Goal: Participate in discussion: Engage in conversation with other users on a specific topic

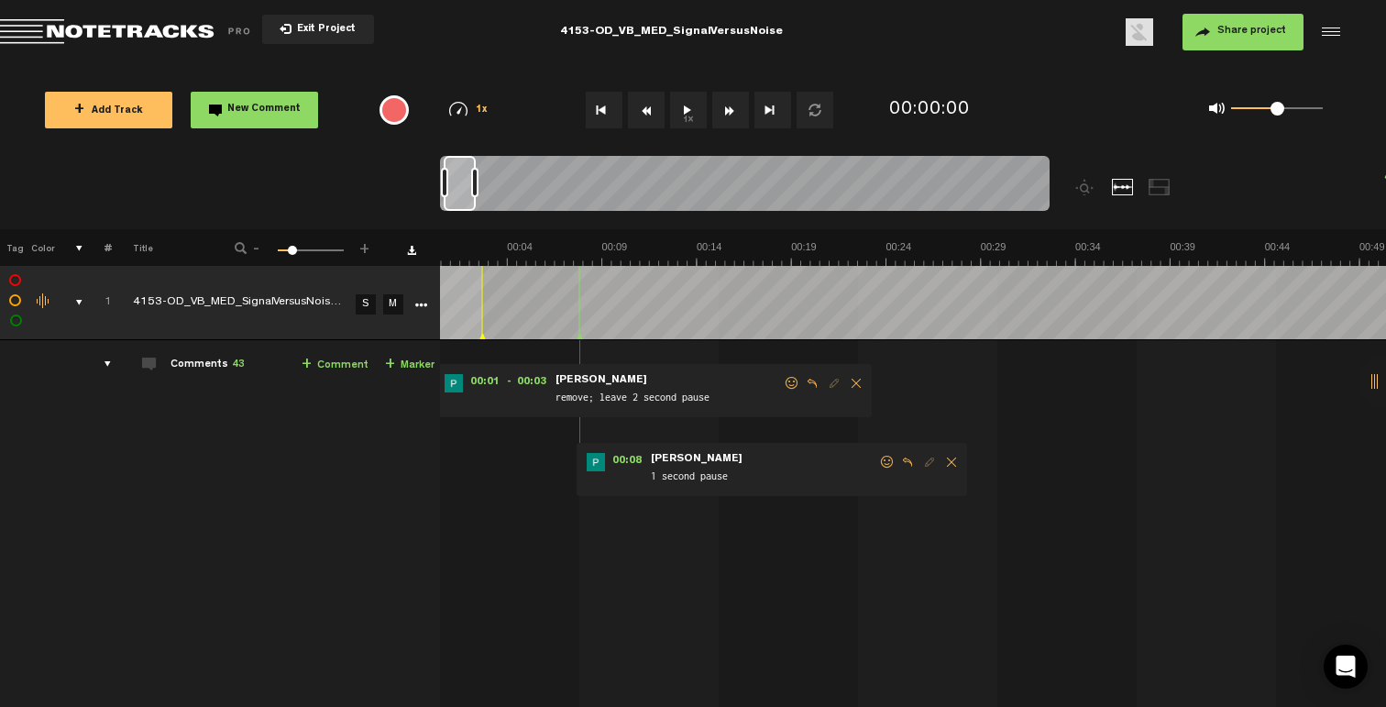
scroll to position [0, 54]
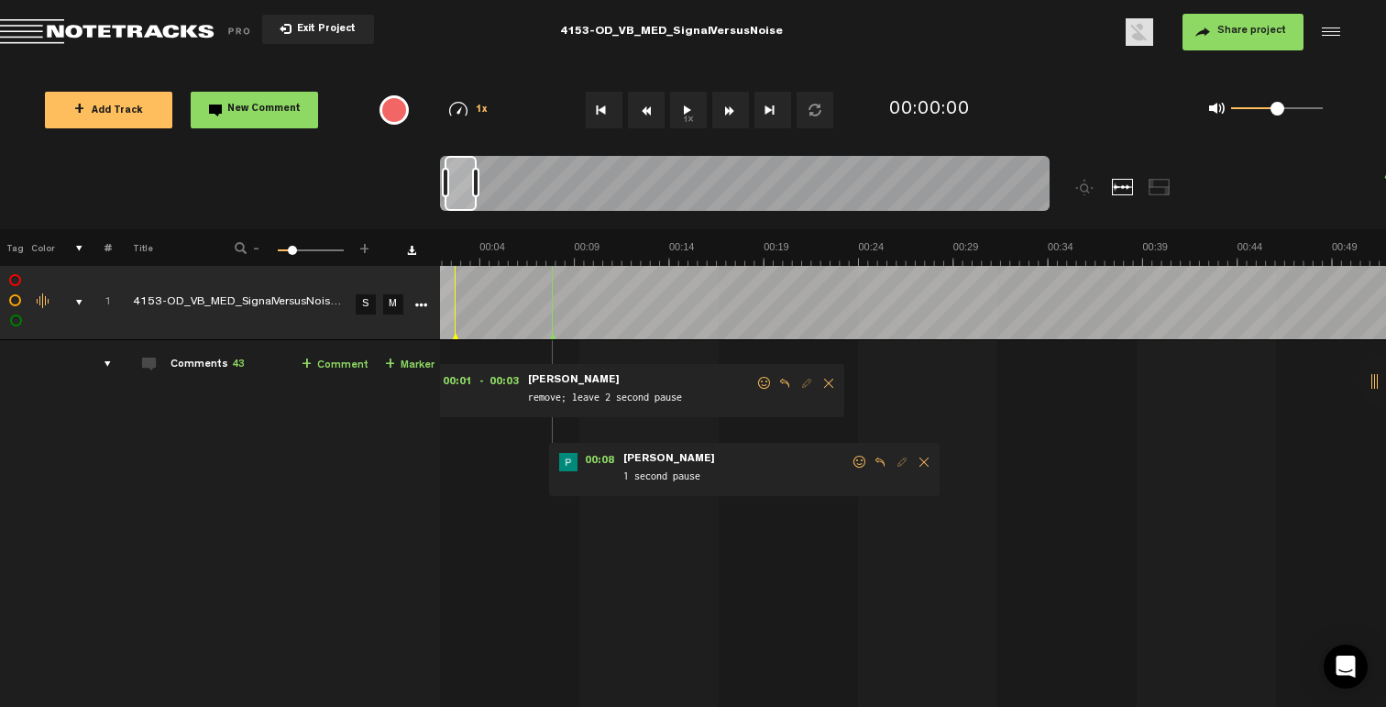
click at [467, 201] on div at bounding box center [461, 183] width 32 height 55
click at [471, 193] on div at bounding box center [470, 182] width 7 height 29
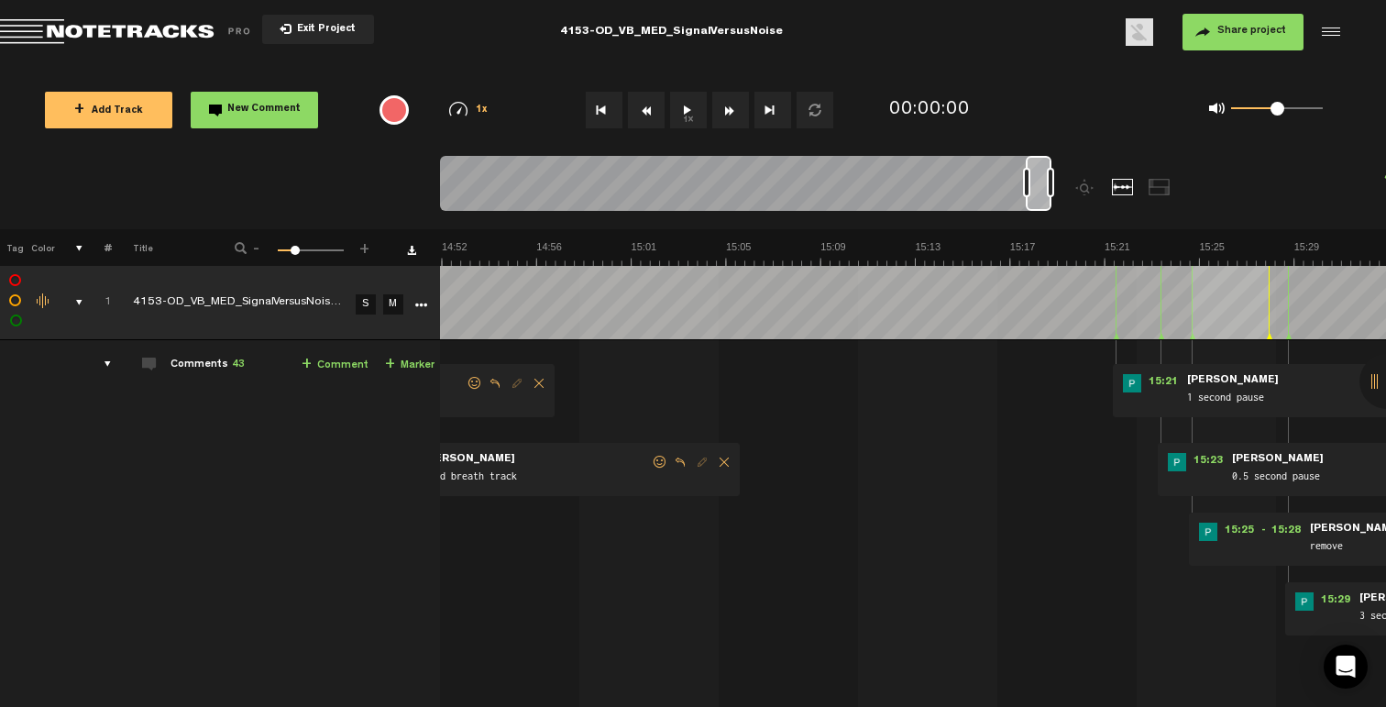
drag, startPoint x: 458, startPoint y: 203, endPoint x: 1064, endPoint y: 215, distance: 605.9
click at [1064, 215] on div at bounding box center [821, 192] width 763 height 73
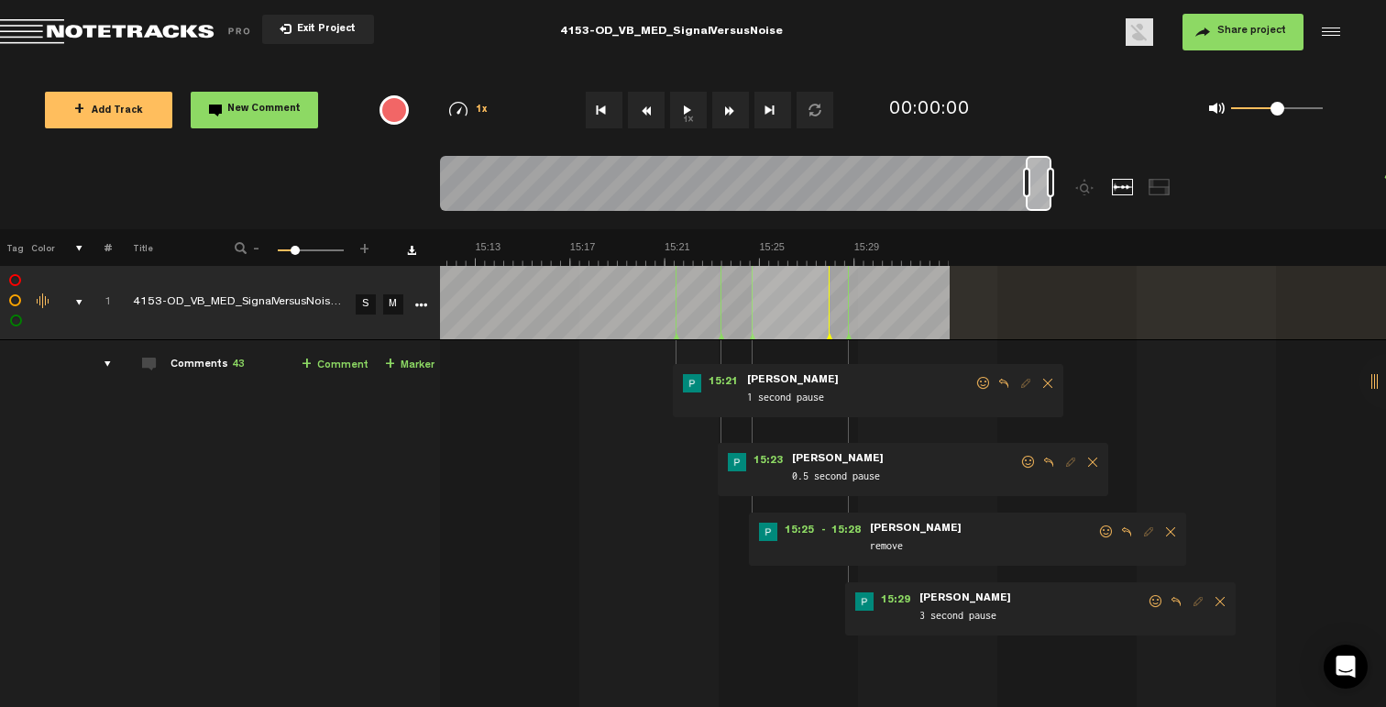
scroll to position [0, 21376]
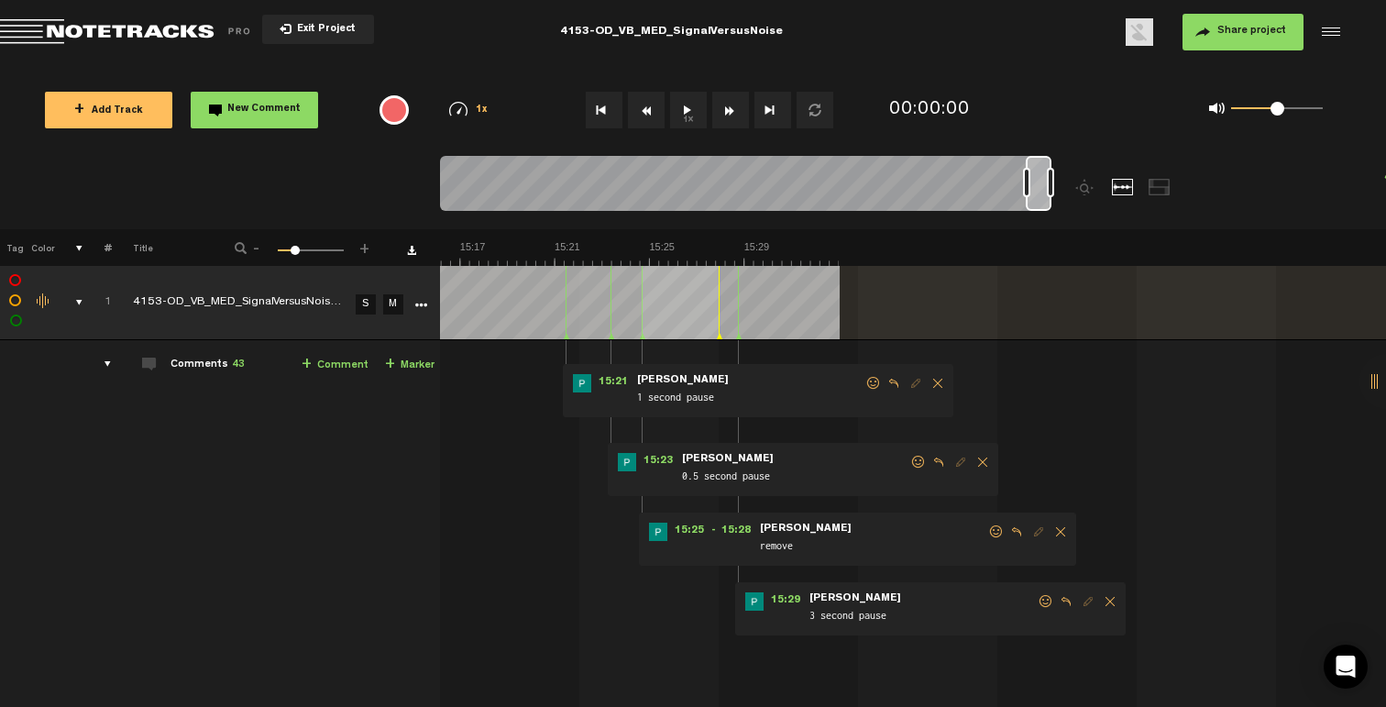
click at [1039, 601] on span at bounding box center [1046, 601] width 18 height 13
click at [872, 664] on p "👍" at bounding box center [883, 665] width 31 height 29
click at [997, 529] on span at bounding box center [996, 531] width 18 height 13
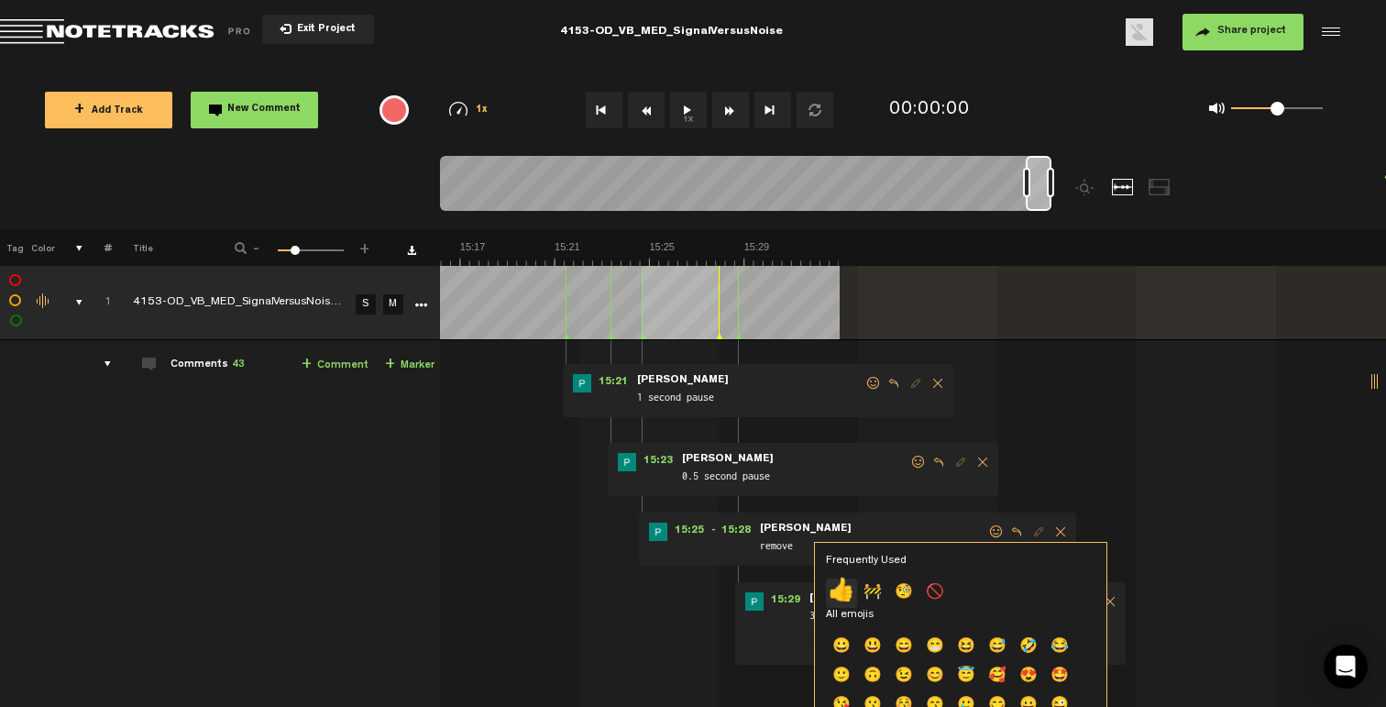
click at [830, 598] on p "👍" at bounding box center [841, 592] width 31 height 29
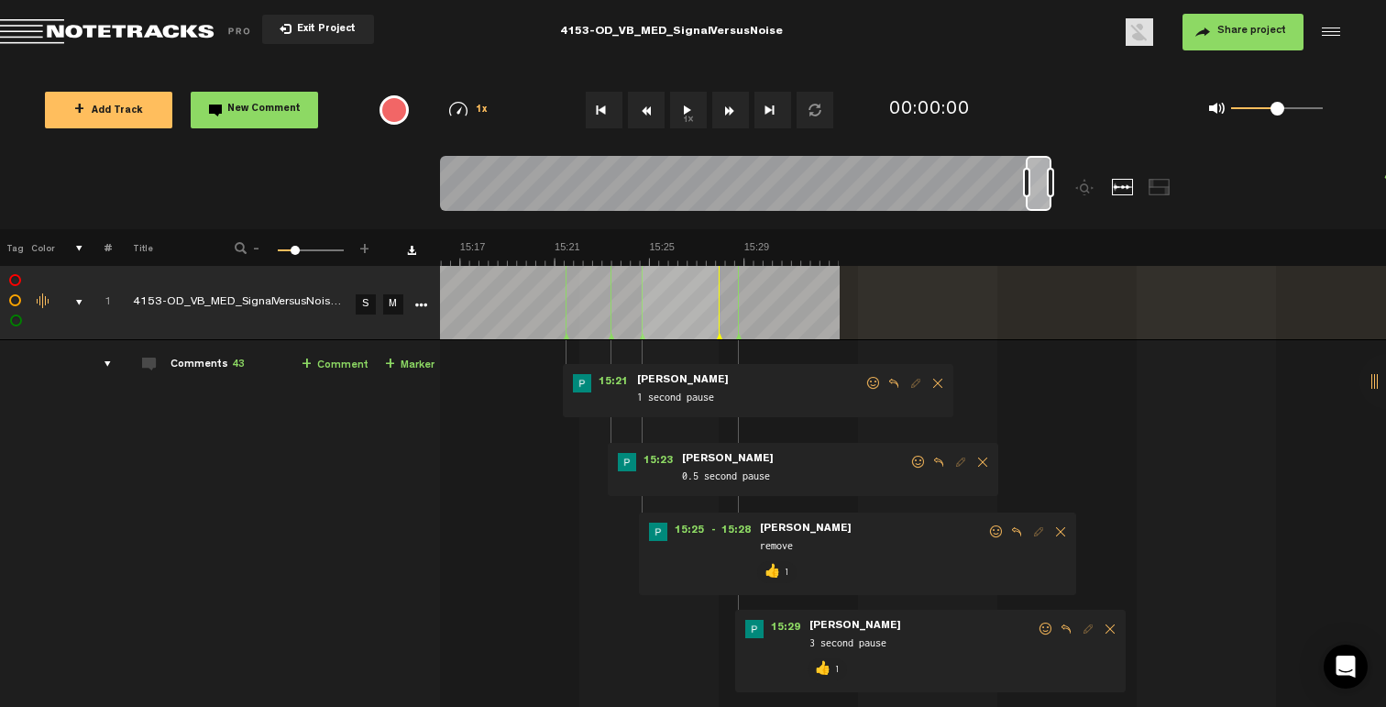
click at [914, 458] on span at bounding box center [918, 462] width 18 height 13
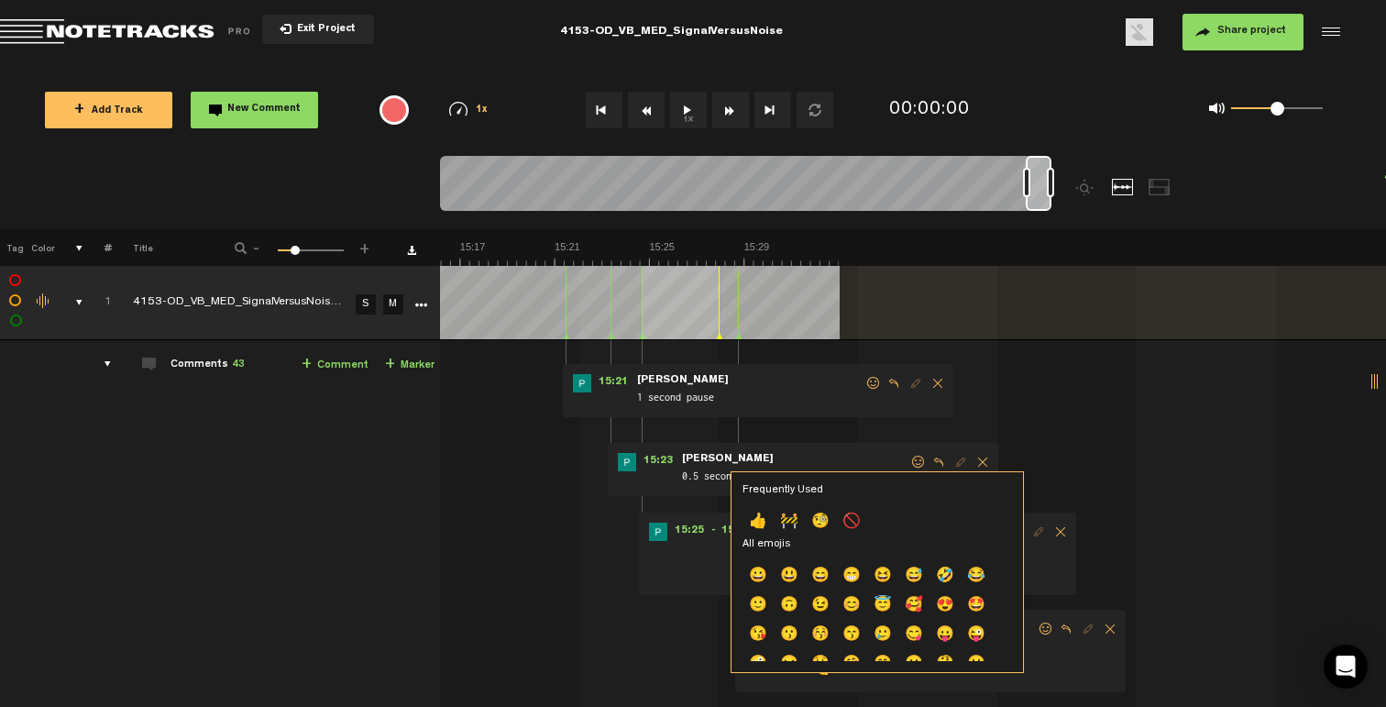
click at [767, 521] on p "👍" at bounding box center [757, 522] width 31 height 29
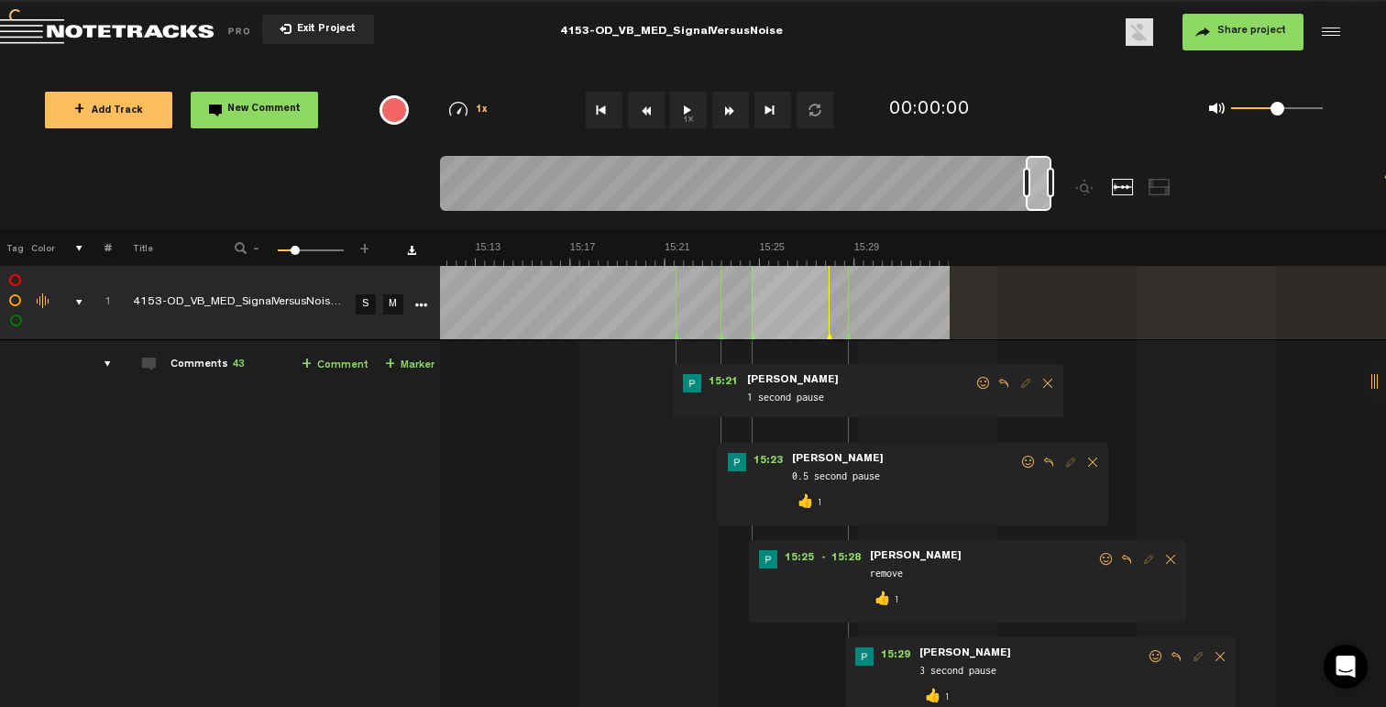
scroll to position [0, 21266]
click at [983, 385] on span at bounding box center [983, 383] width 18 height 13
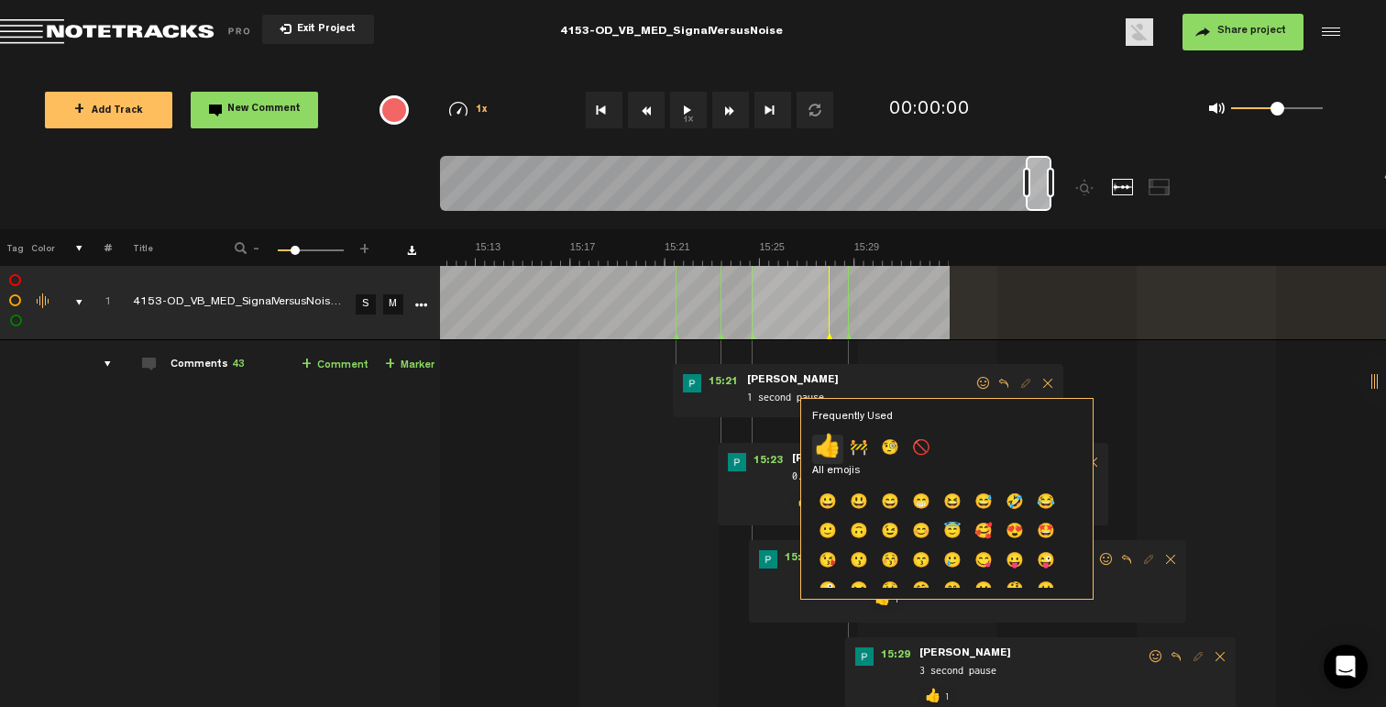
click at [825, 438] on p "👍" at bounding box center [827, 448] width 31 height 29
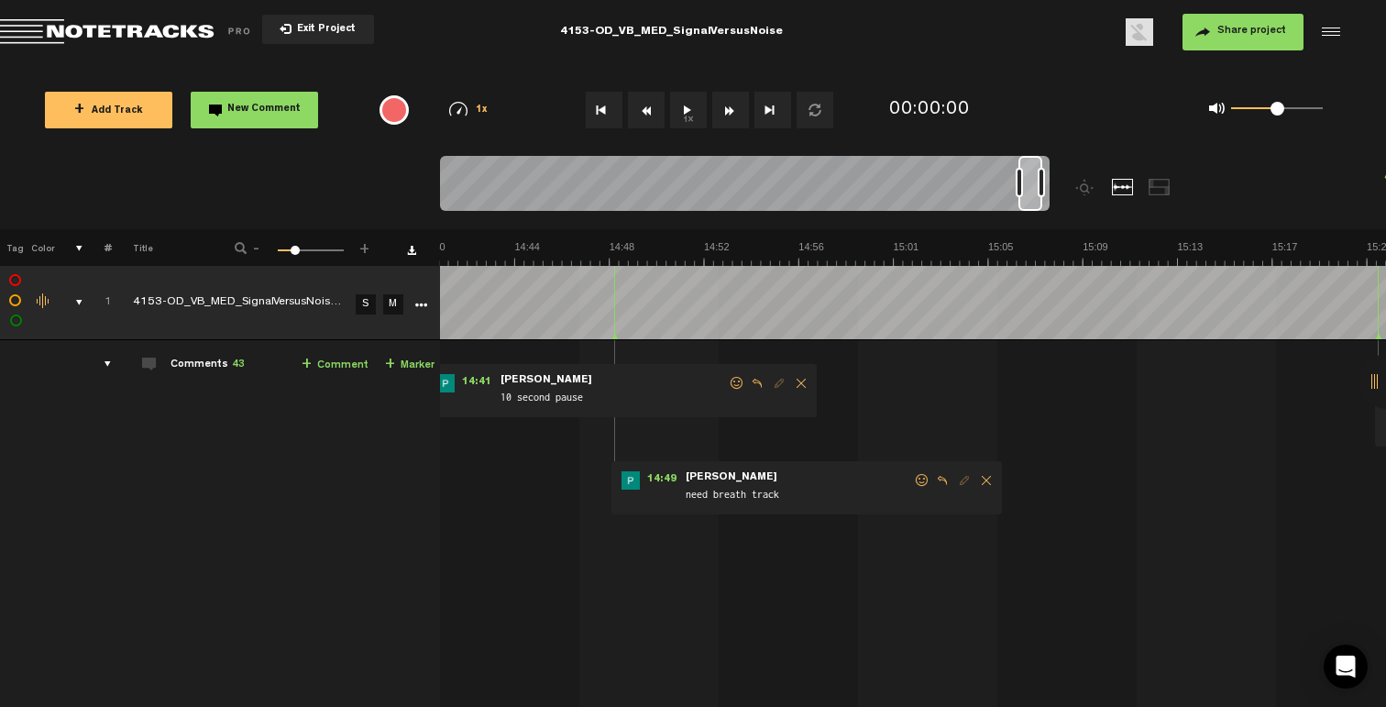
drag, startPoint x: 1035, startPoint y: 205, endPoint x: 1018, endPoint y: 205, distance: 16.5
click at [1027, 206] on div at bounding box center [1030, 183] width 24 height 55
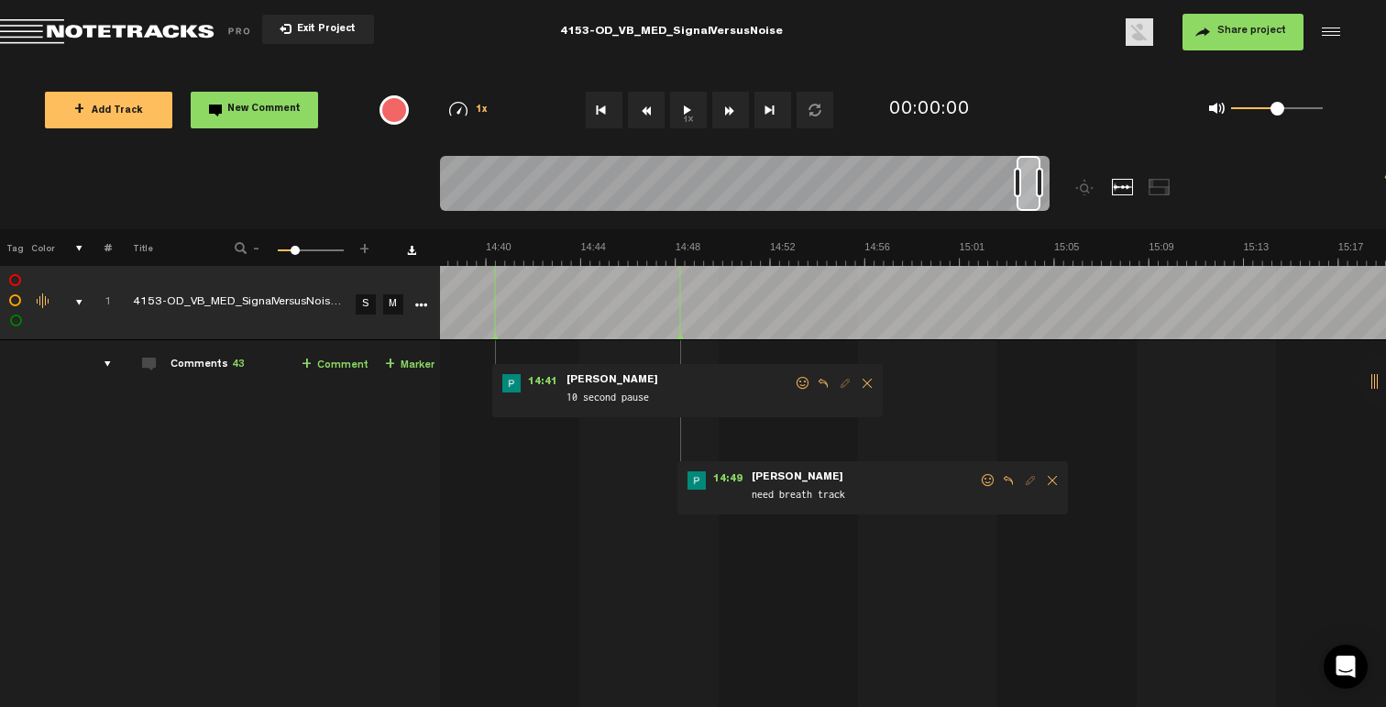
scroll to position [0, 20278]
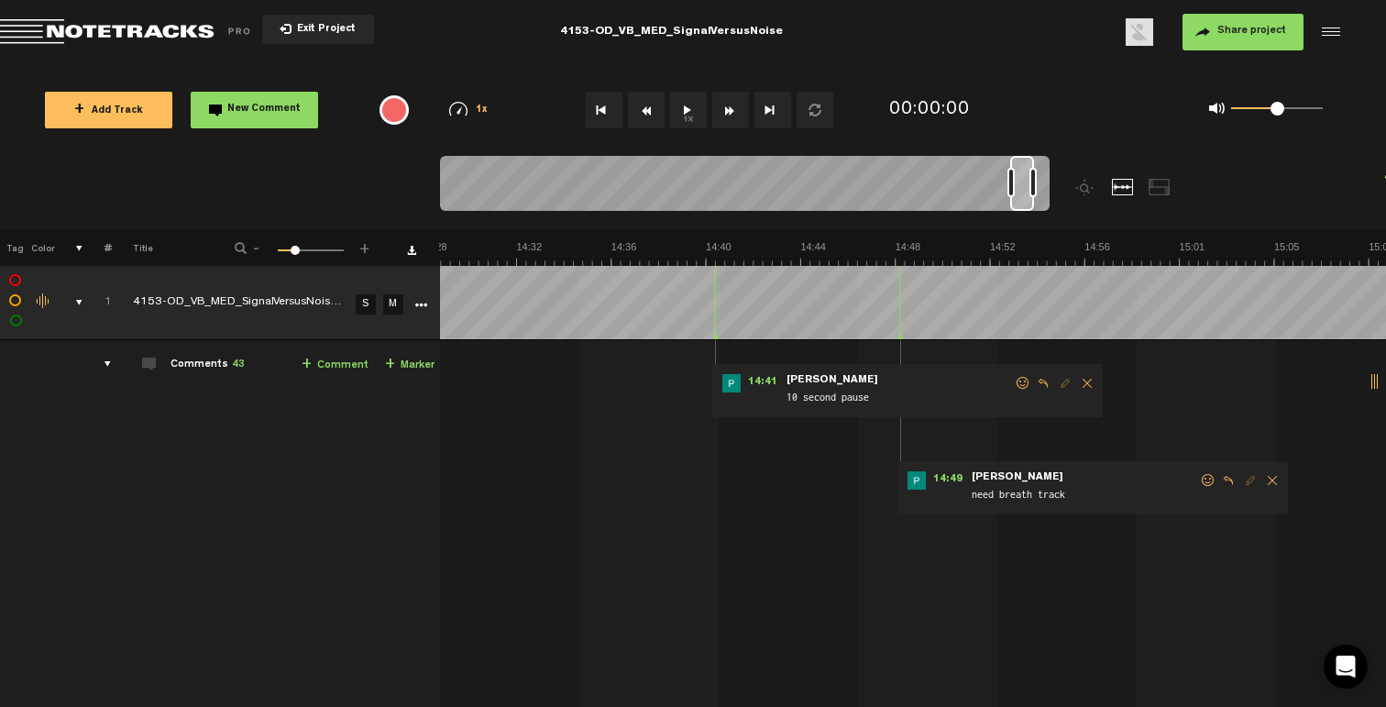
click at [1202, 482] on span at bounding box center [1208, 480] width 18 height 13
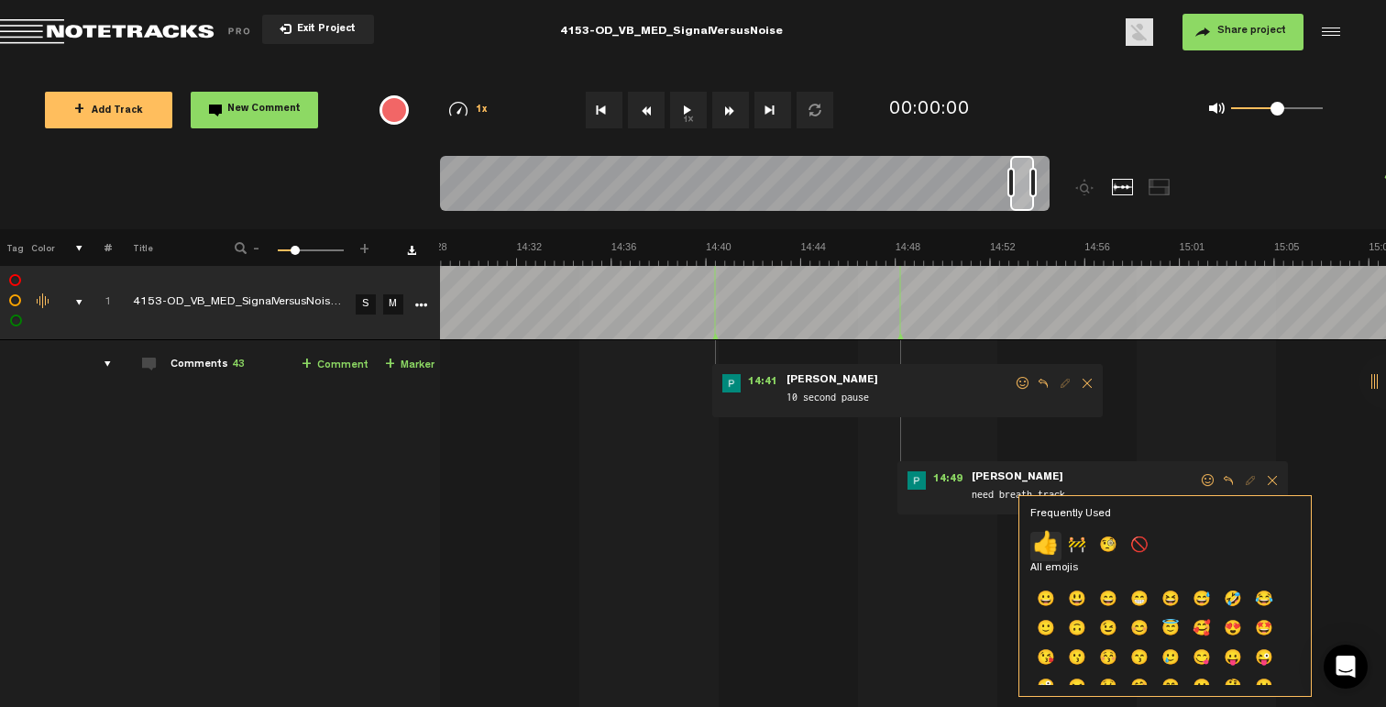
click at [1052, 540] on p "👍" at bounding box center [1045, 546] width 31 height 29
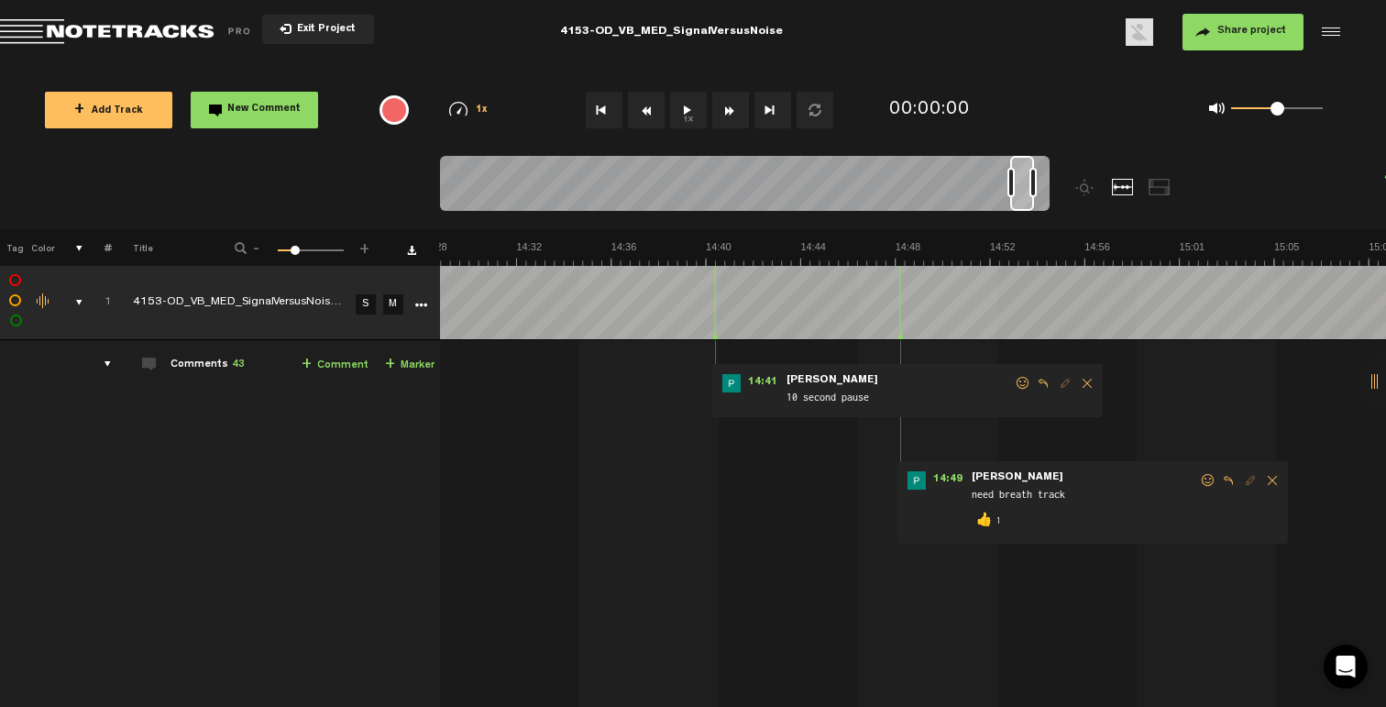
click at [1014, 383] on span at bounding box center [1023, 383] width 18 height 13
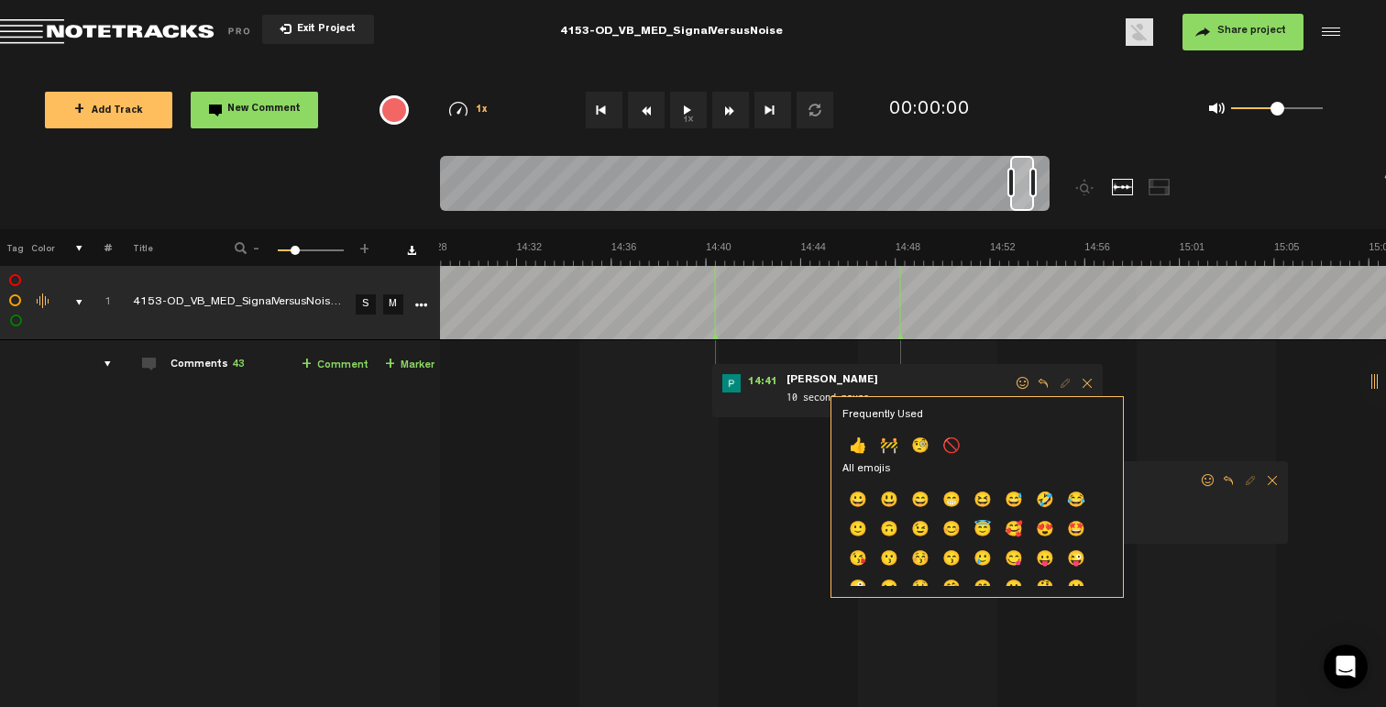
click at [858, 443] on p "👍" at bounding box center [857, 447] width 31 height 29
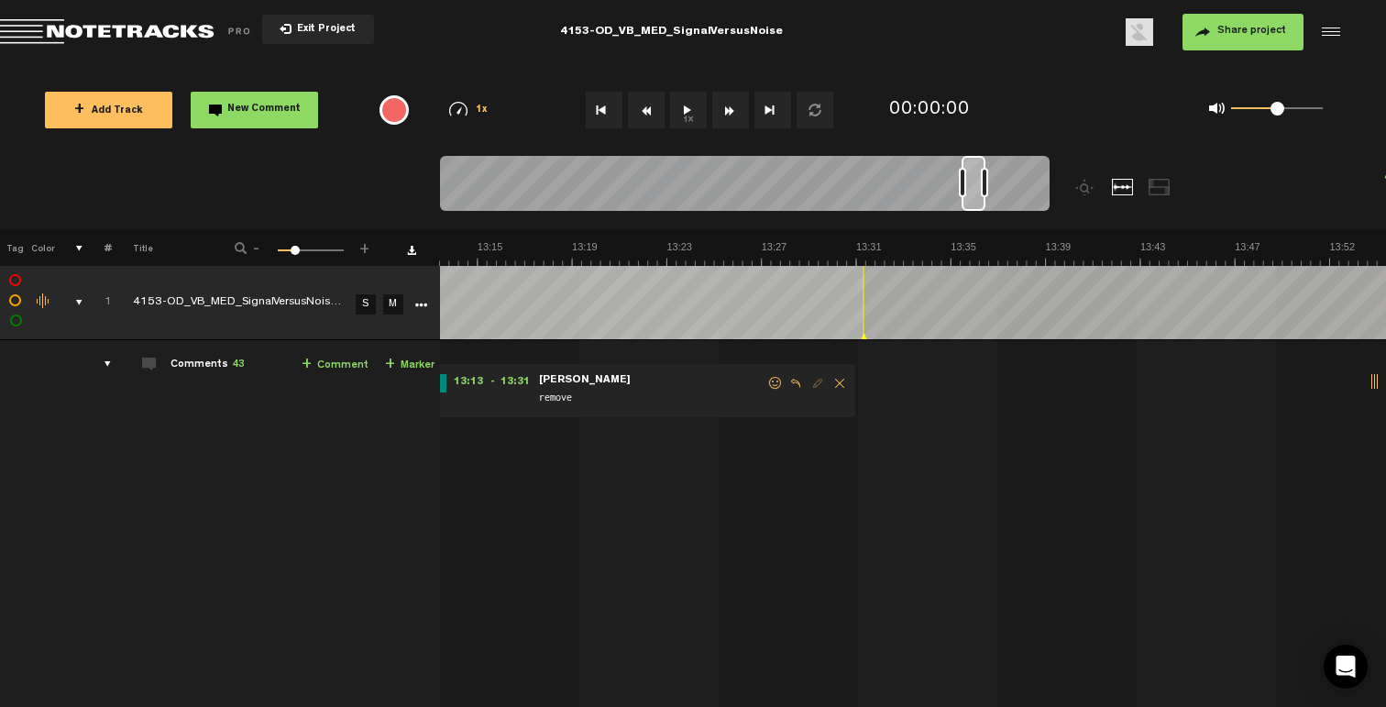
scroll to position [0, 18298]
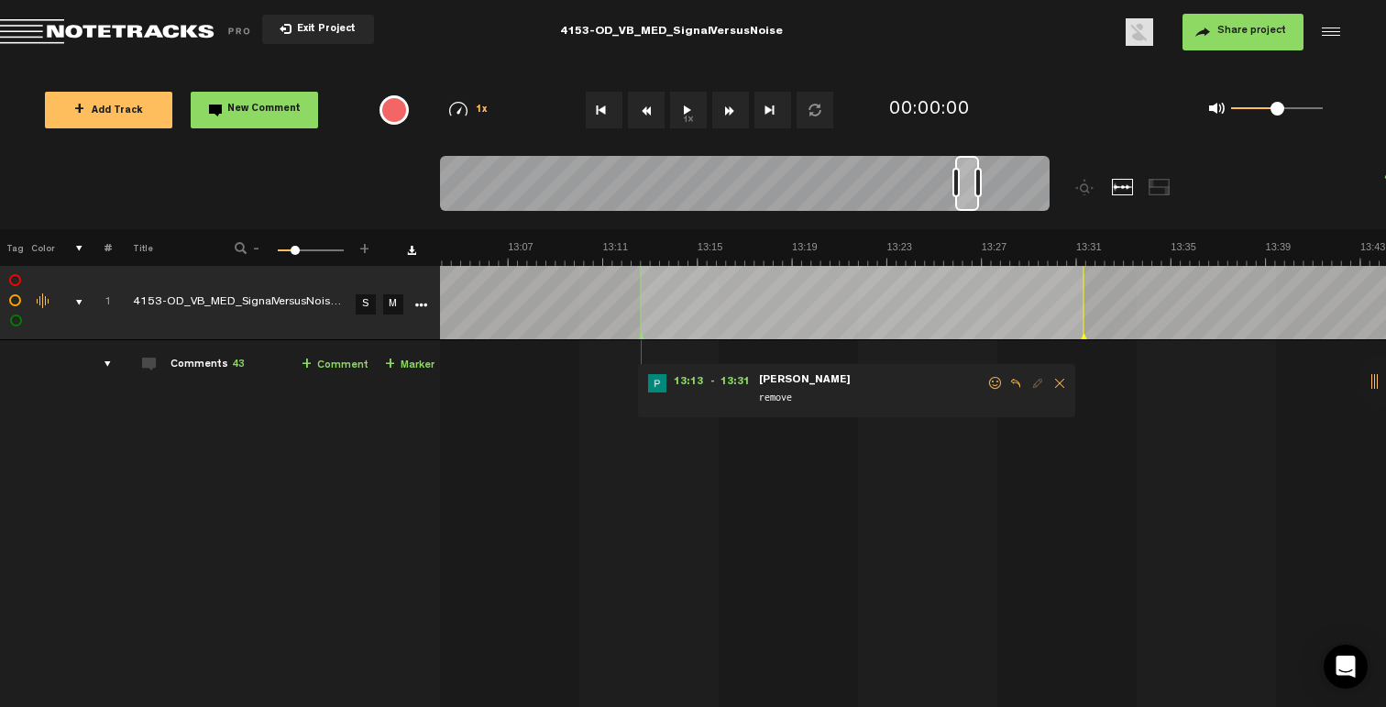
click at [997, 383] on span at bounding box center [995, 383] width 18 height 13
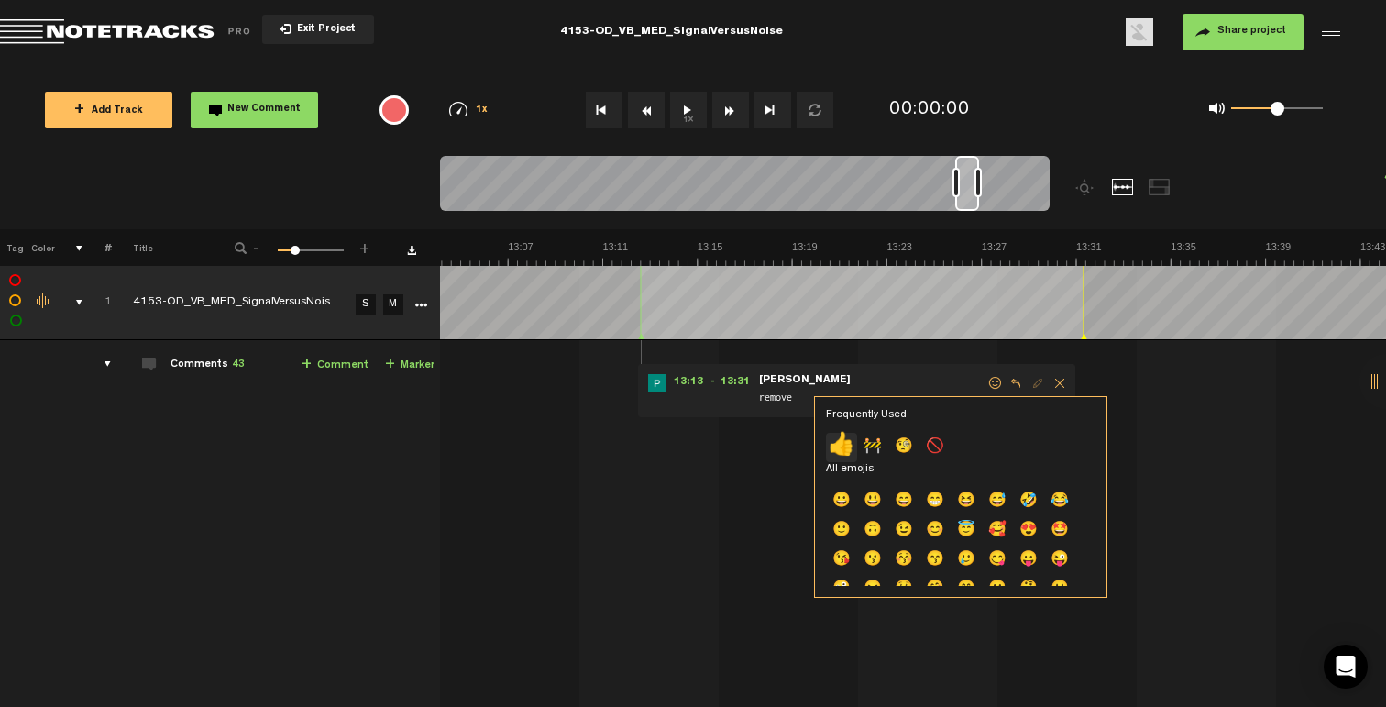
click at [847, 447] on p "👍" at bounding box center [841, 447] width 31 height 29
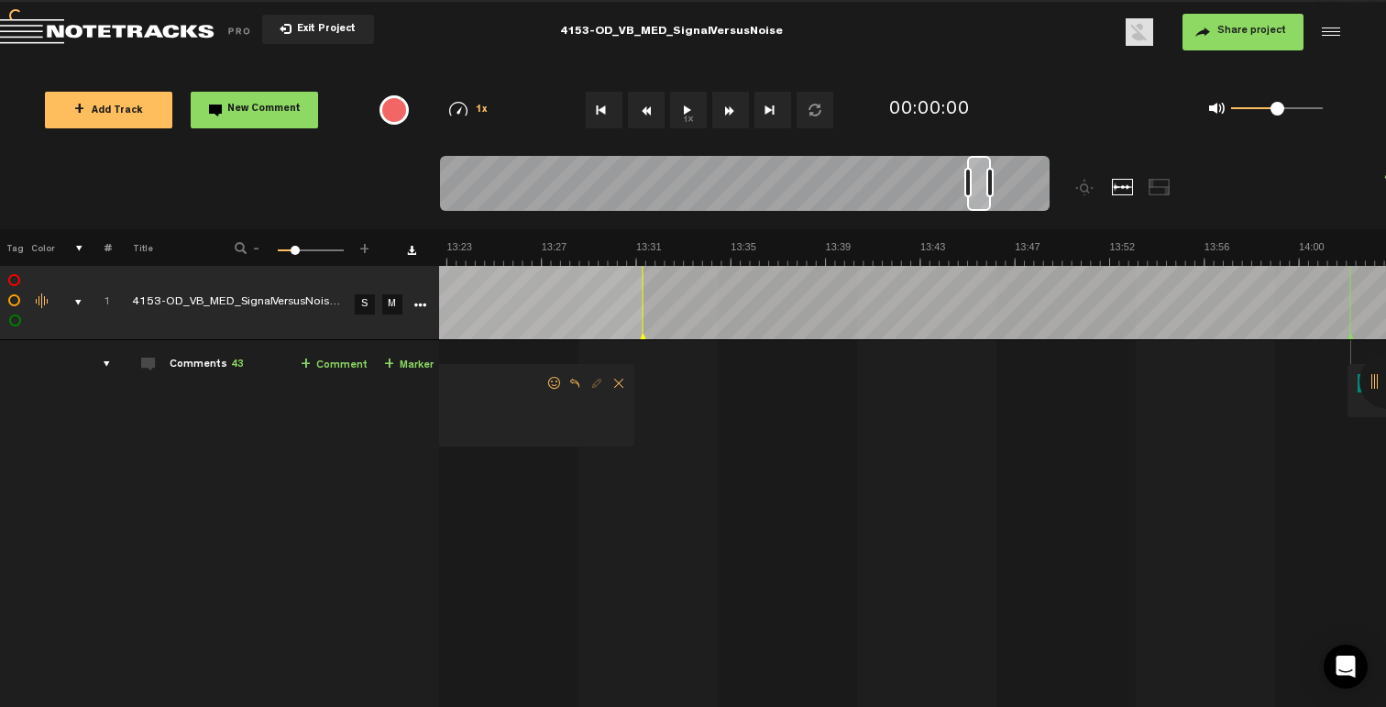
scroll to position [0, 19178]
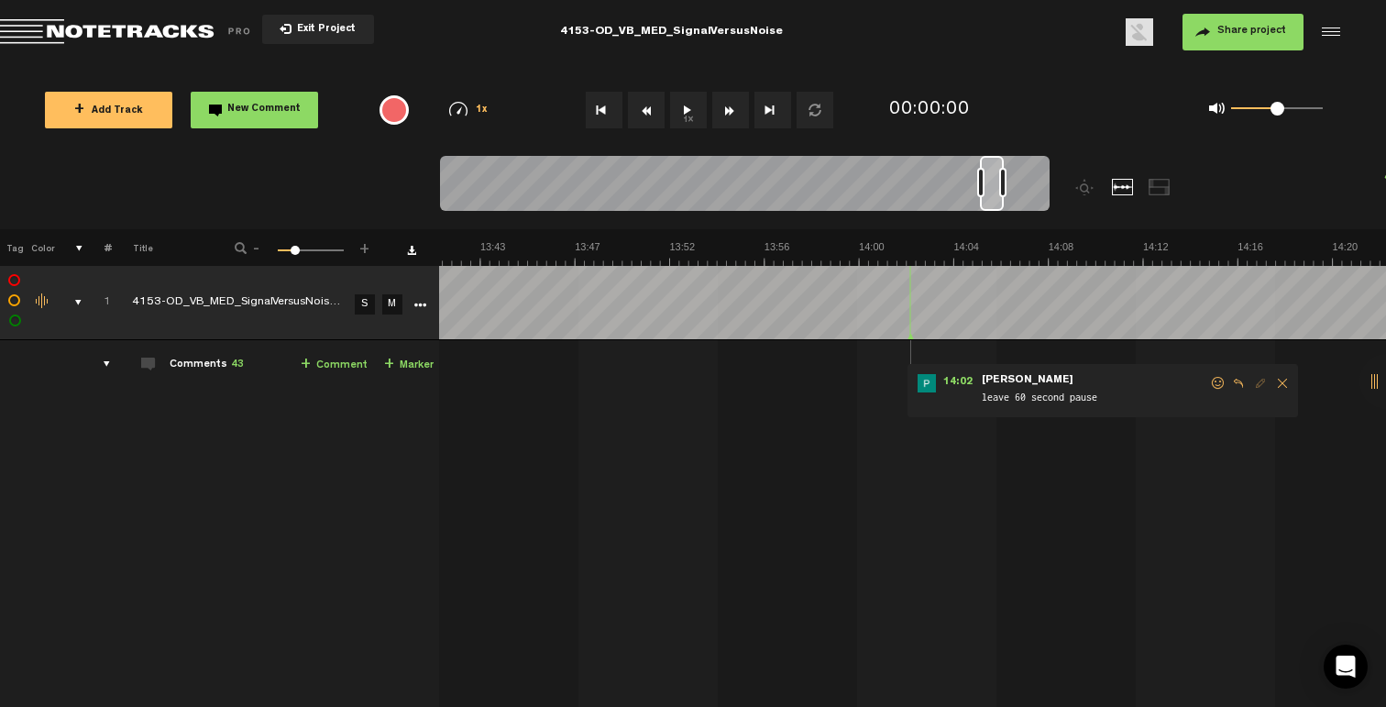
click at [1209, 382] on span at bounding box center [1218, 383] width 18 height 13
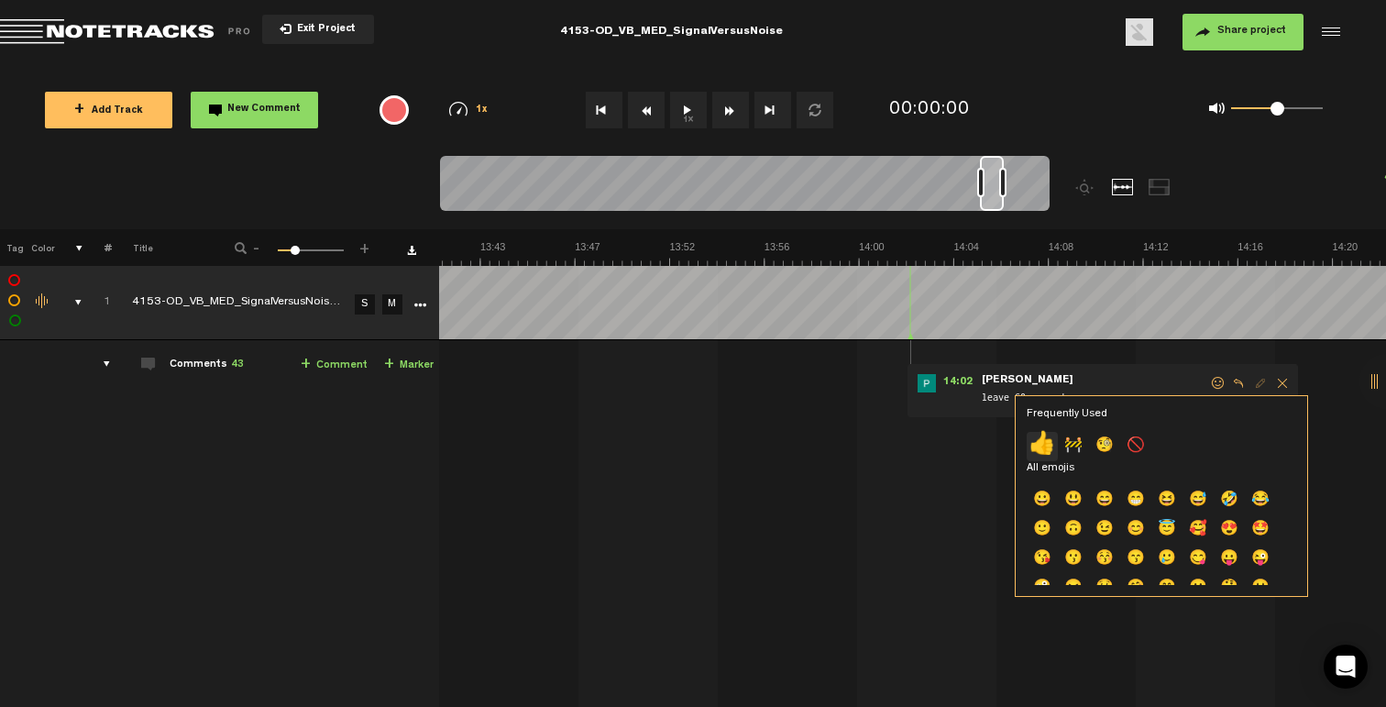
click at [1049, 436] on p "👍" at bounding box center [1042, 446] width 31 height 29
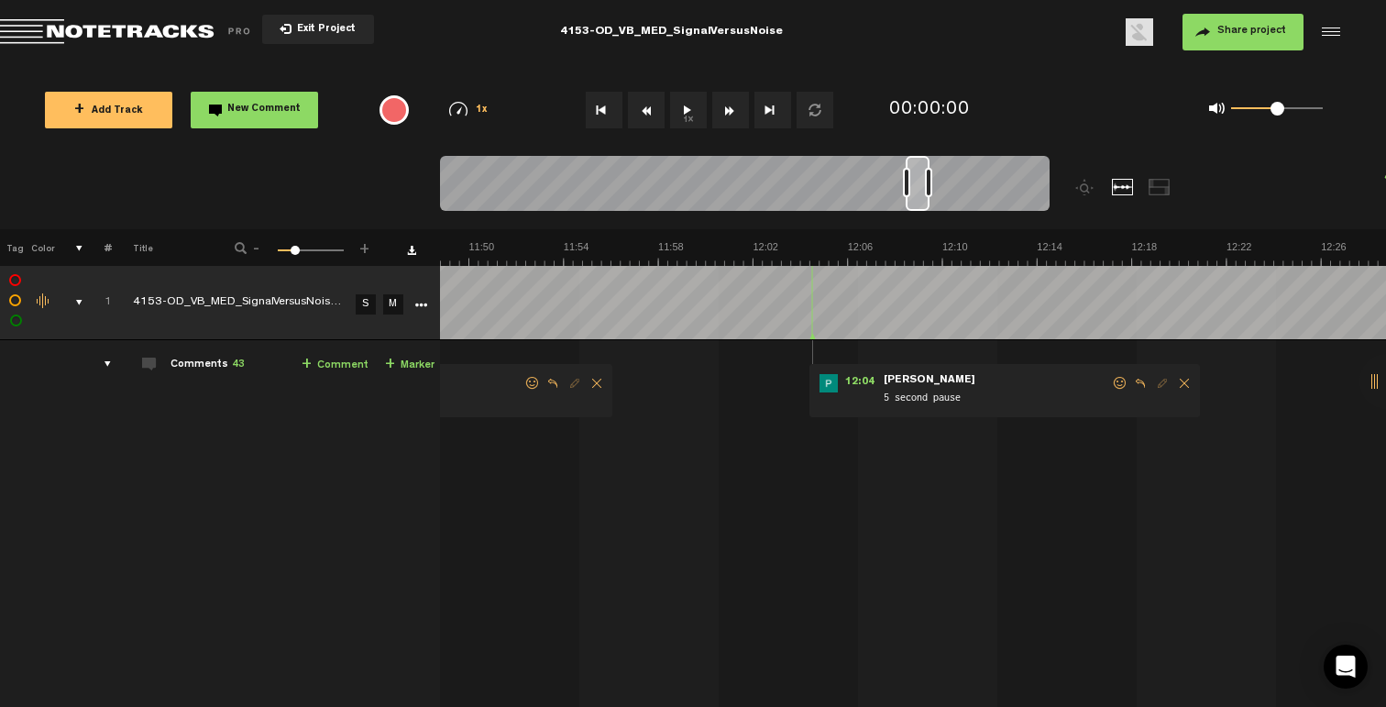
scroll to position [0, 16539]
click at [1112, 382] on span at bounding box center [1120, 383] width 18 height 13
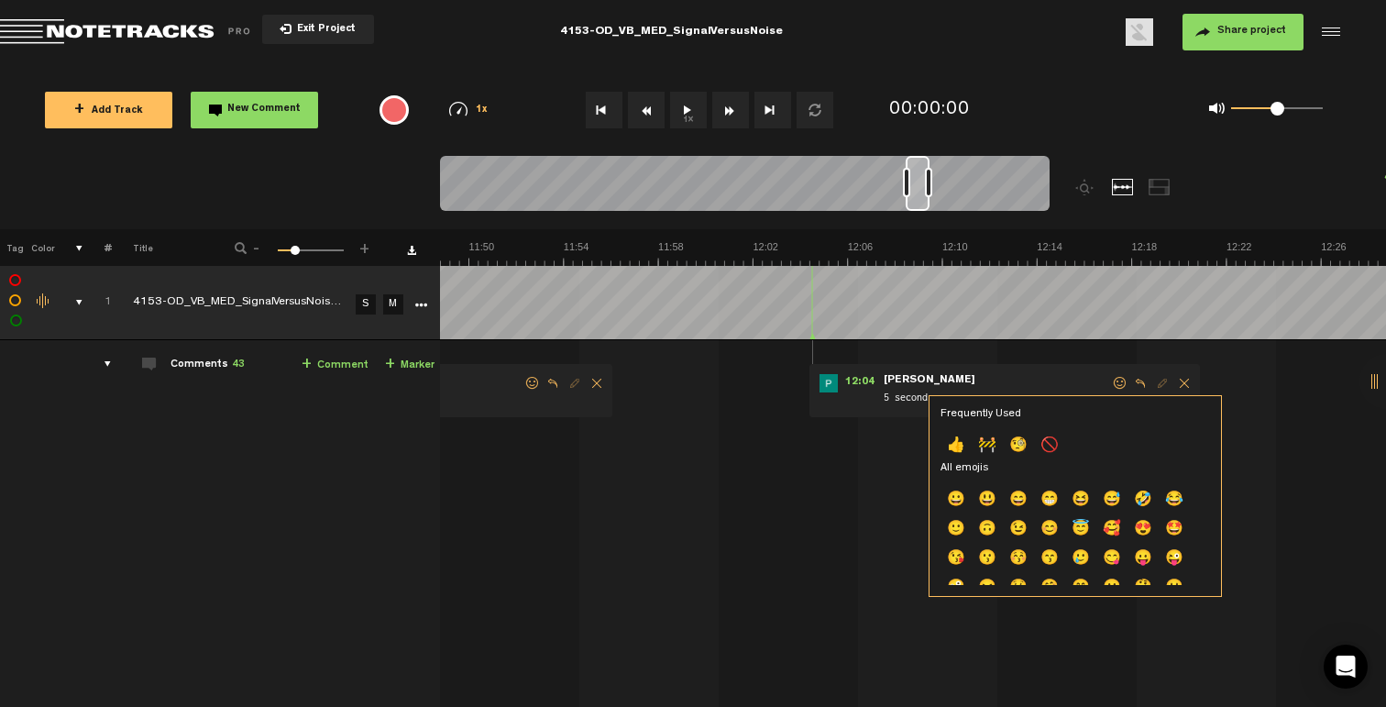
click at [951, 441] on p "👍" at bounding box center [955, 446] width 31 height 29
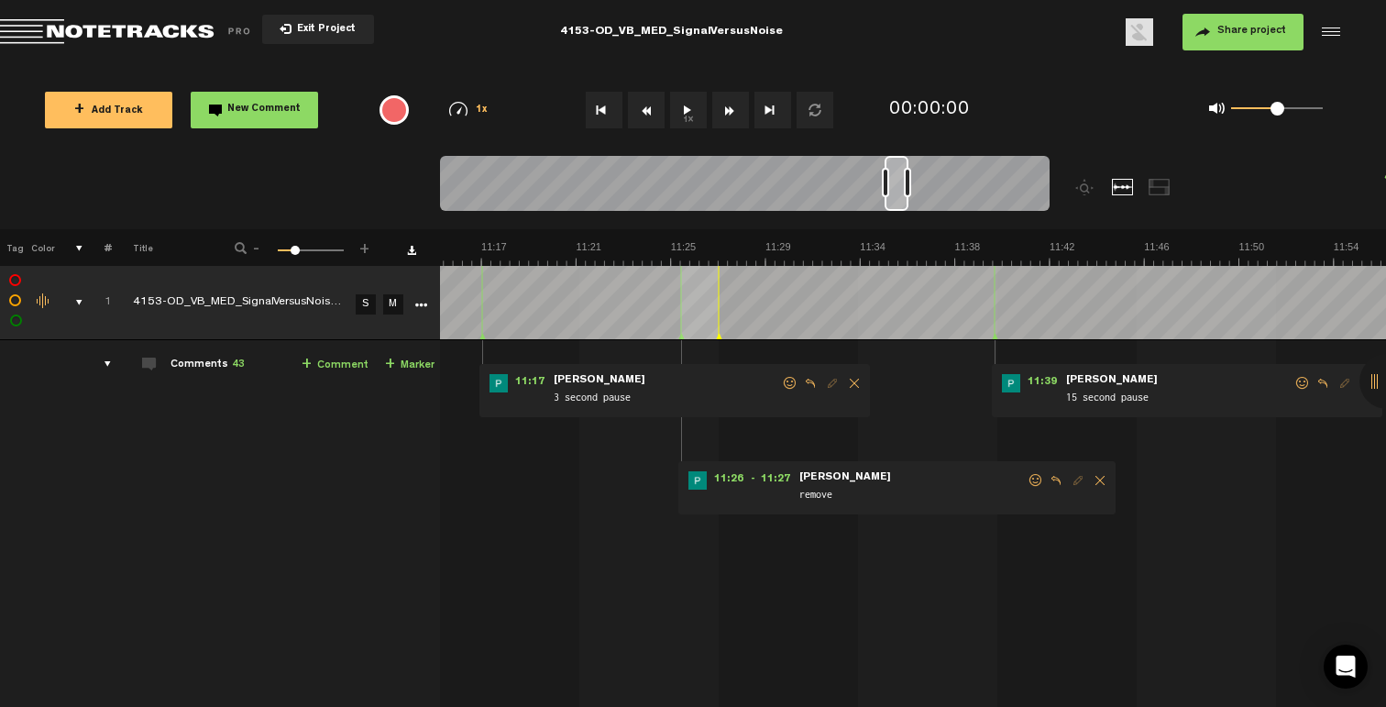
scroll to position [0, 15769]
click at [1032, 478] on span at bounding box center [1036, 480] width 18 height 13
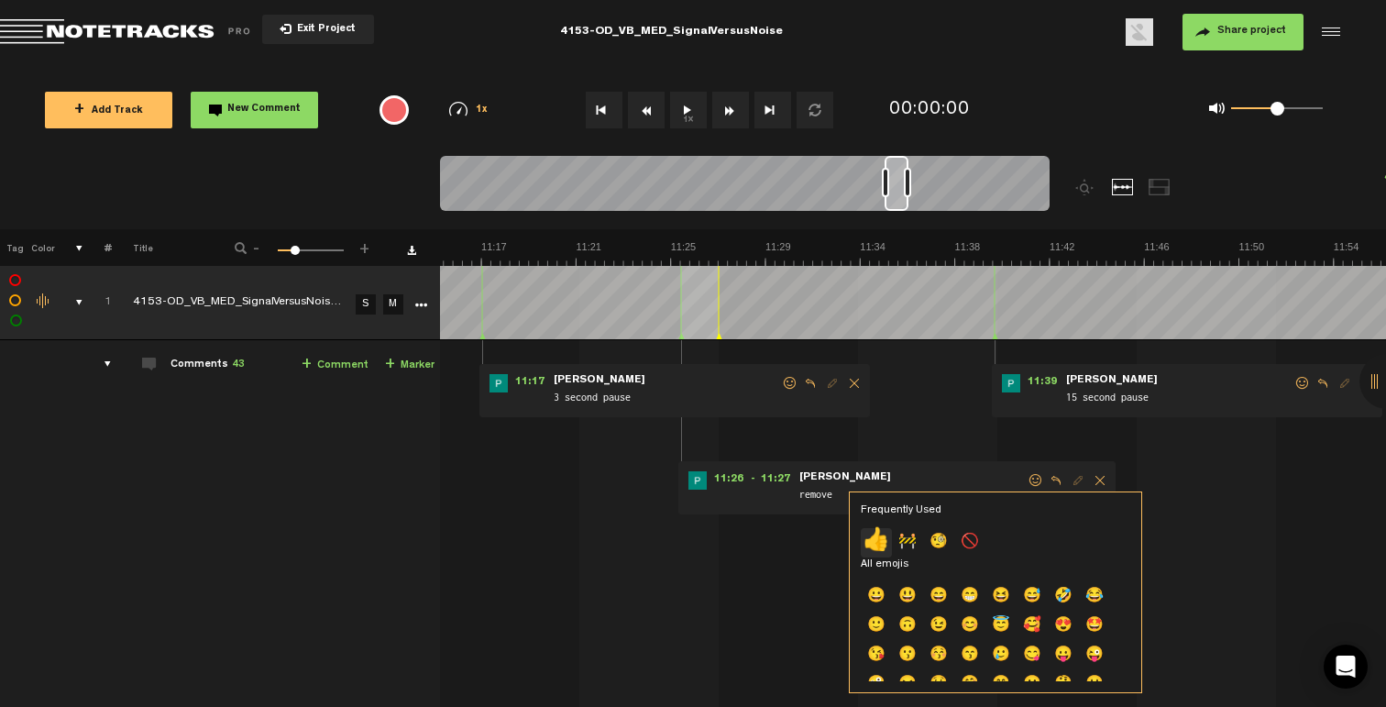
click at [884, 540] on p "👍" at bounding box center [876, 542] width 31 height 29
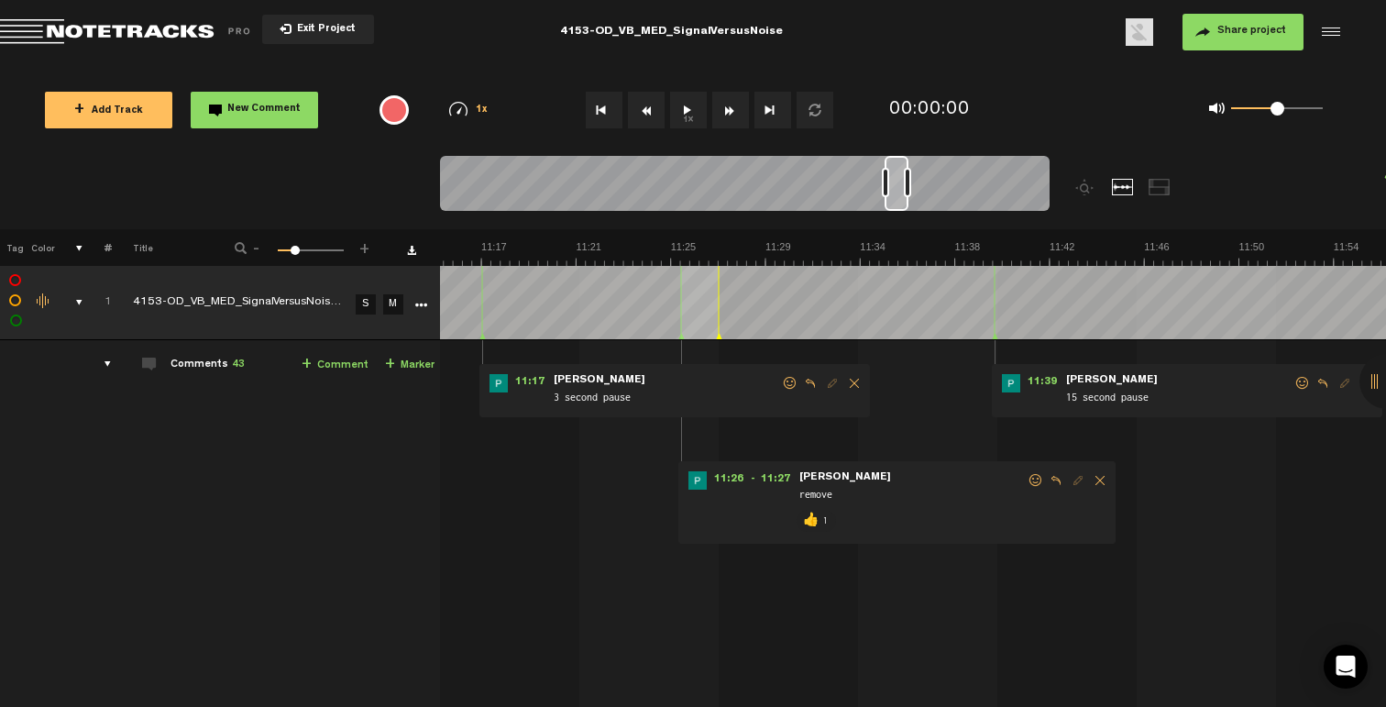
click at [1293, 380] on span at bounding box center [1302, 383] width 18 height 13
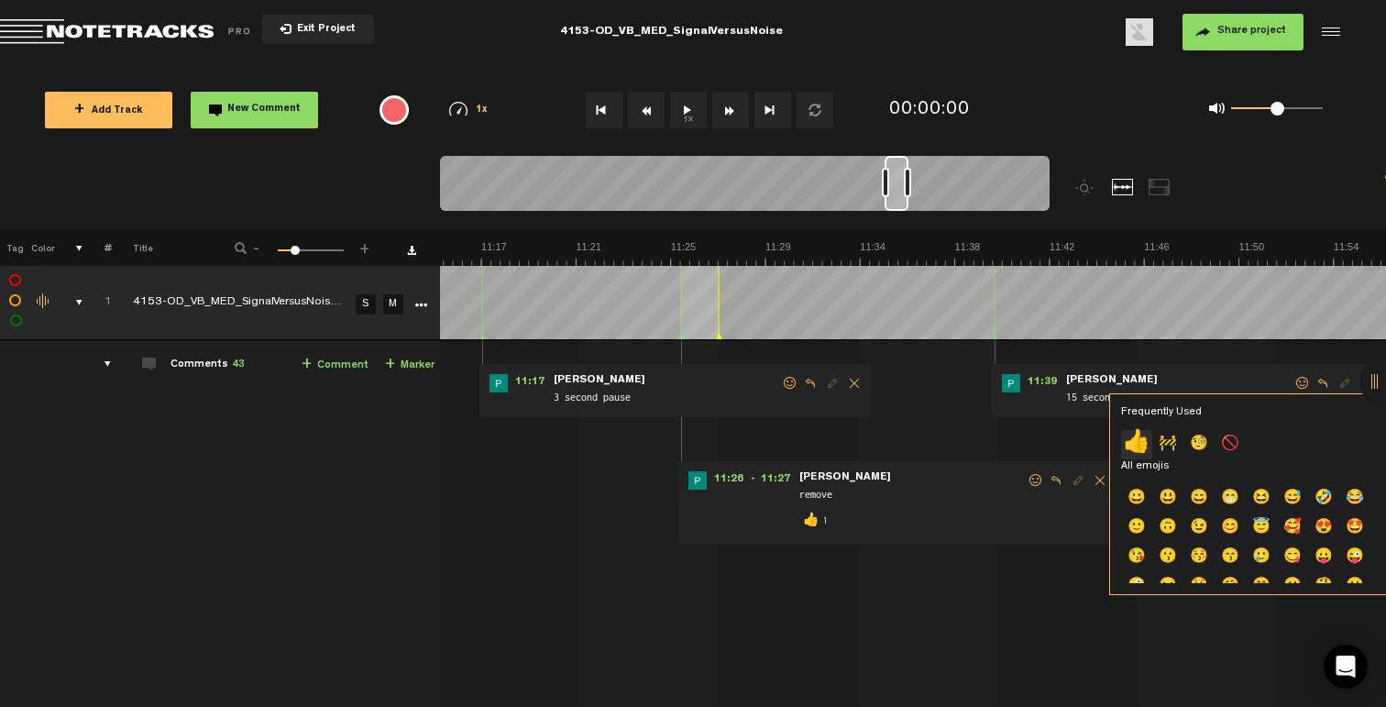
click at [1138, 440] on p "👍" at bounding box center [1136, 444] width 31 height 29
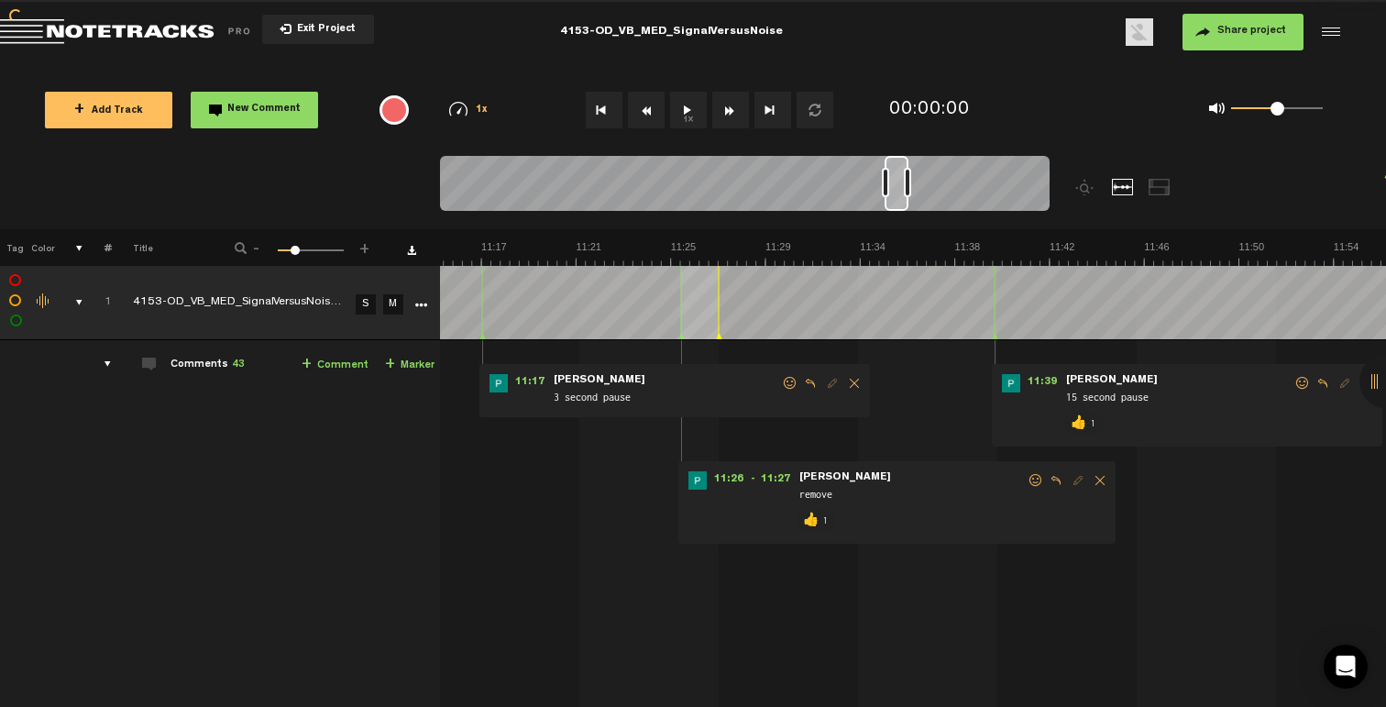
scroll to position [0, 15549]
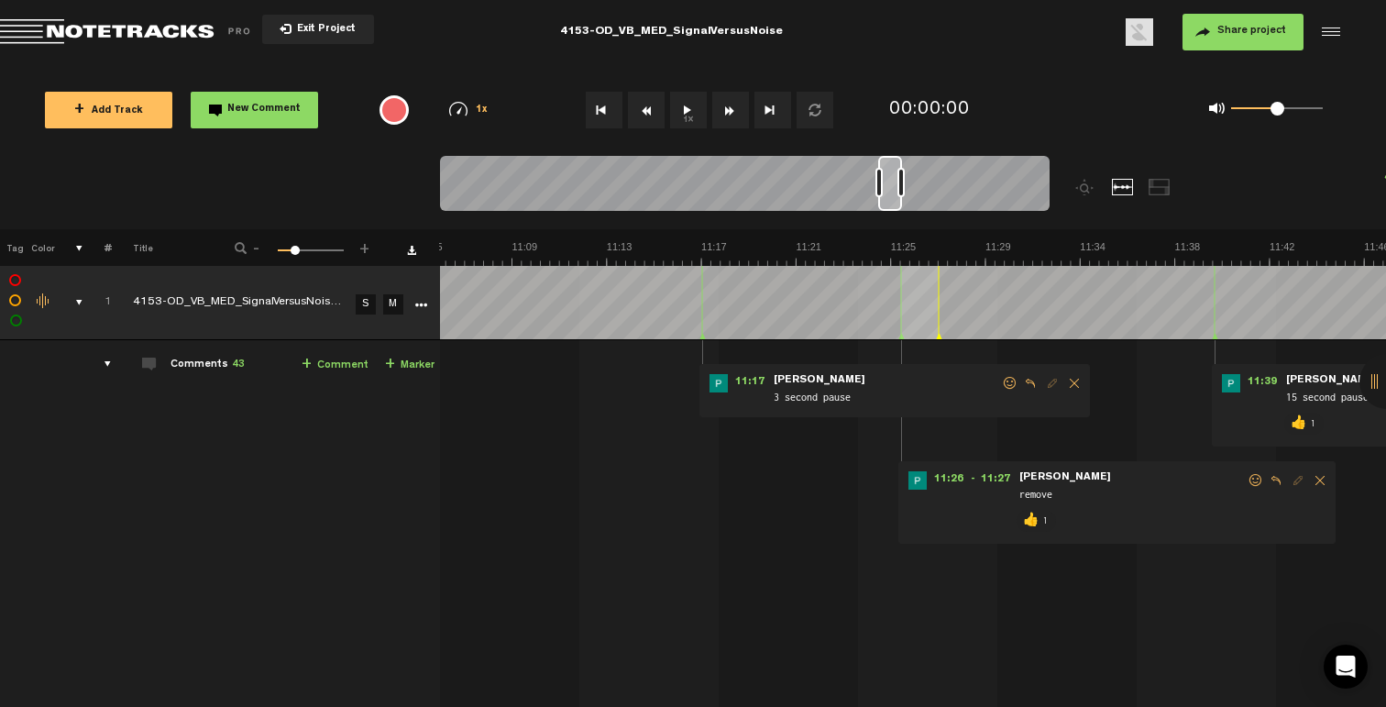
click at [1006, 382] on span at bounding box center [1010, 383] width 18 height 13
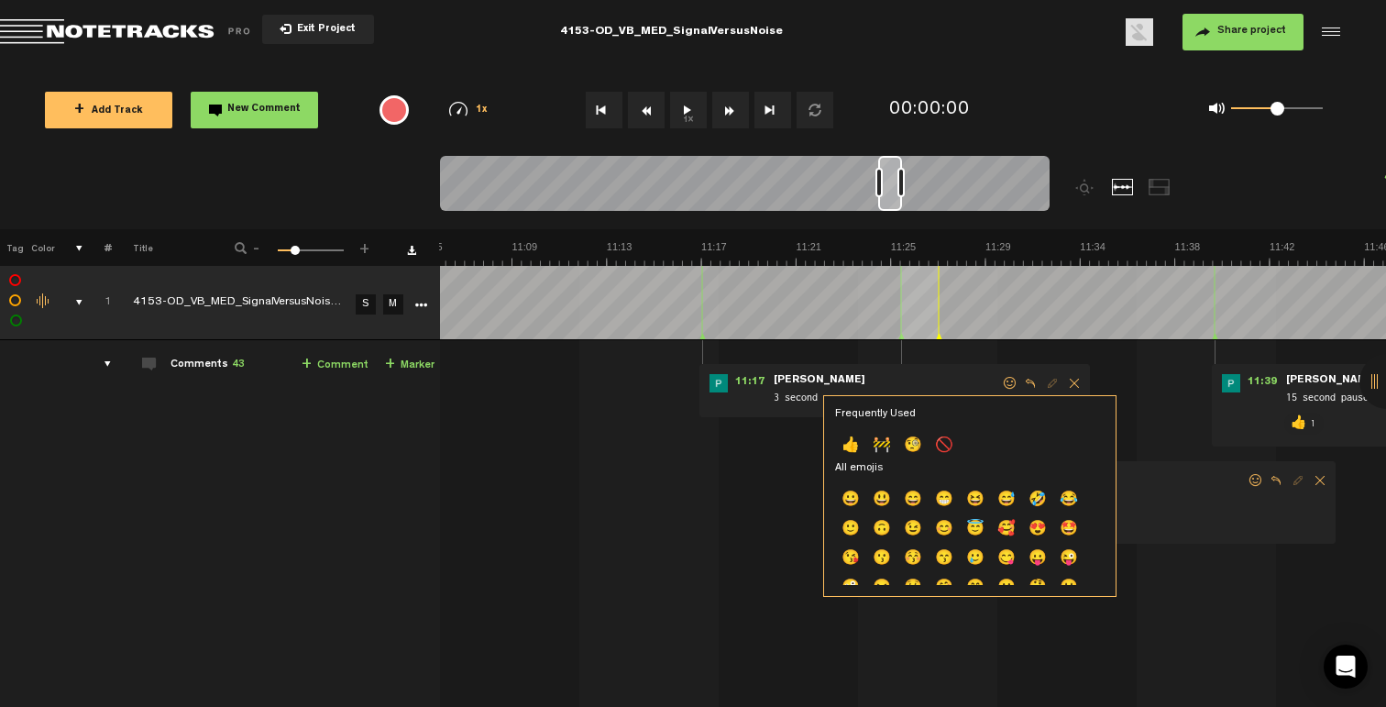
click at [858, 442] on p "👍" at bounding box center [850, 446] width 31 height 29
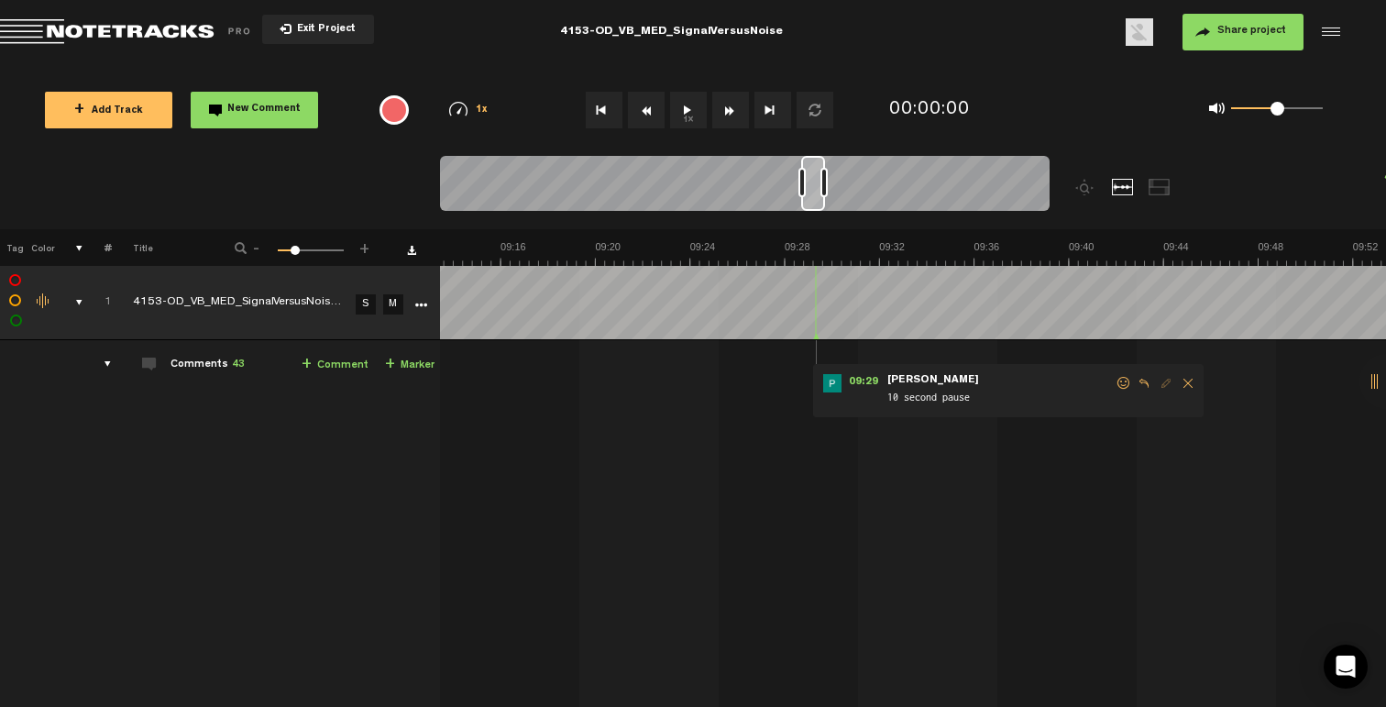
scroll to position [0, 12799]
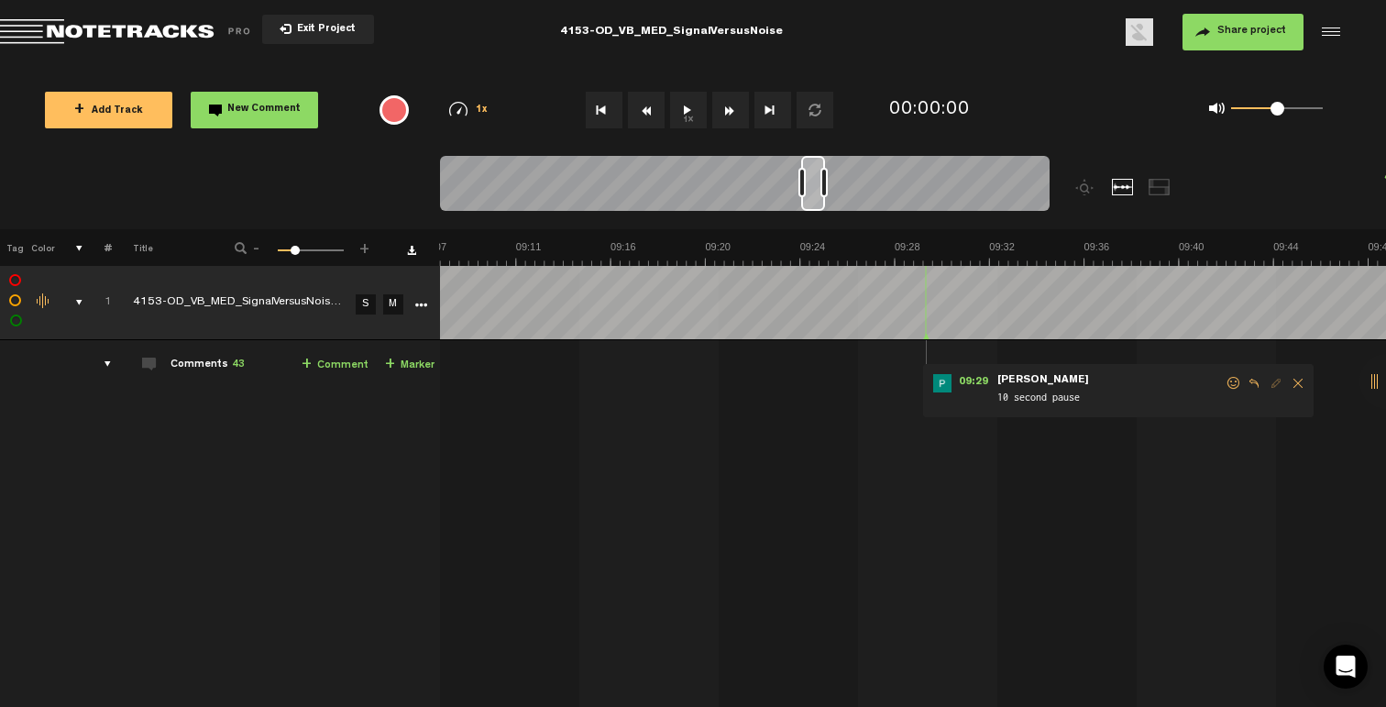
click at [1228, 387] on span at bounding box center [1233, 383] width 18 height 13
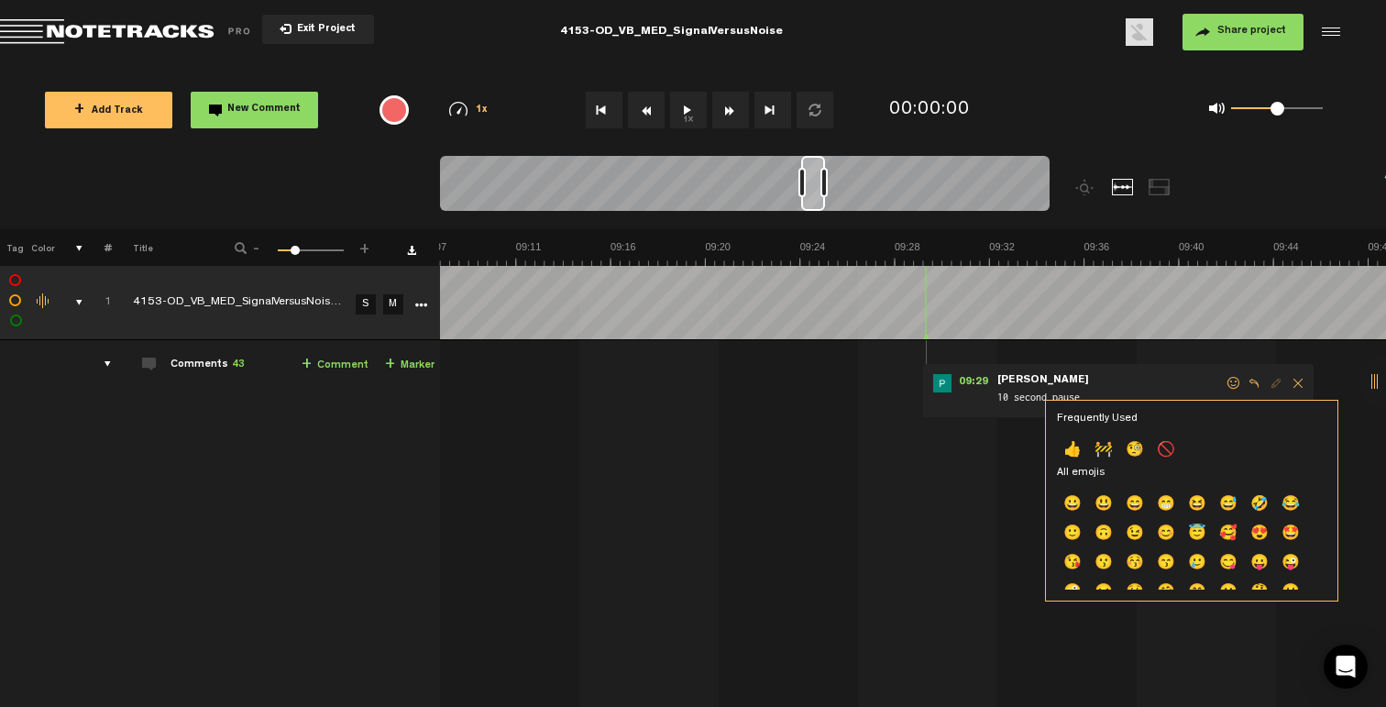
click at [1076, 452] on p "👍" at bounding box center [1072, 450] width 31 height 29
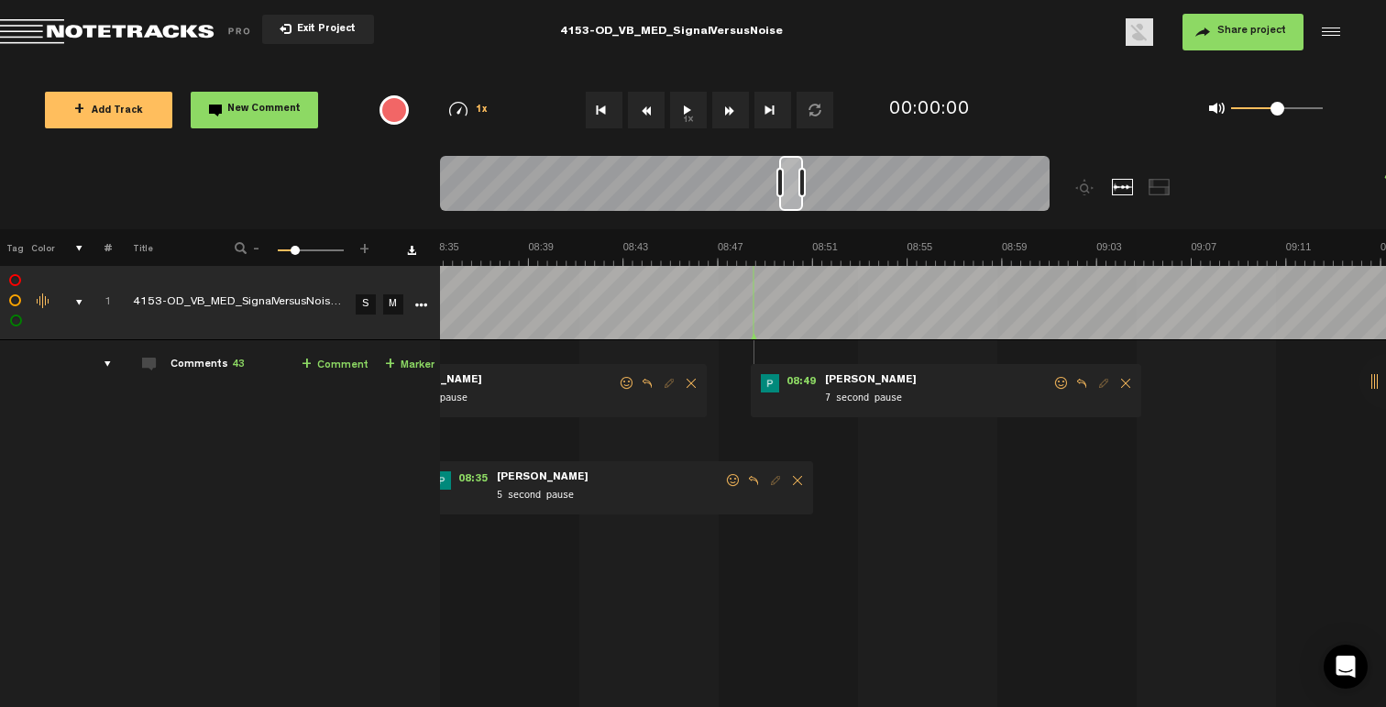
scroll to position [0, 12029]
drag, startPoint x: 1054, startPoint y: 382, endPoint x: 1034, endPoint y: 399, distance: 26.1
click at [1054, 382] on span at bounding box center [1061, 383] width 18 height 13
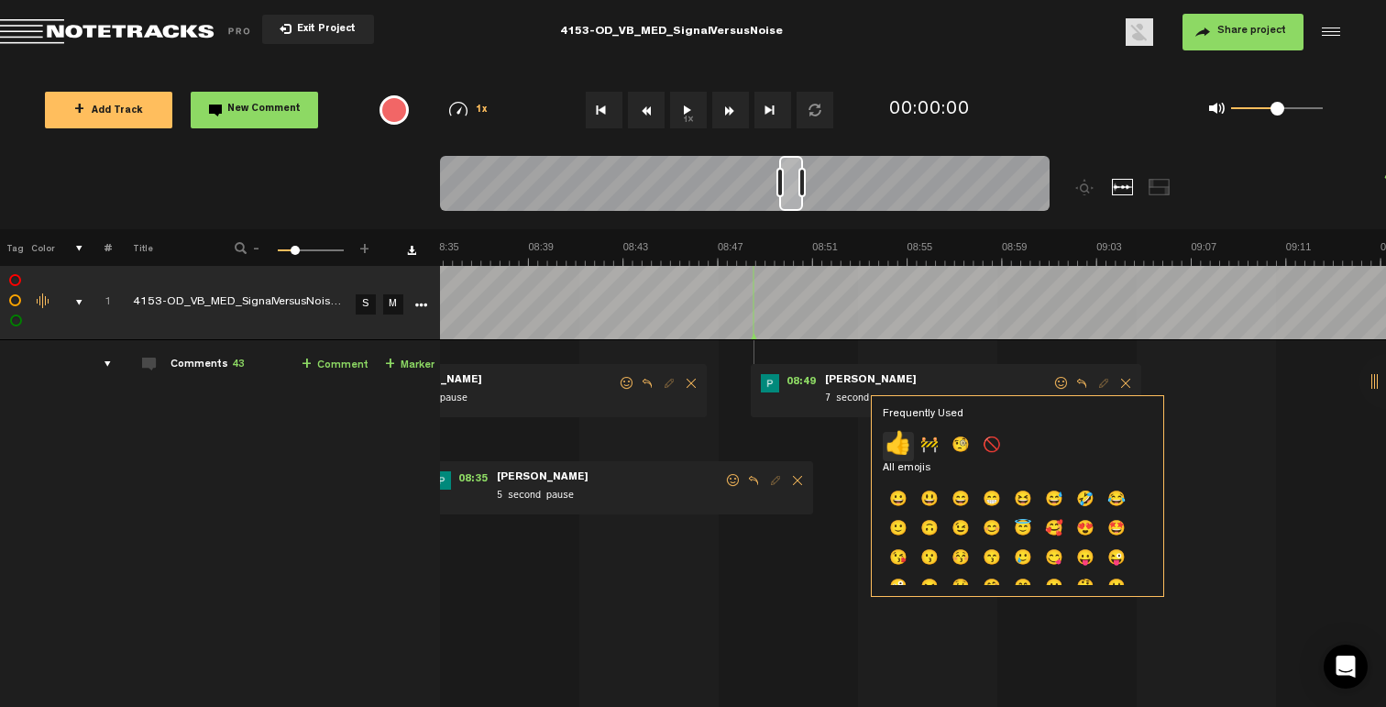
click at [909, 432] on ul "👍 🚧 🧐 🚫" at bounding box center [1017, 432] width 269 height 0
click at [909, 444] on p "👍" at bounding box center [898, 446] width 31 height 29
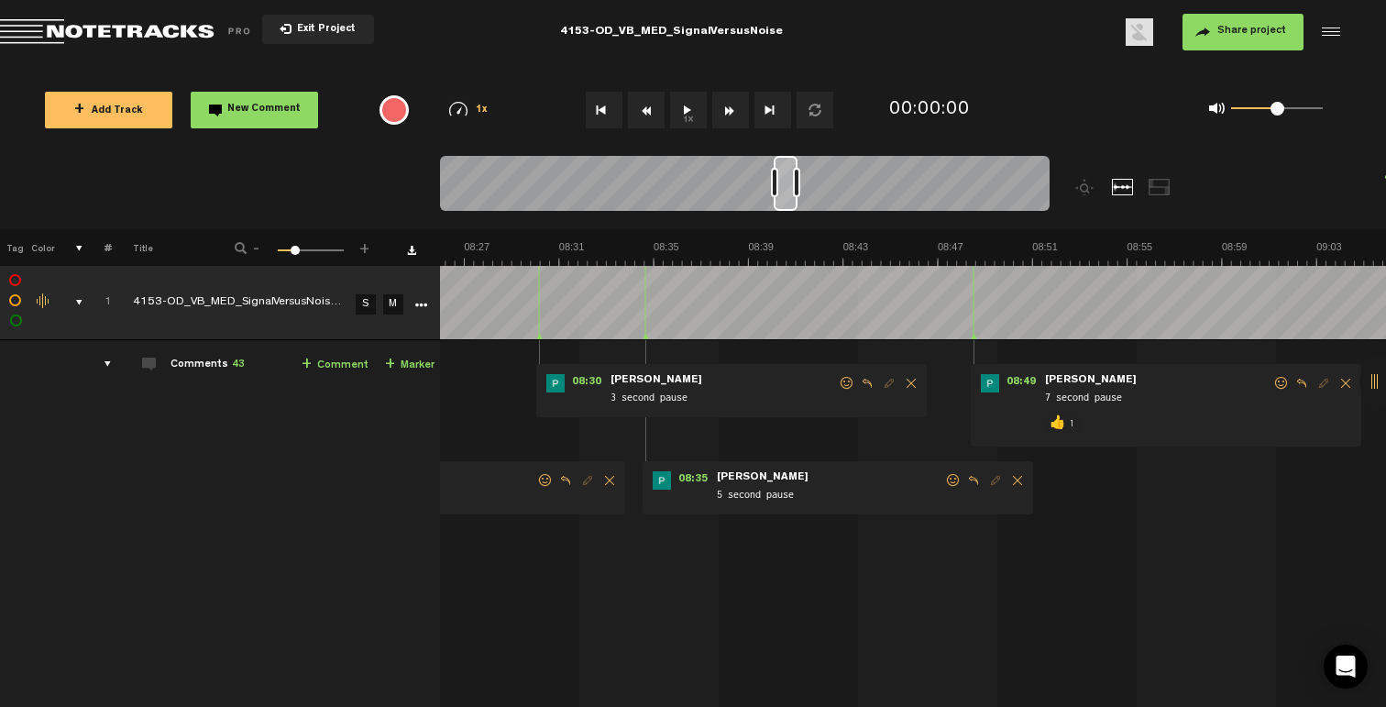
scroll to position [0, 11699]
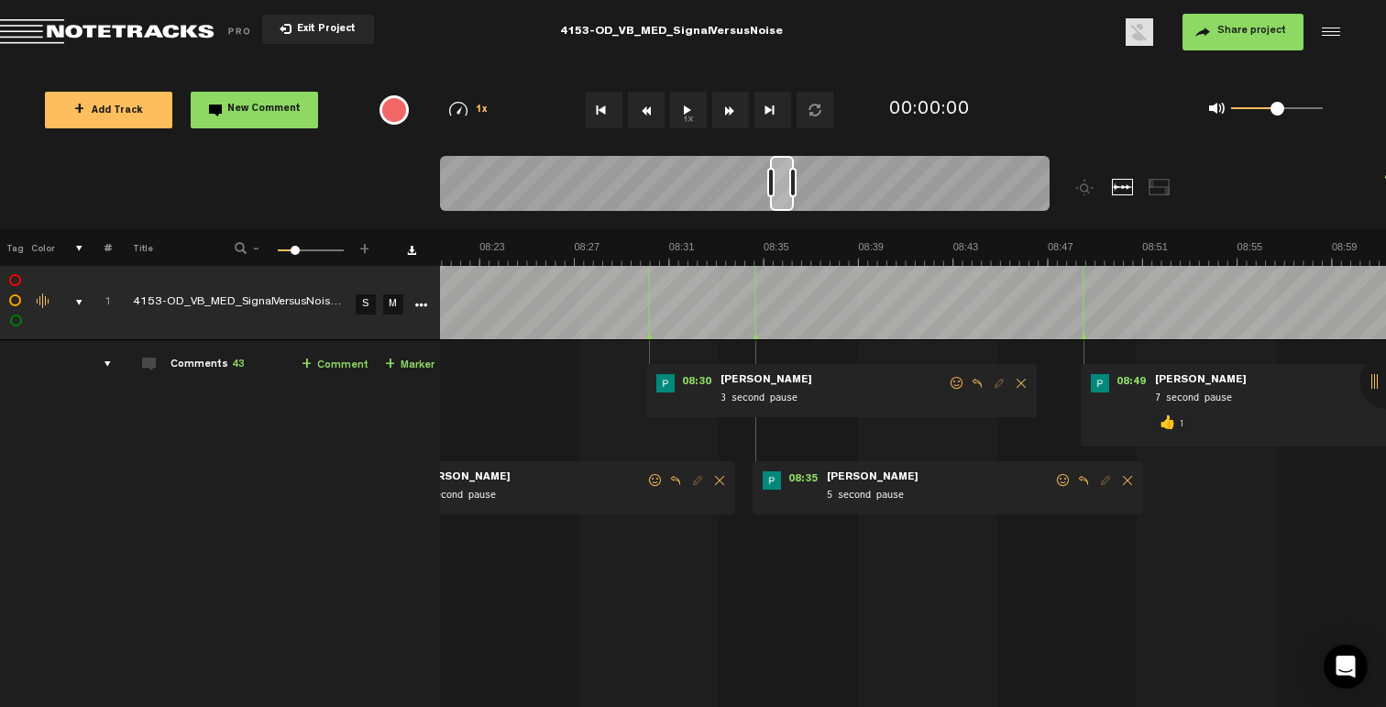
click at [1055, 482] on span at bounding box center [1063, 480] width 18 height 13
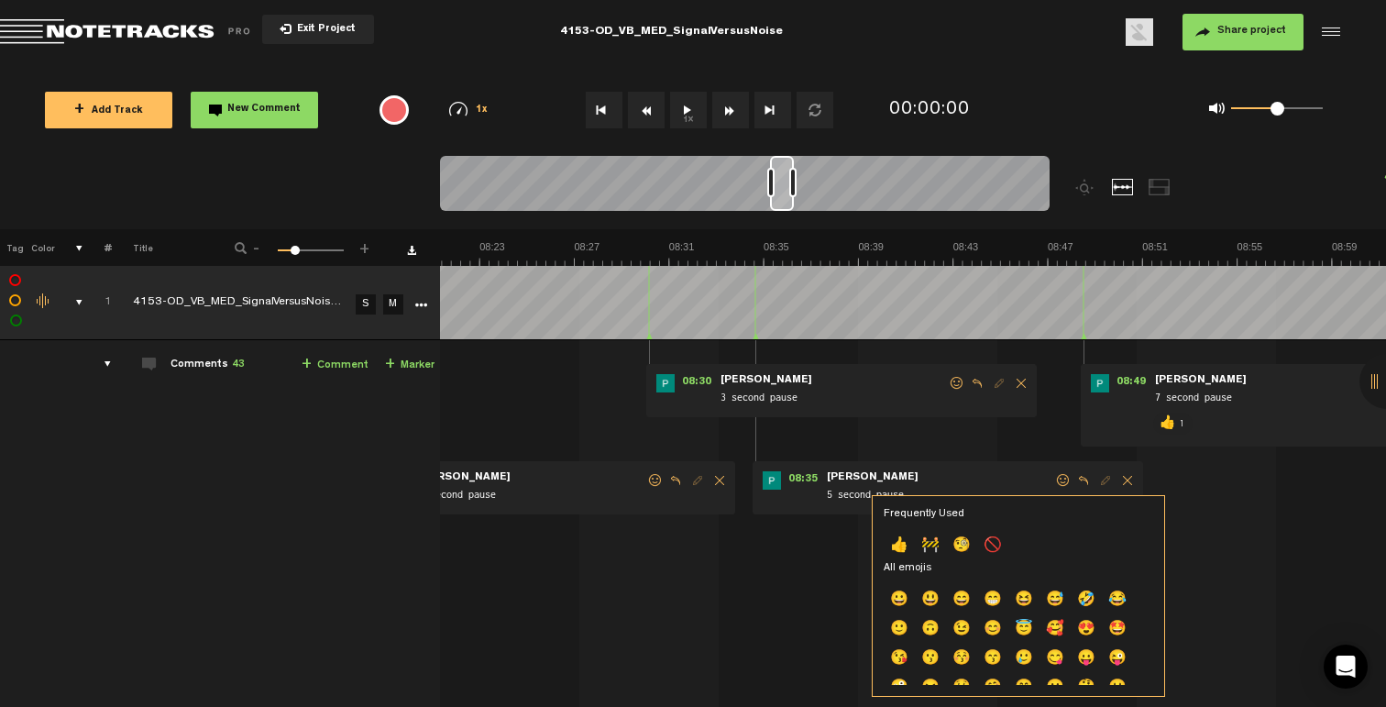
click at [880, 535] on div "Frequently Used 👍 🚧 🧐 🚫 All emojis 😀 😃 😄 😁 😆 😅 🤣 😂 🙂 🙃 😉 😊 😇 🥰 😍 🤩 😘 😗 😚 😙 🥲 😋 …" at bounding box center [1018, 596] width 293 height 202
click at [879, 535] on div "Frequently Used 👍 🚧 🧐 🚫 All emojis 😀 😃 😄 😁 😆 😅 🤣 😂 🙂 🙃 😉 😊 😇 🥰 😍 🤩 😘 😗 😚 😙 🥲 😋 …" at bounding box center [1018, 596] width 293 height 202
click at [888, 549] on p "👍" at bounding box center [899, 546] width 31 height 29
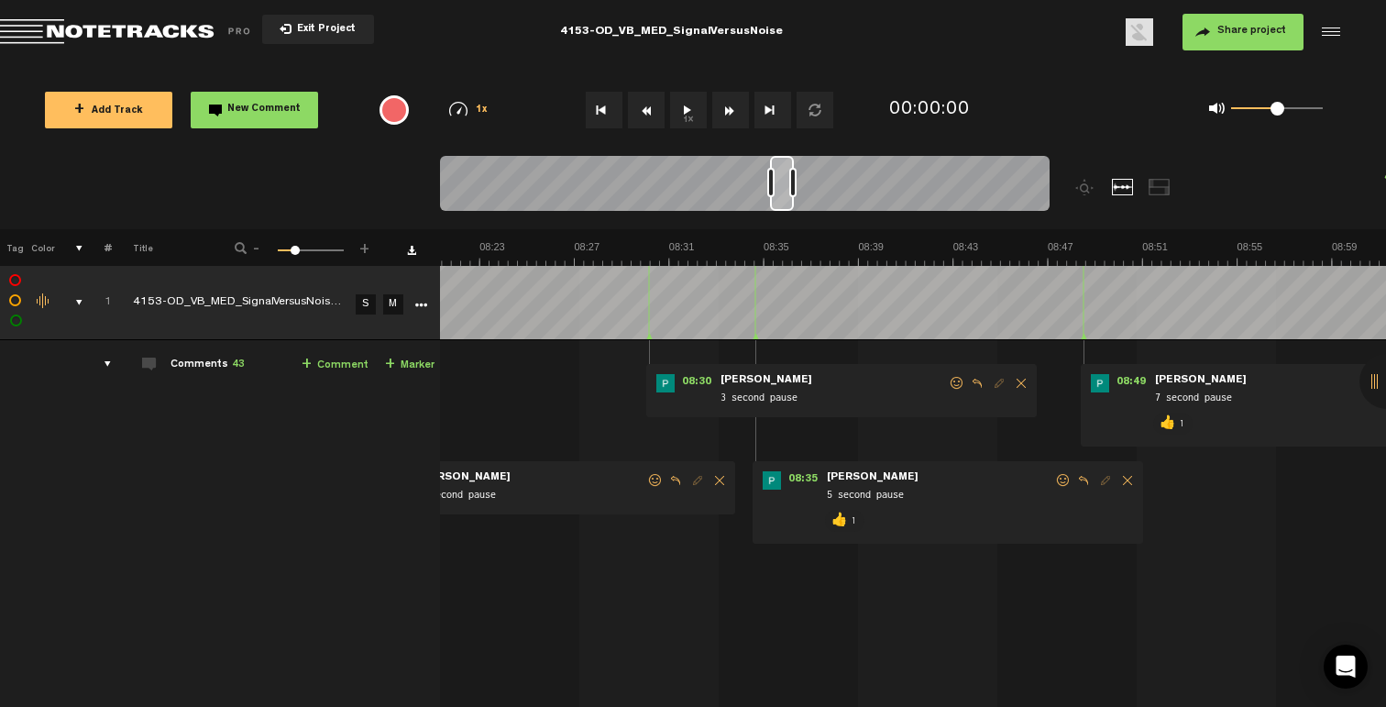
click at [955, 383] on span at bounding box center [957, 383] width 18 height 13
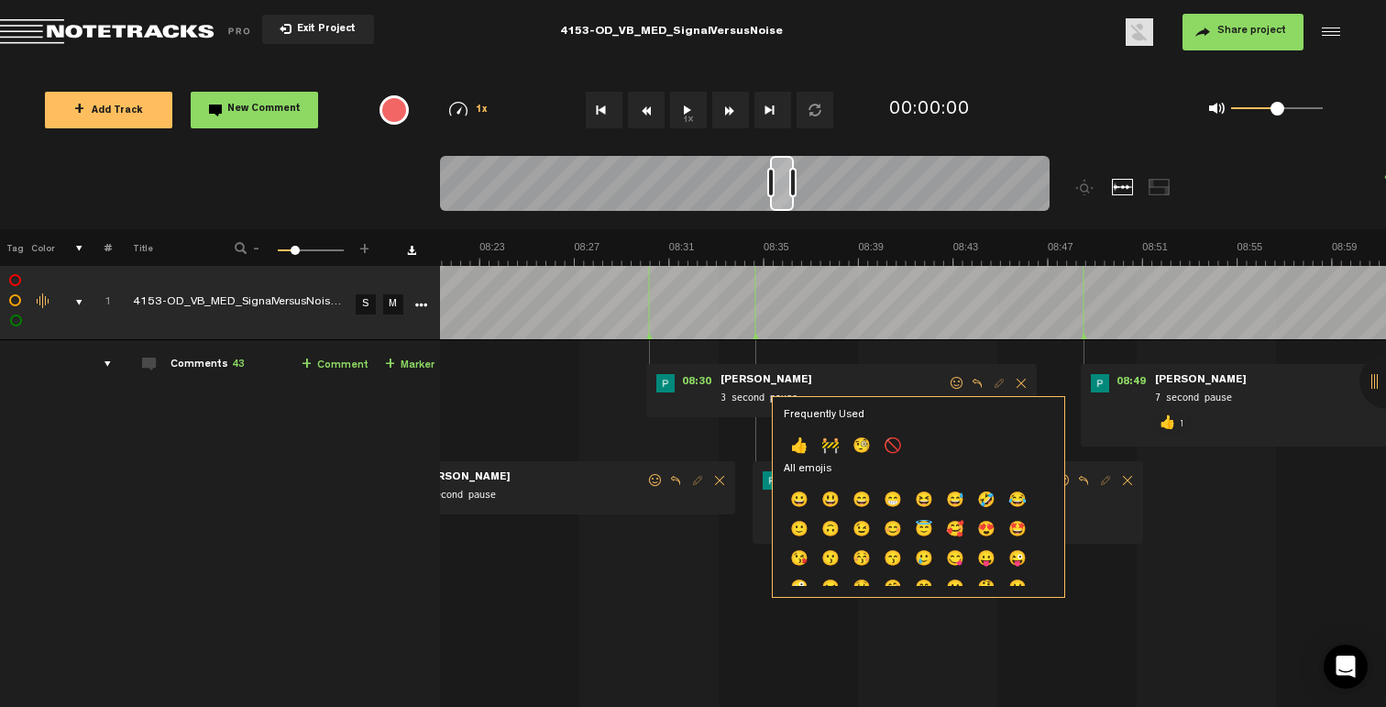
click at [804, 448] on p "👍" at bounding box center [799, 447] width 31 height 29
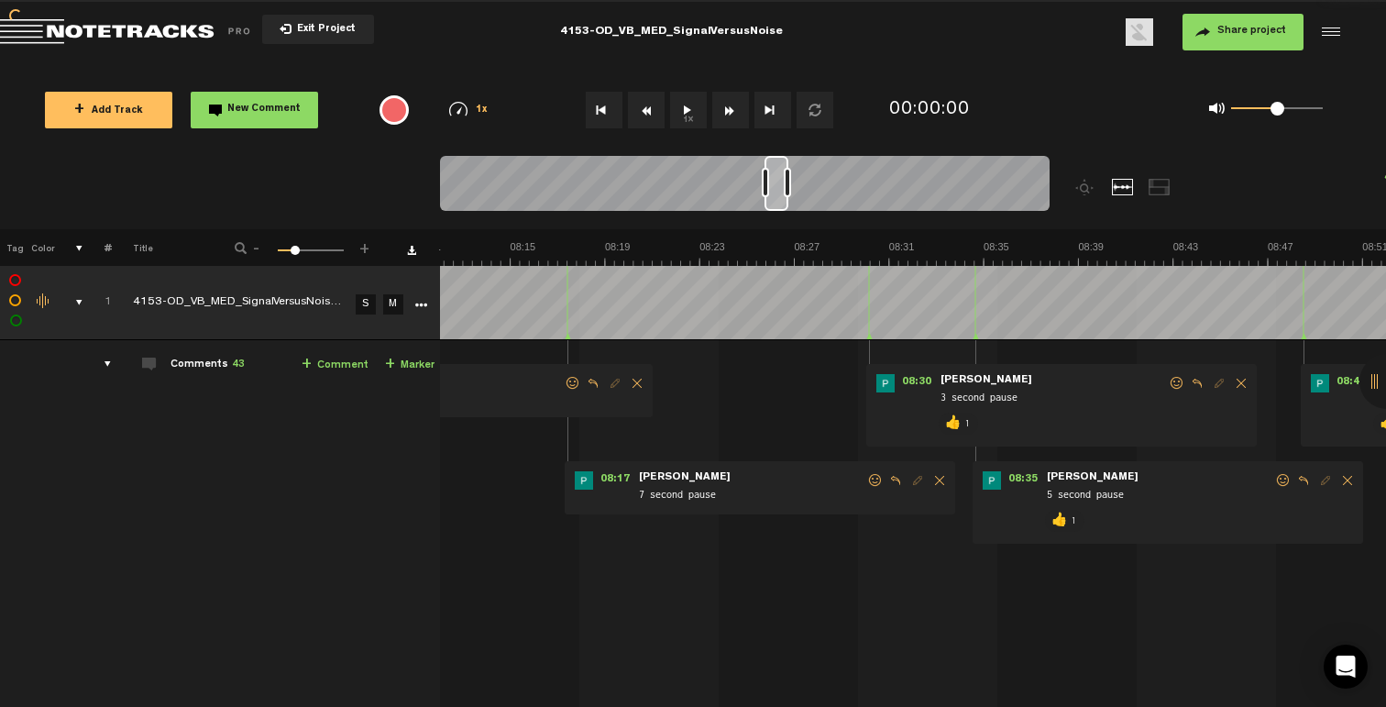
scroll to position [0, 11370]
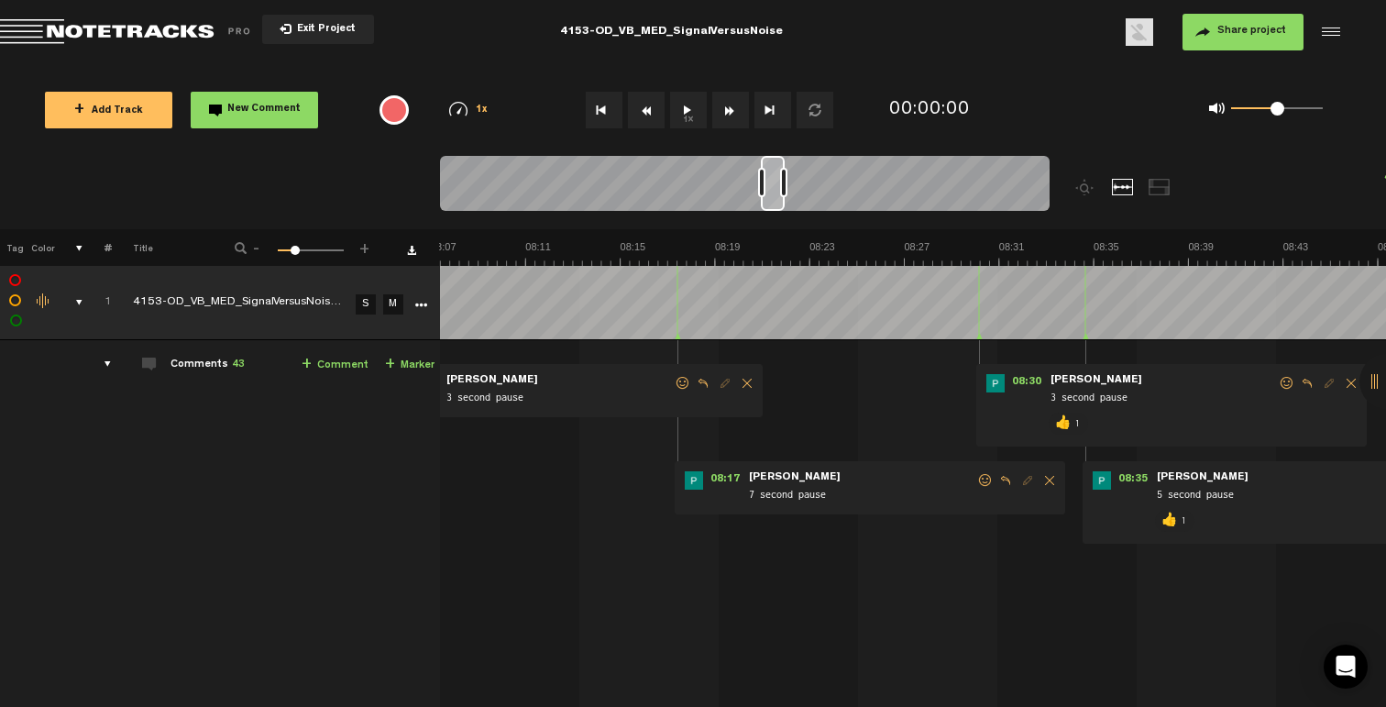
click at [978, 485] on span at bounding box center [985, 480] width 18 height 13
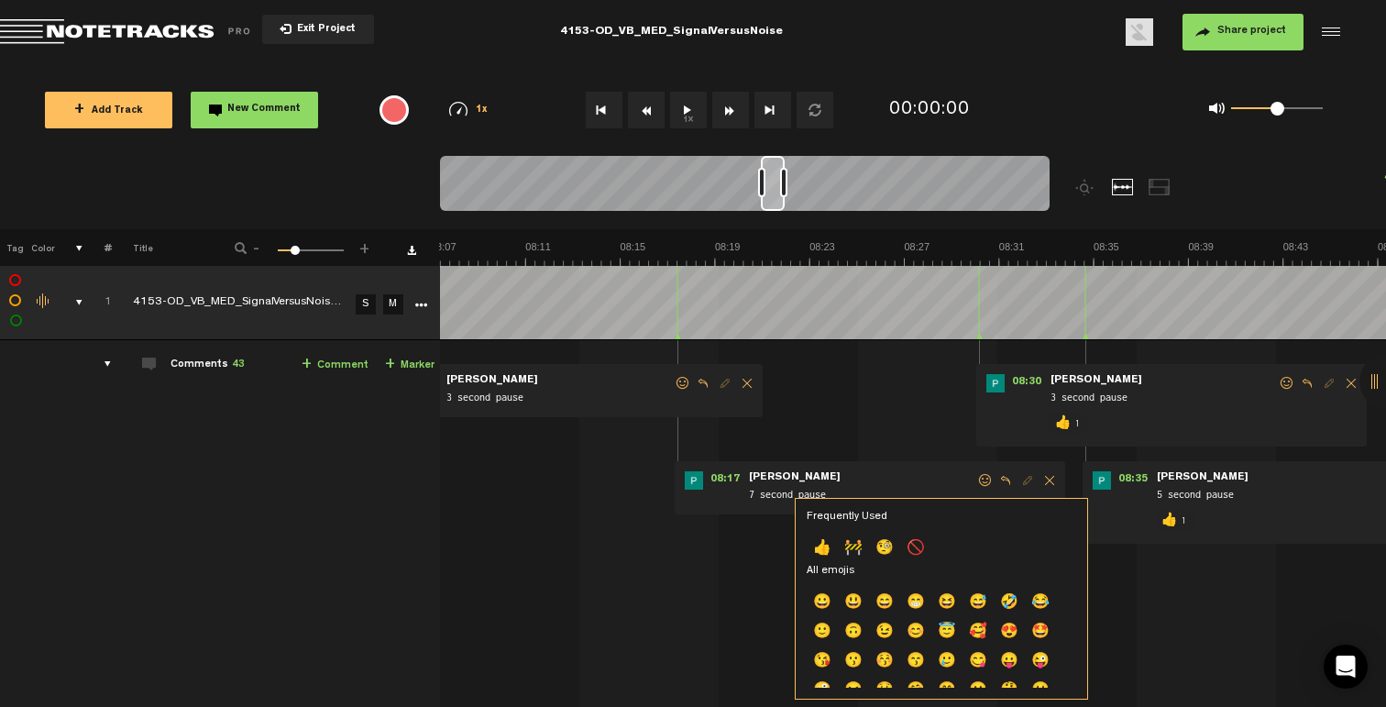
click at [833, 536] on p "👍" at bounding box center [822, 548] width 31 height 29
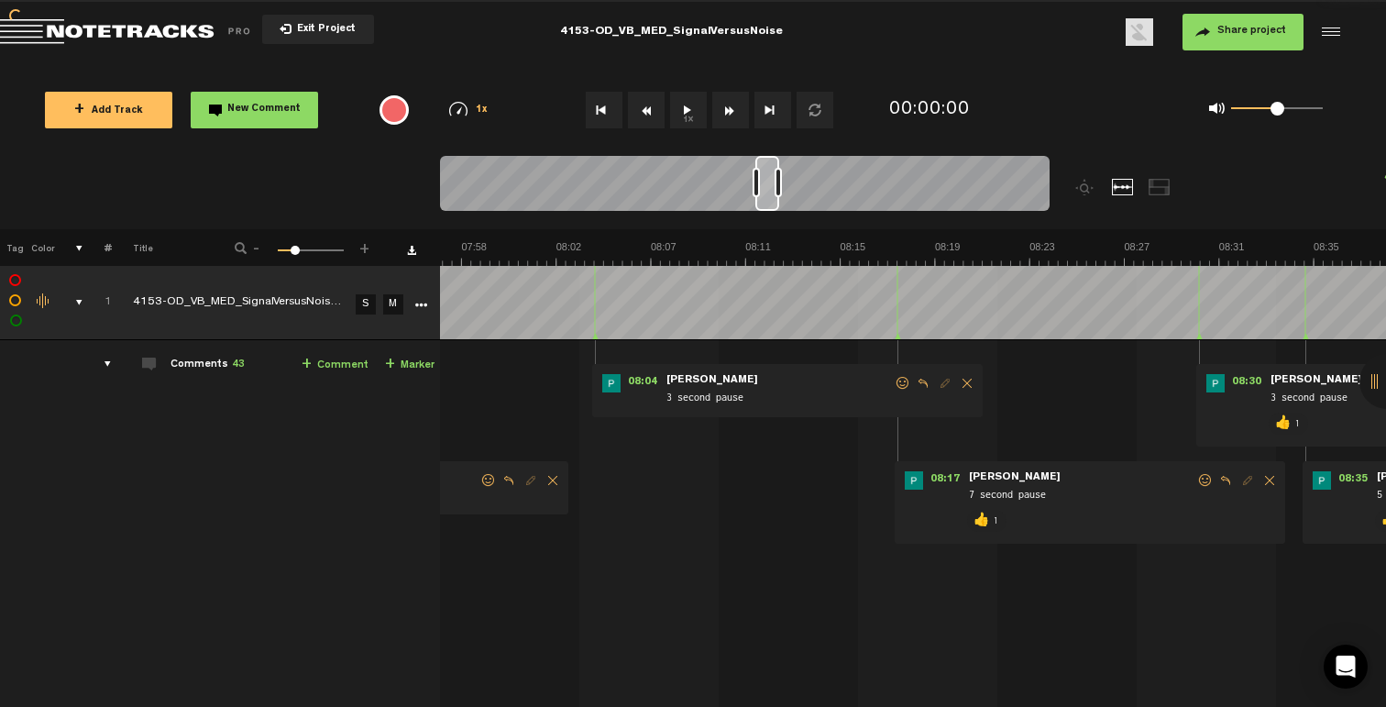
scroll to position [0, 11040]
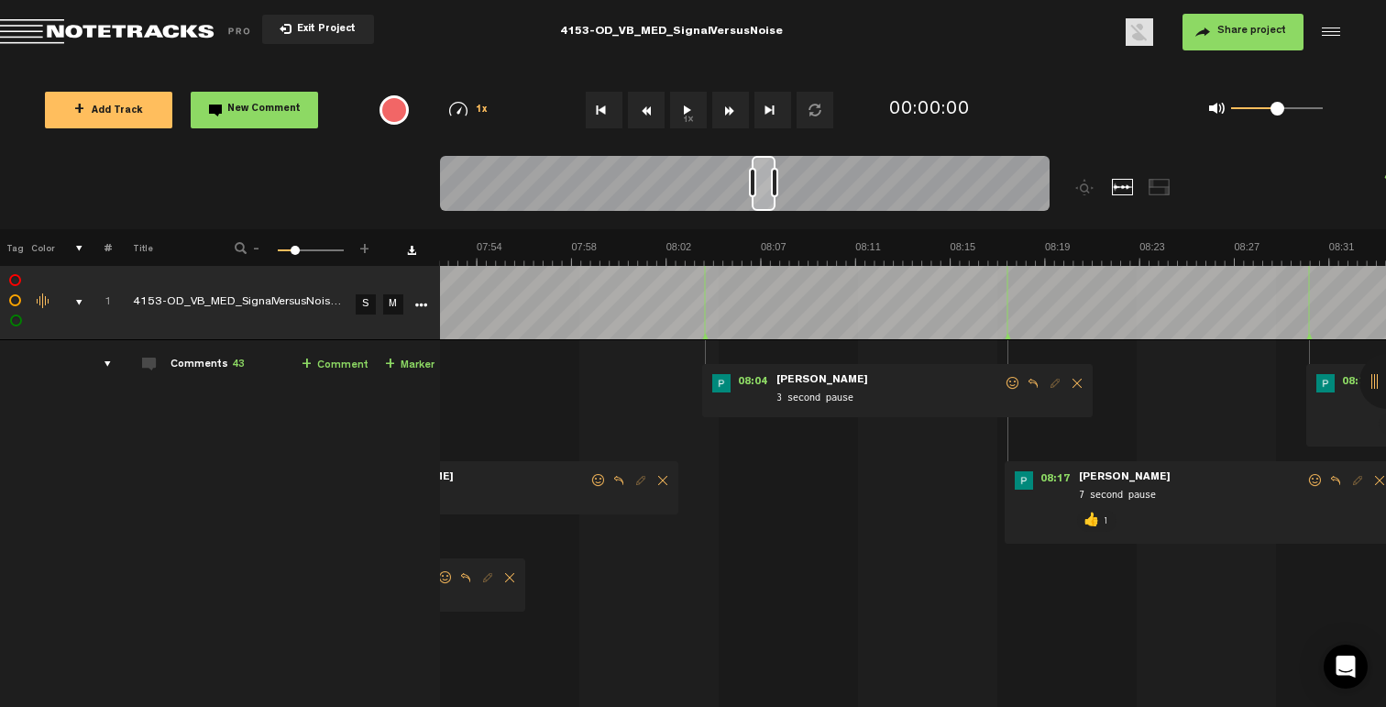
click at [1017, 383] on span at bounding box center [1013, 383] width 18 height 13
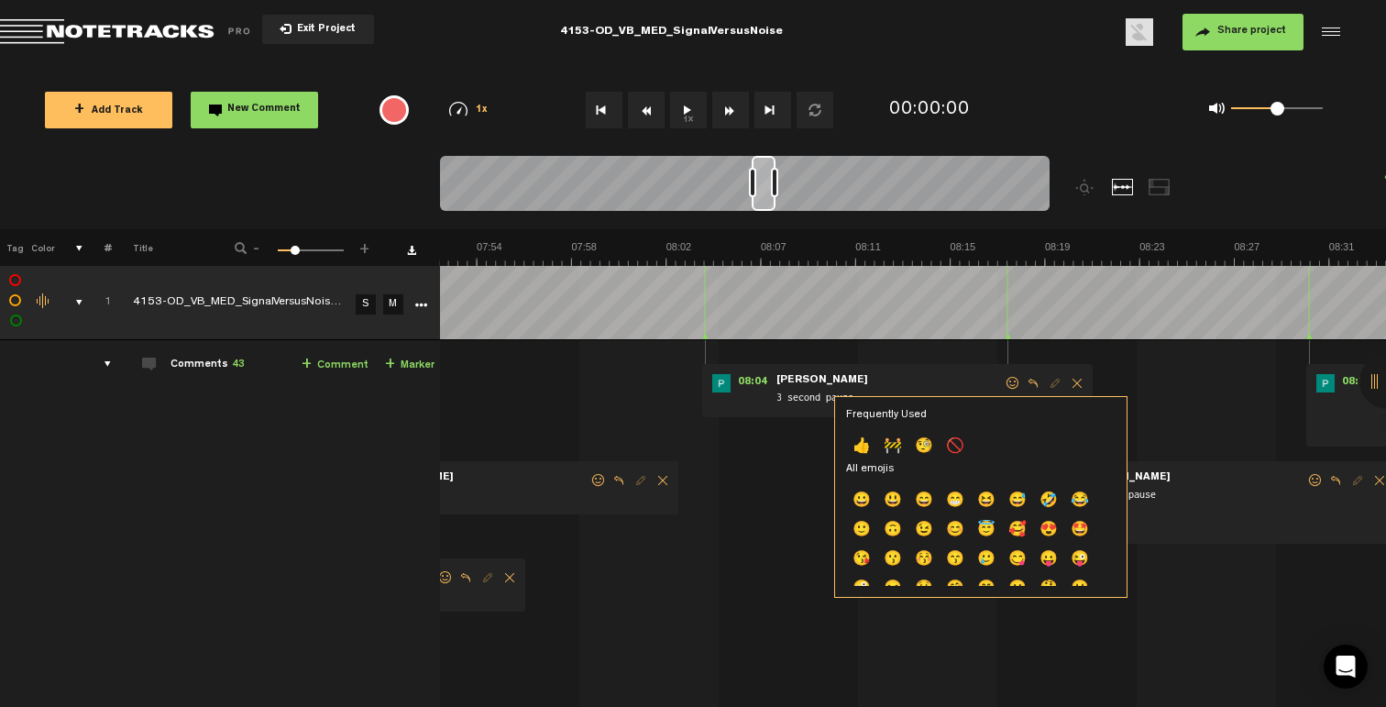
click at [862, 435] on p "👍" at bounding box center [861, 447] width 31 height 29
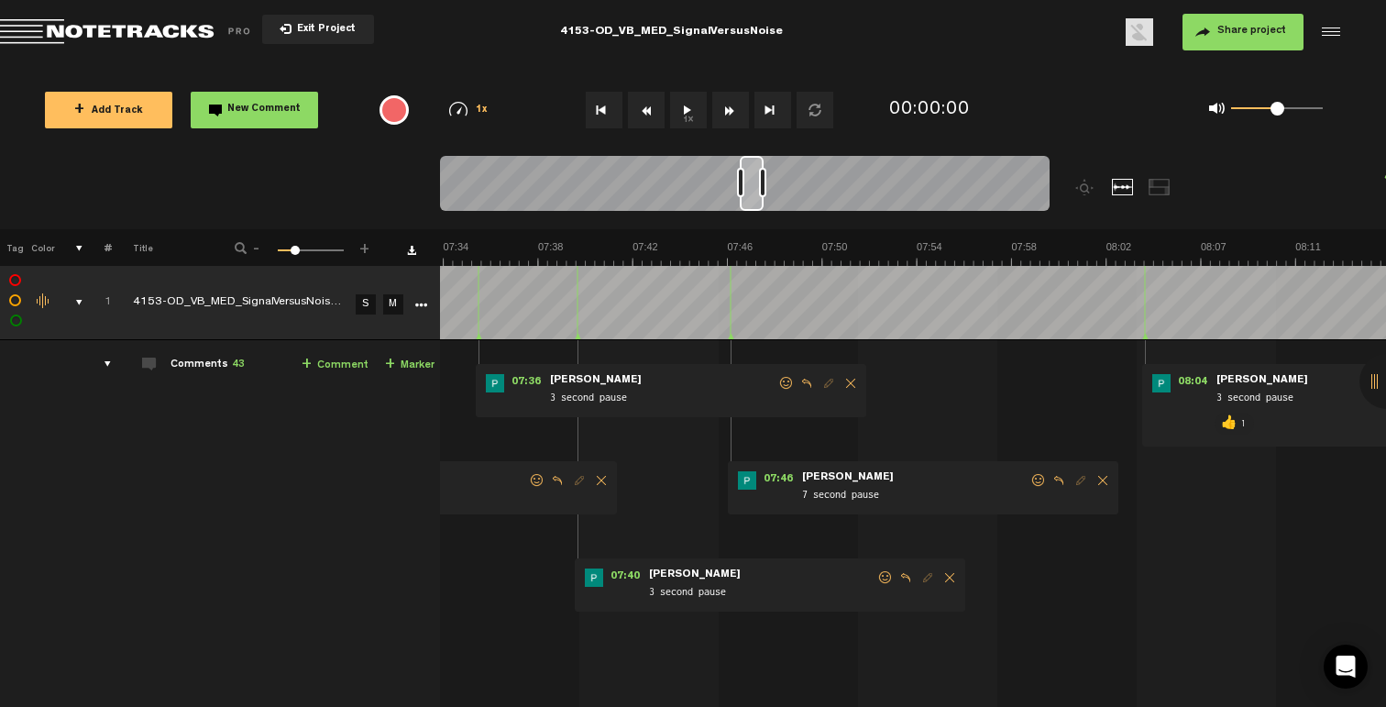
scroll to position [0, 10600]
click at [1036, 484] on span at bounding box center [1038, 480] width 18 height 13
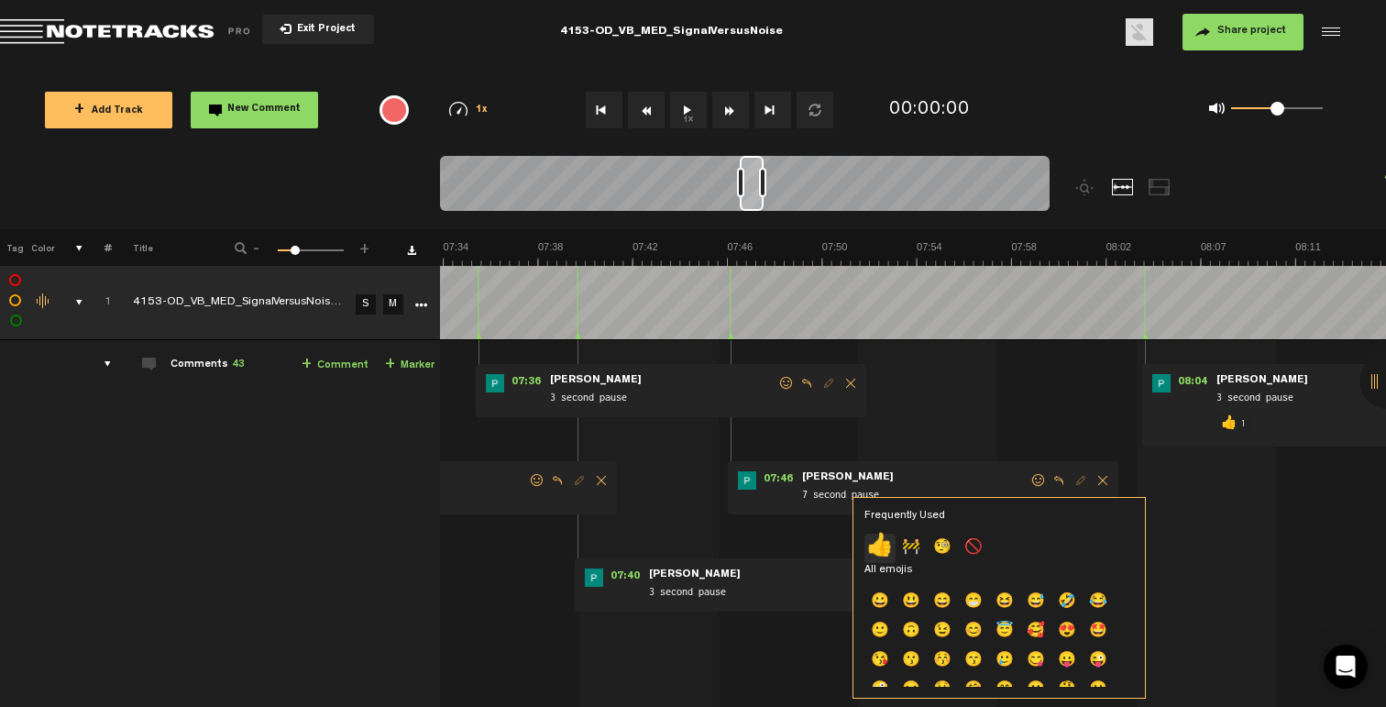
click at [884, 543] on p "👍" at bounding box center [879, 547] width 31 height 29
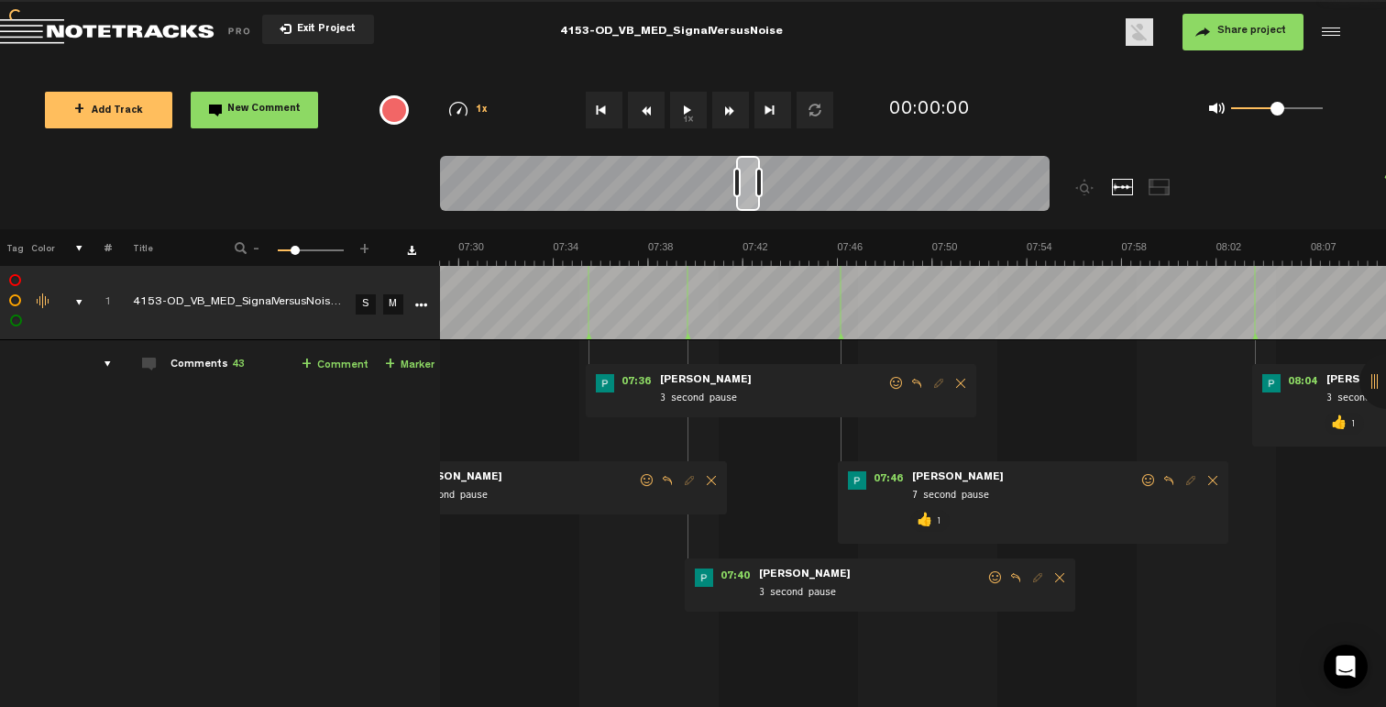
scroll to position [0, 10380]
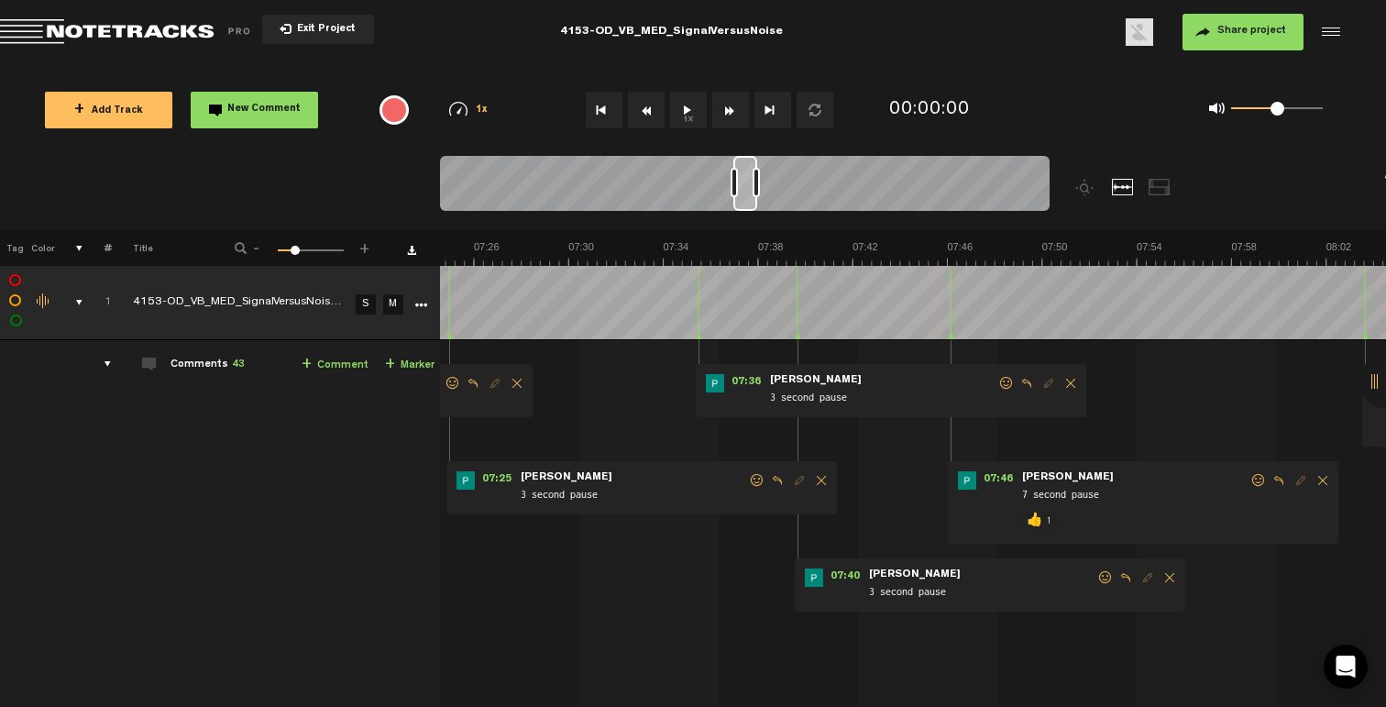
click at [1093, 582] on form "3 second pause" at bounding box center [981, 585] width 229 height 35
click at [1100, 580] on span at bounding box center [1105, 577] width 18 height 13
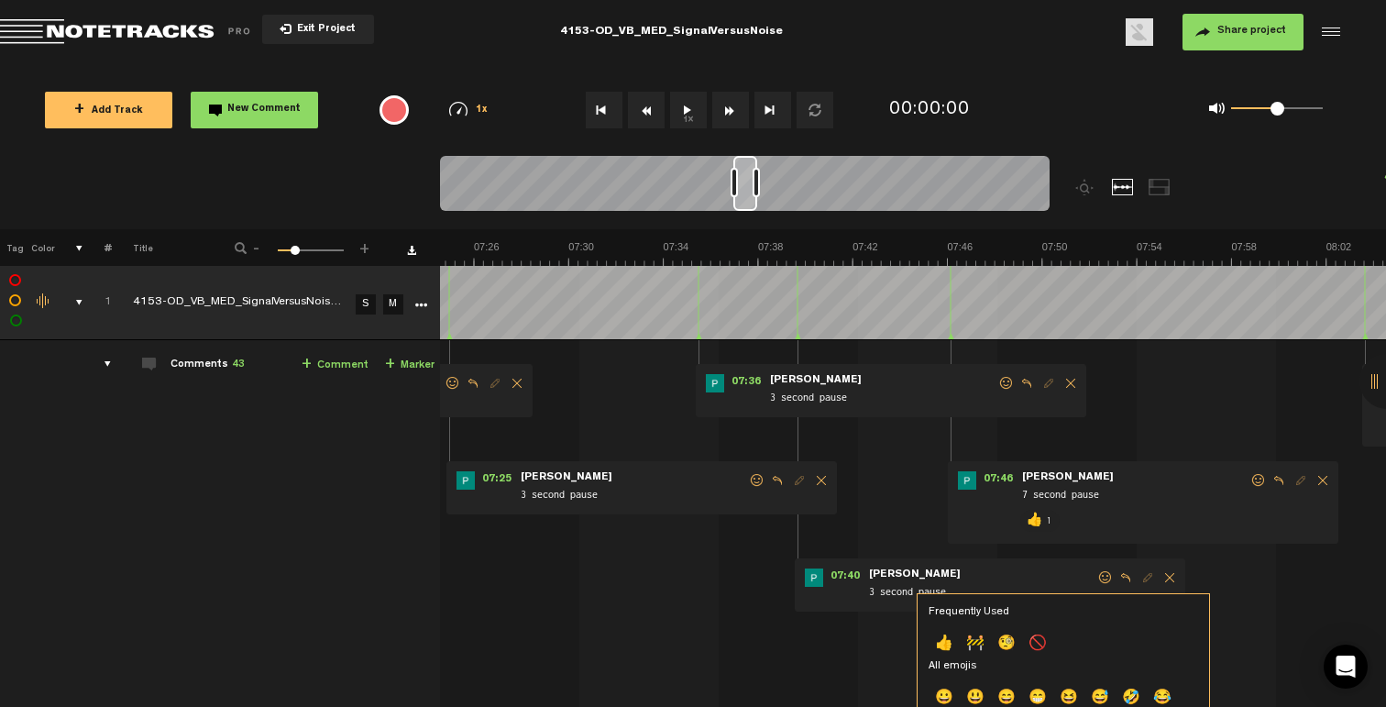
click at [942, 639] on p "👍" at bounding box center [943, 644] width 31 height 29
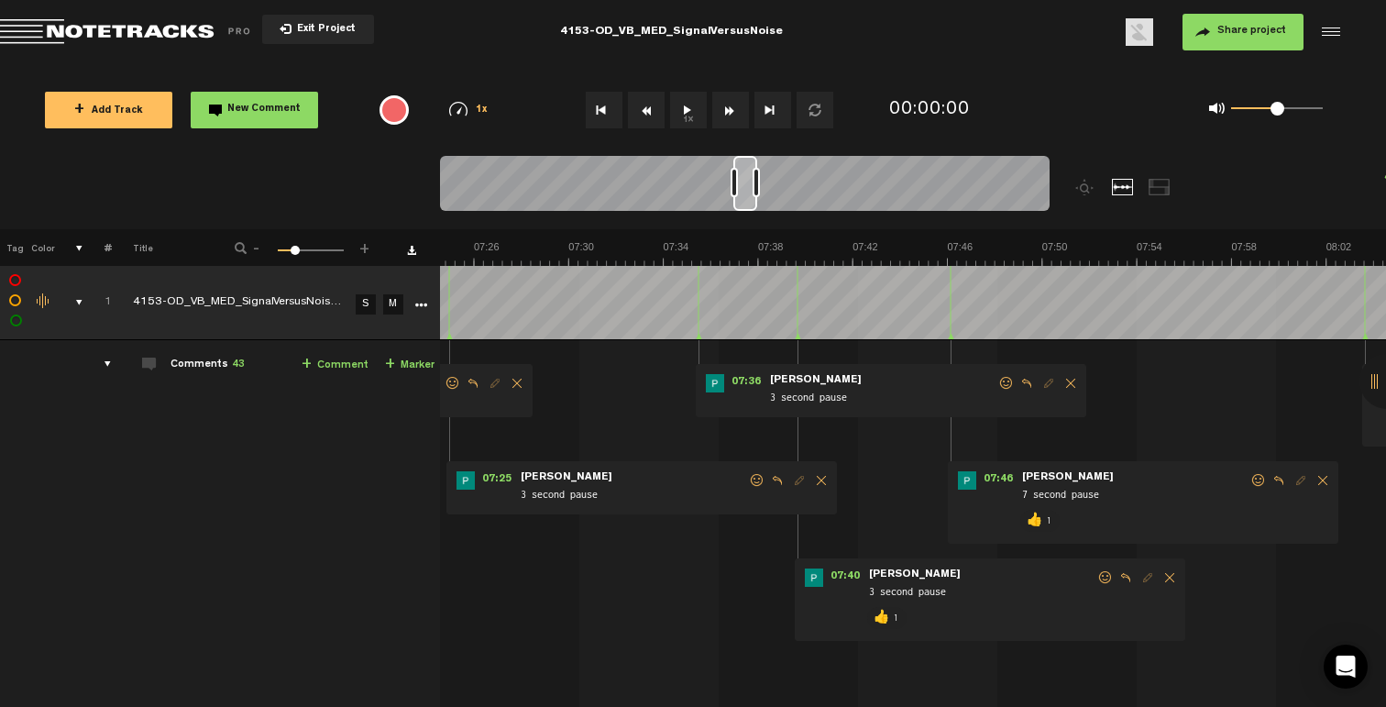
click at [997, 381] on span at bounding box center [1006, 383] width 18 height 13
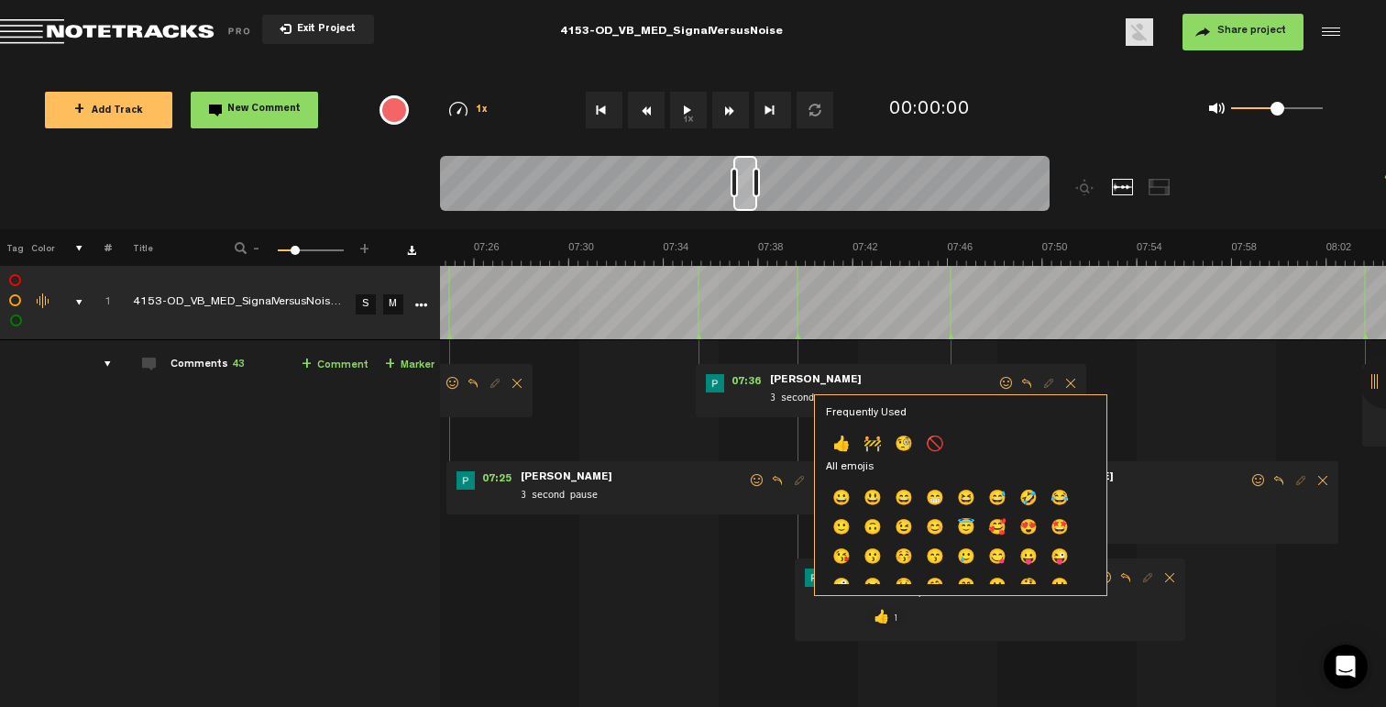
click at [838, 441] on p "👍" at bounding box center [841, 445] width 31 height 29
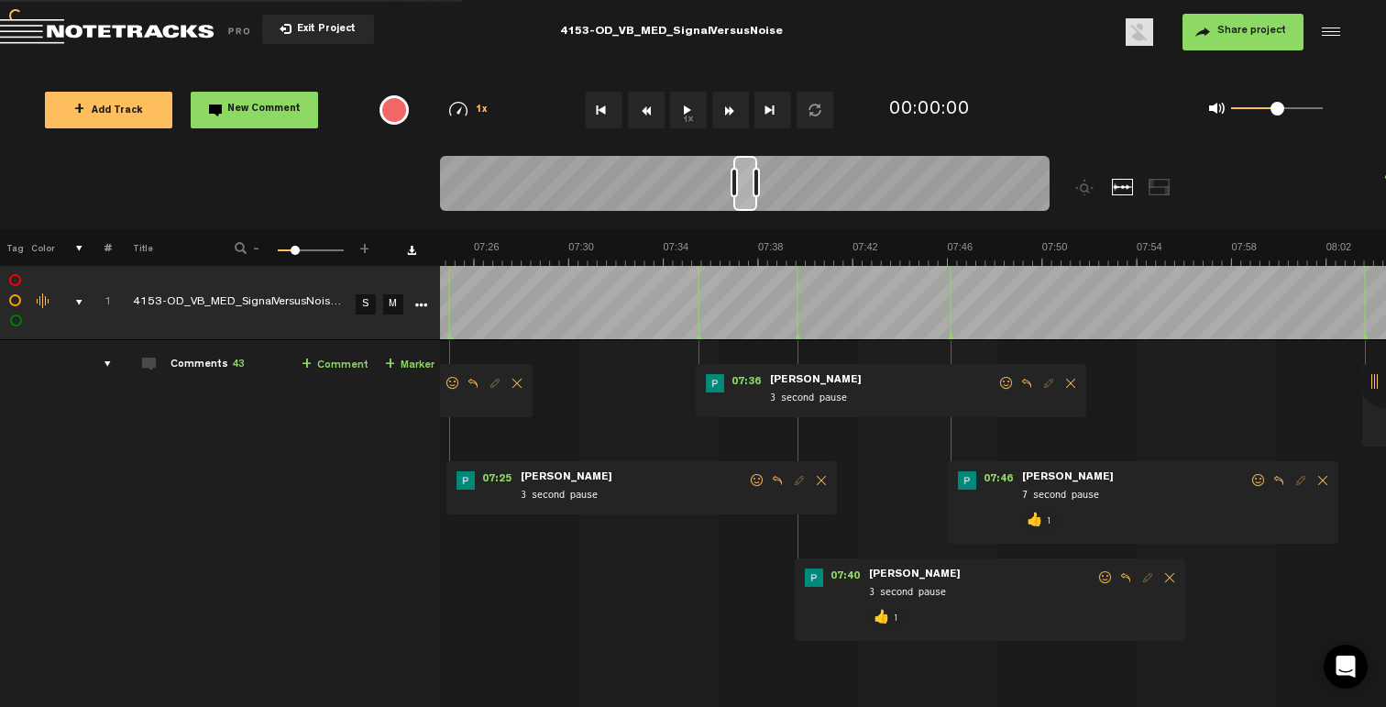
scroll to position [0, 10160]
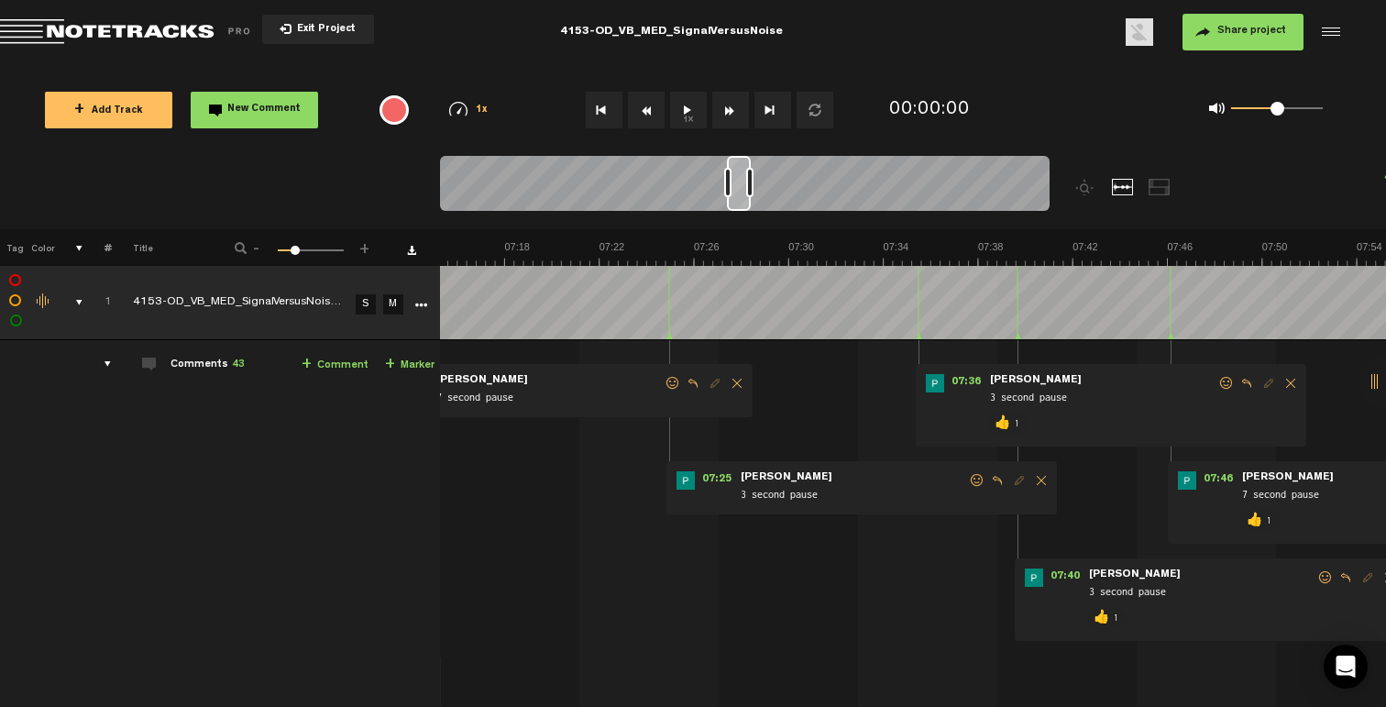
click at [973, 481] on span at bounding box center [977, 480] width 18 height 13
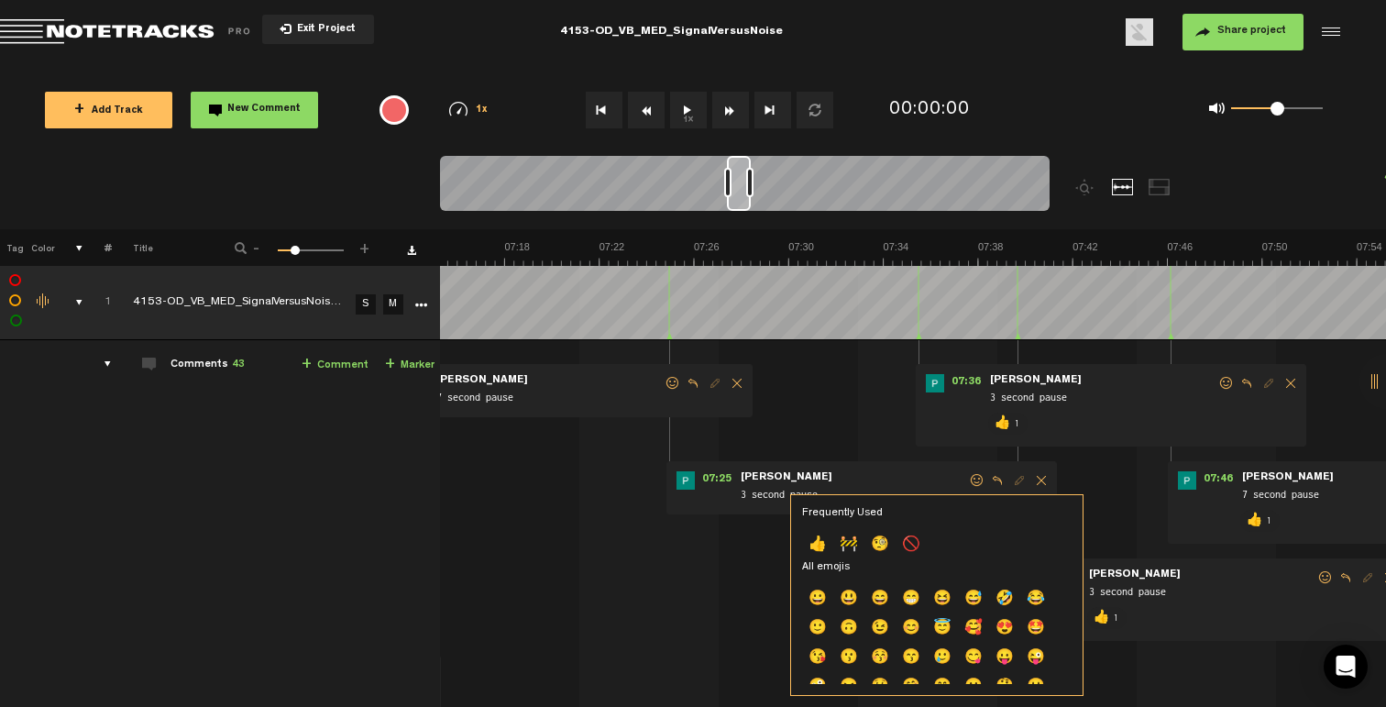
click at [818, 544] on p "👍" at bounding box center [817, 545] width 31 height 29
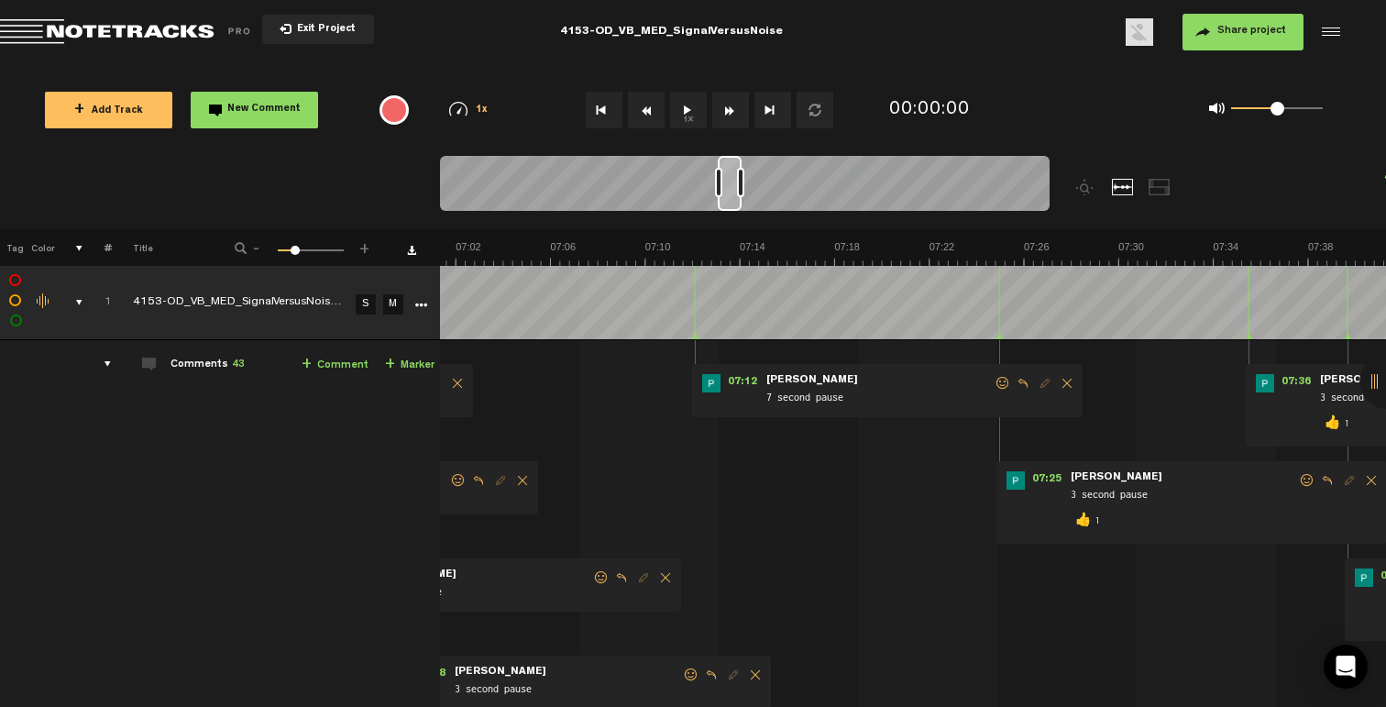
scroll to position [0, 9830]
click at [997, 379] on span at bounding box center [1003, 383] width 18 height 13
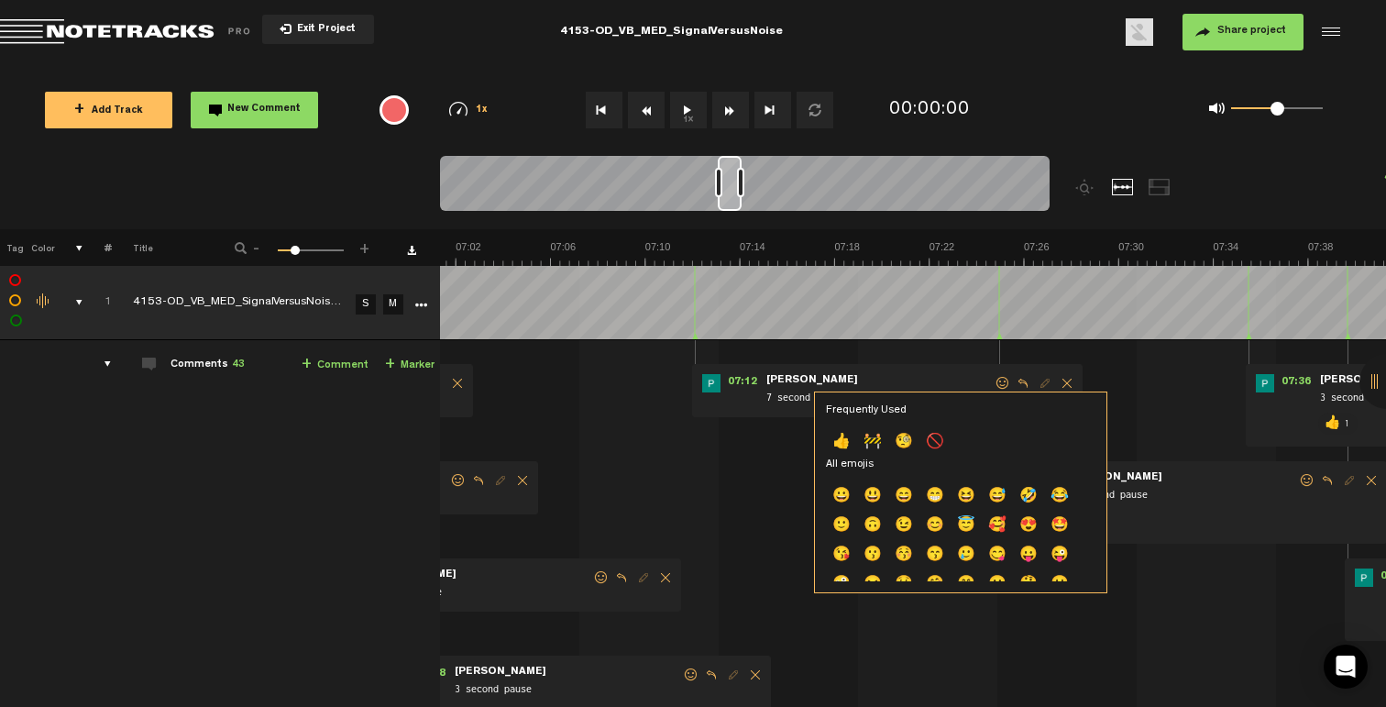
click at [836, 442] on p "👍" at bounding box center [841, 442] width 31 height 29
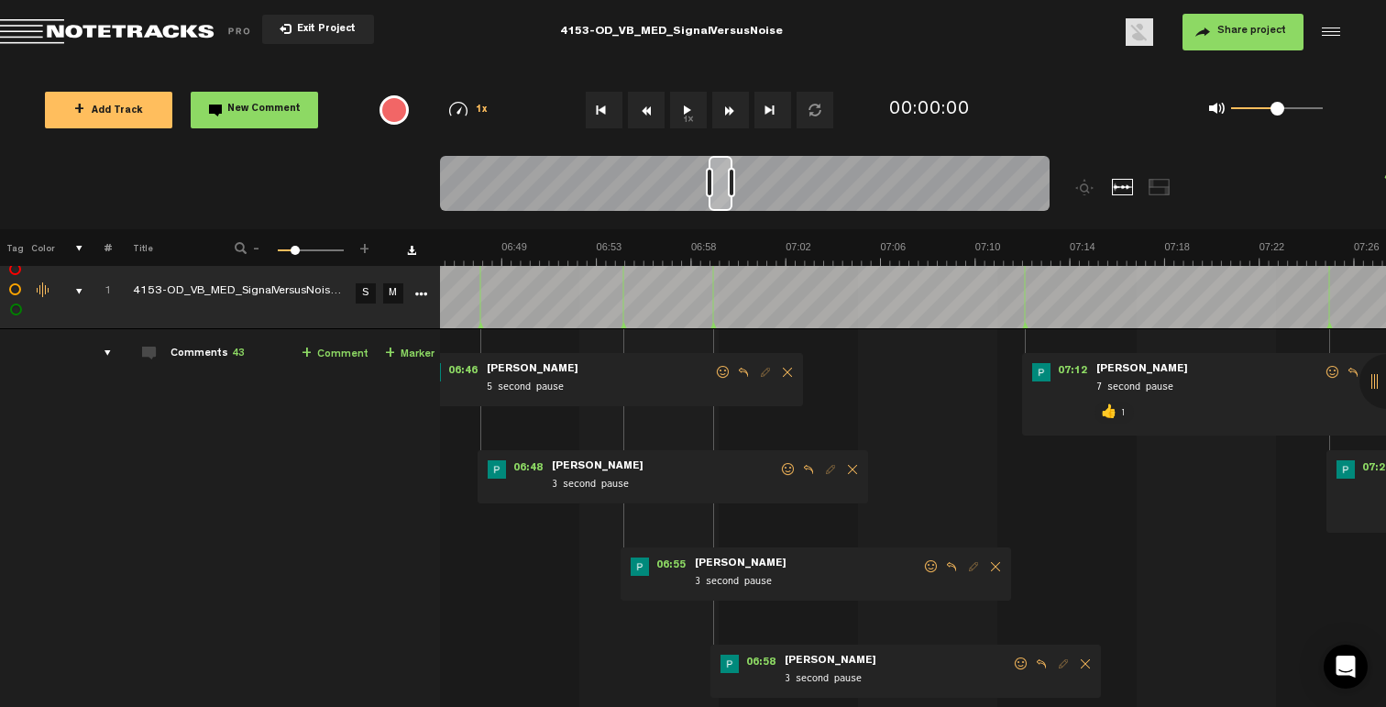
scroll to position [0, 0]
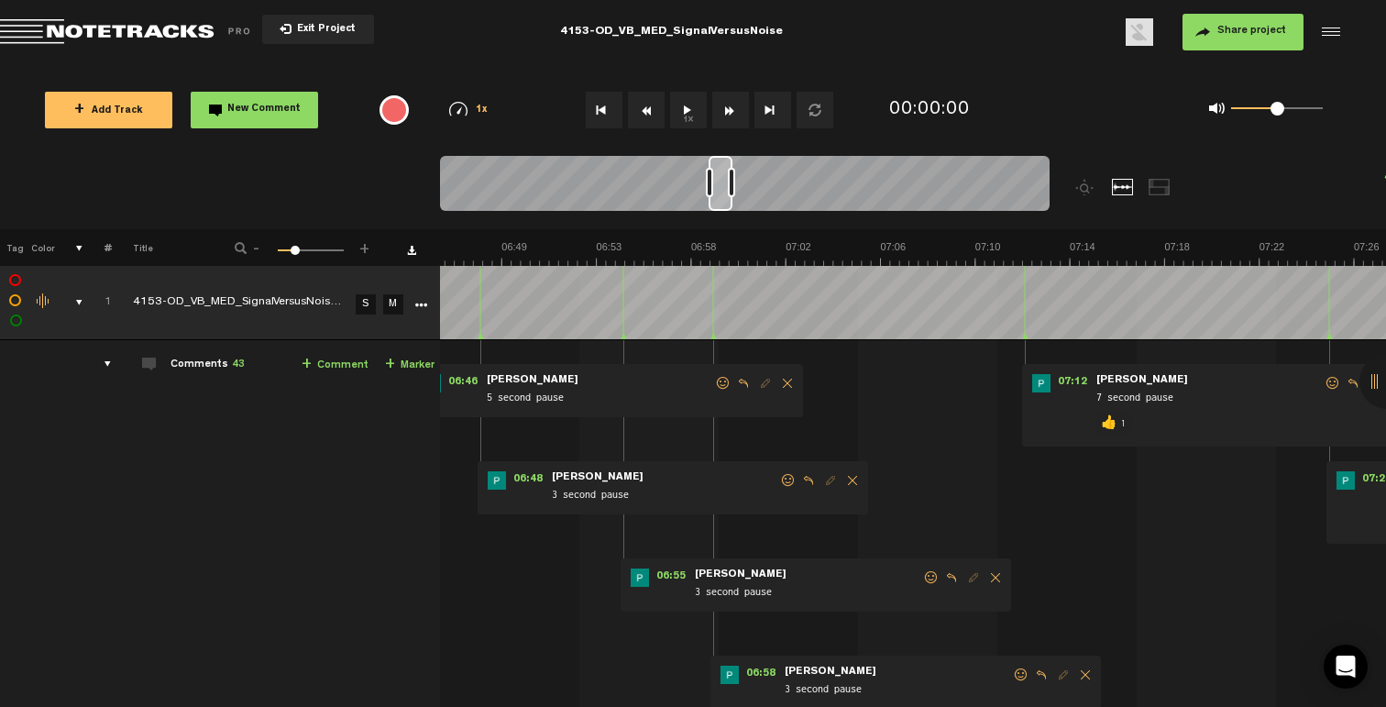
click at [1017, 668] on span at bounding box center [1021, 674] width 18 height 13
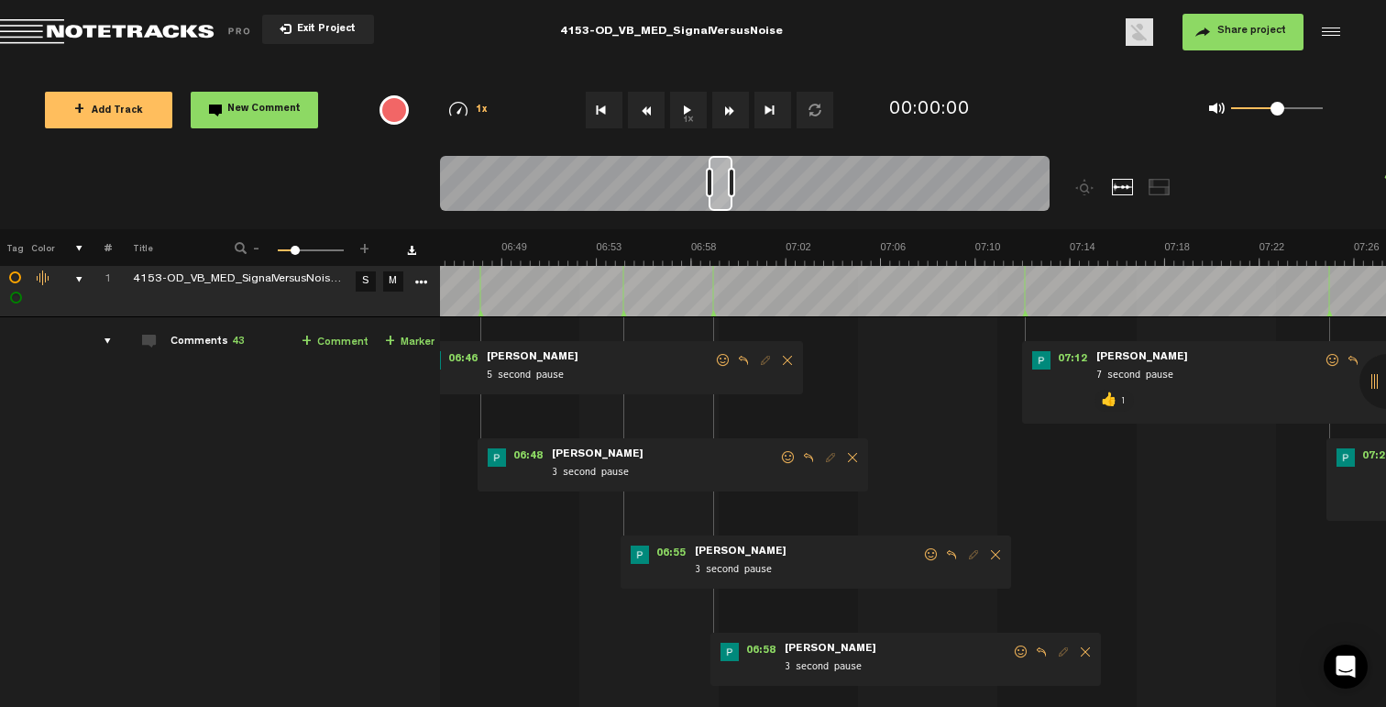
click at [1017, 649] on span at bounding box center [1021, 651] width 18 height 13
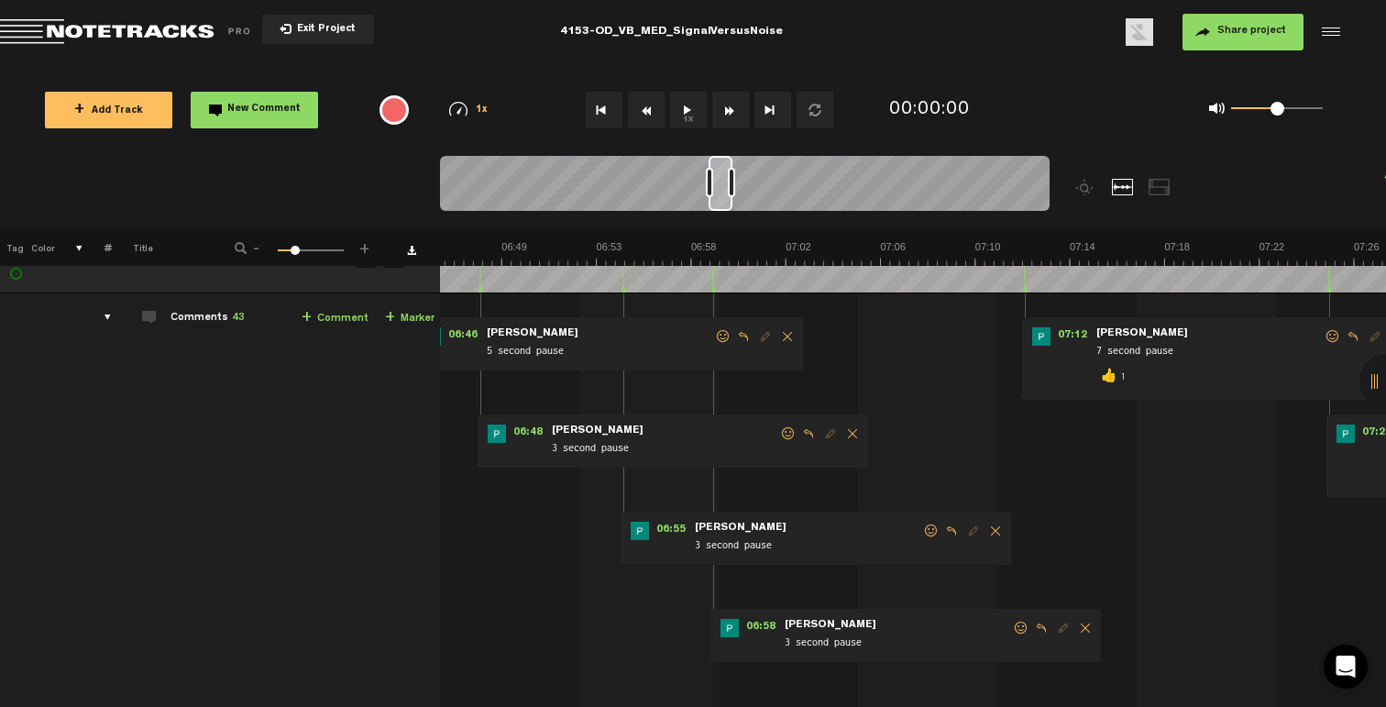
click at [1022, 623] on span at bounding box center [1021, 627] width 18 height 13
click at [857, 679] on p "👍" at bounding box center [866, 687] width 31 height 29
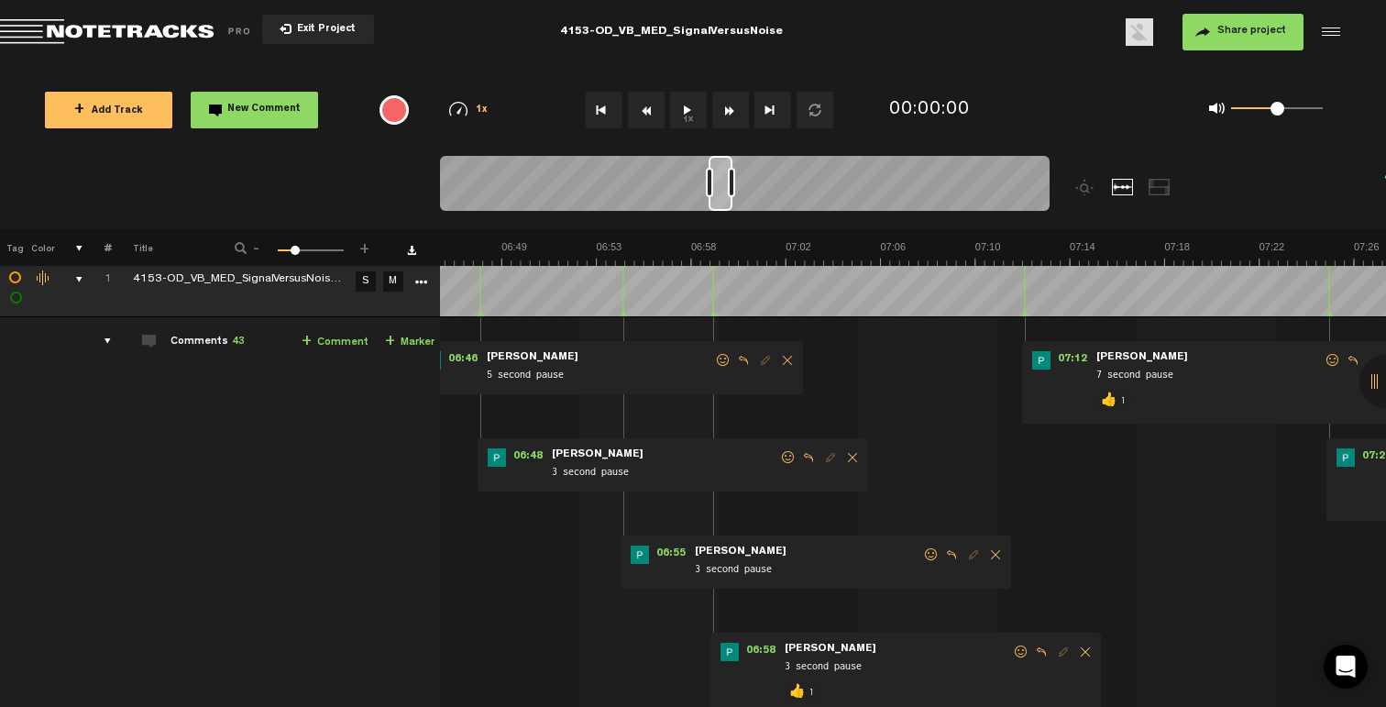
drag, startPoint x: 929, startPoint y: 552, endPoint x: 913, endPoint y: 564, distance: 20.4
click at [930, 552] on span at bounding box center [931, 554] width 18 height 13
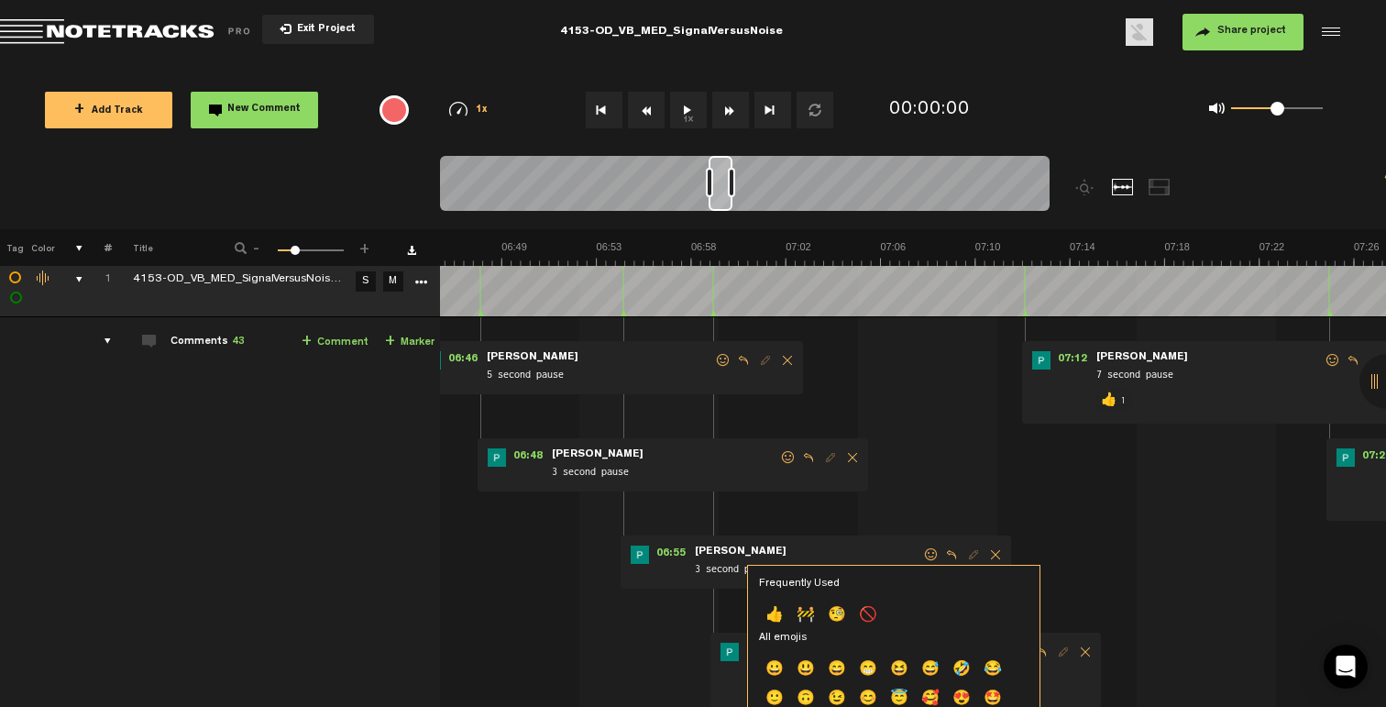
click at [768, 610] on p "👍" at bounding box center [774, 615] width 31 height 29
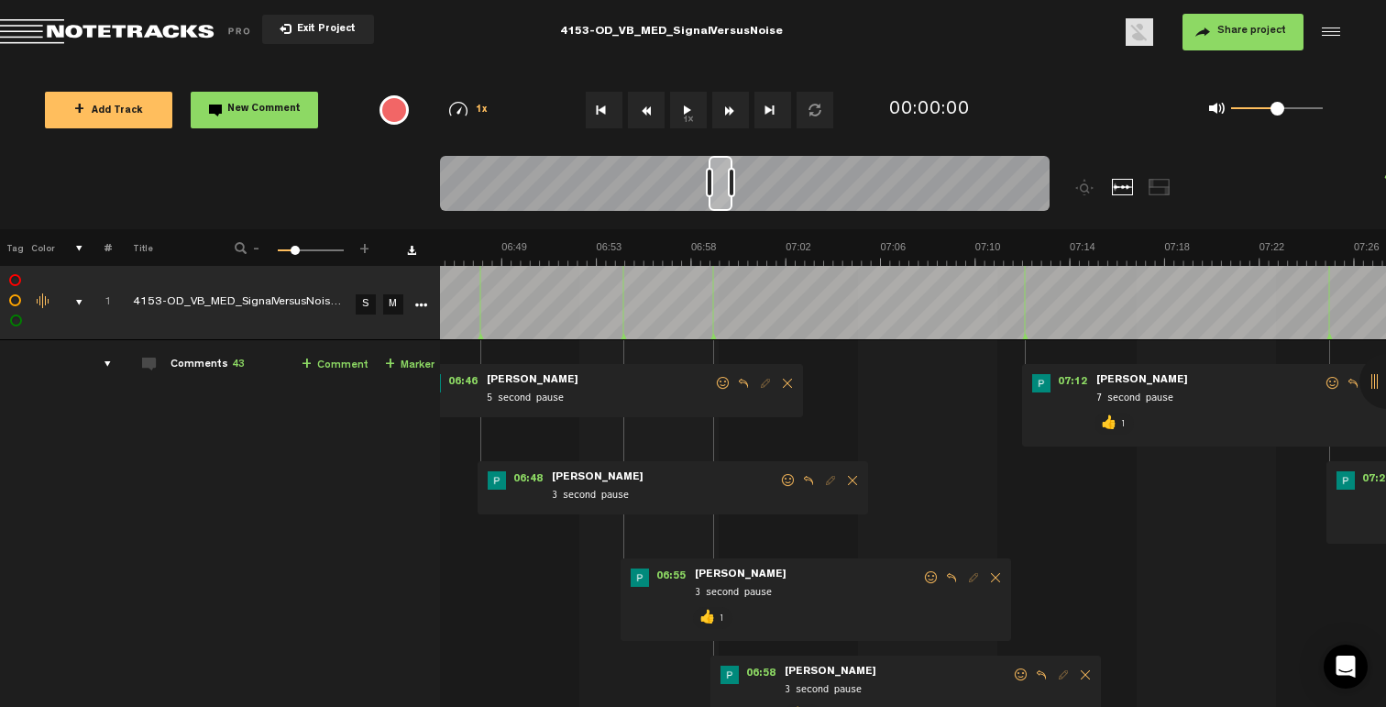
scroll to position [0, 9390]
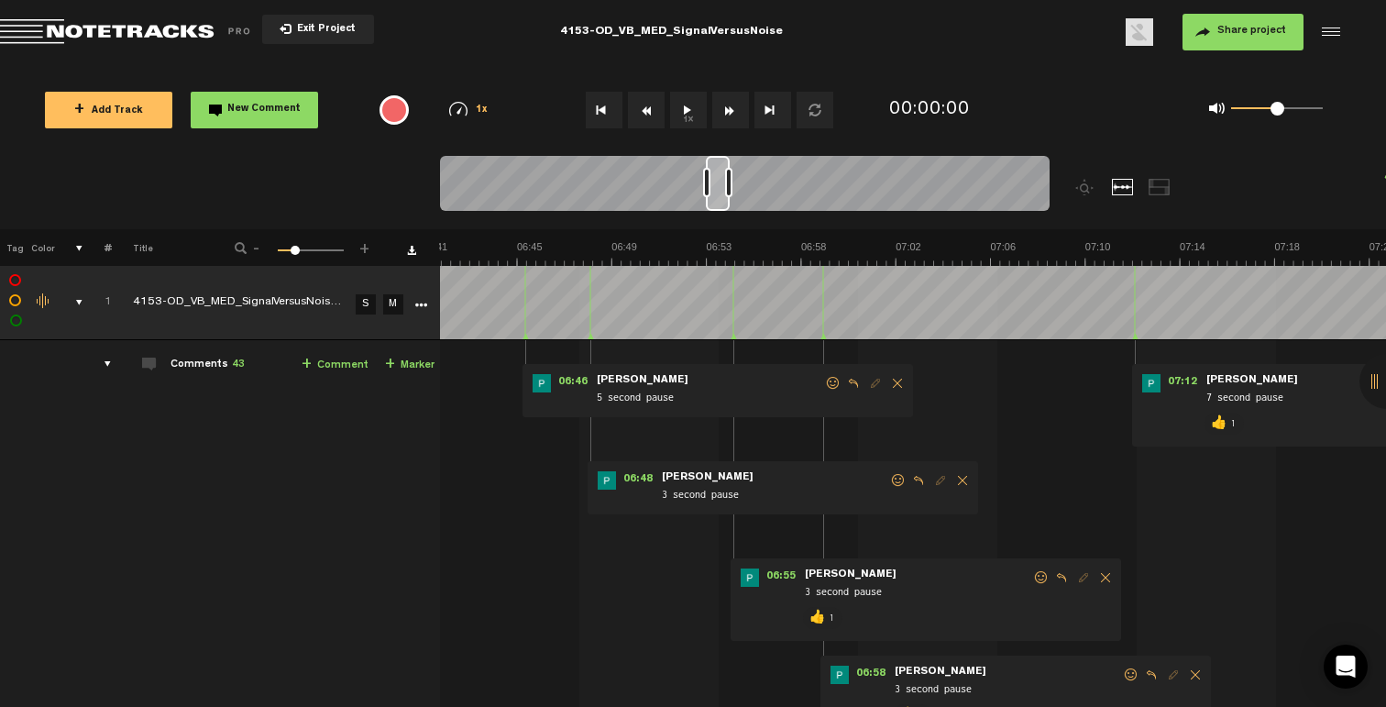
click at [895, 475] on span at bounding box center [898, 480] width 18 height 13
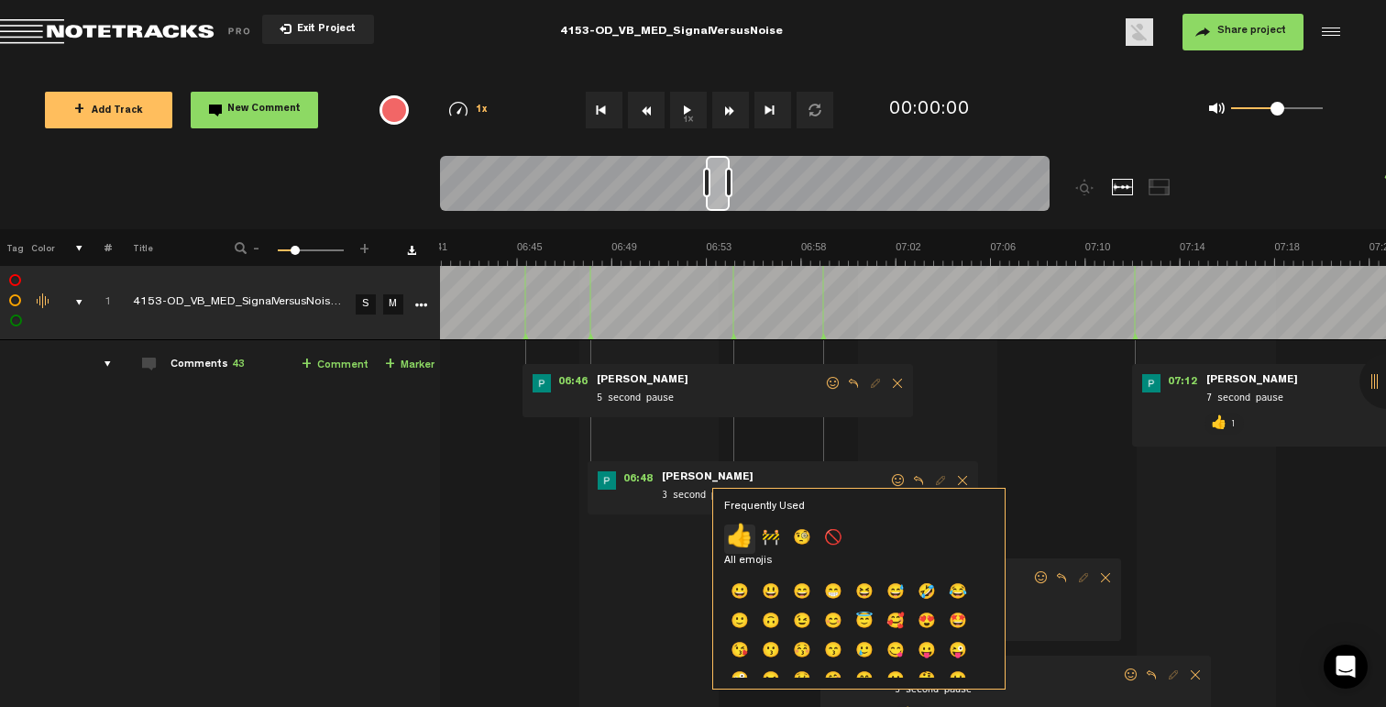
click at [742, 527] on p "👍" at bounding box center [739, 538] width 31 height 29
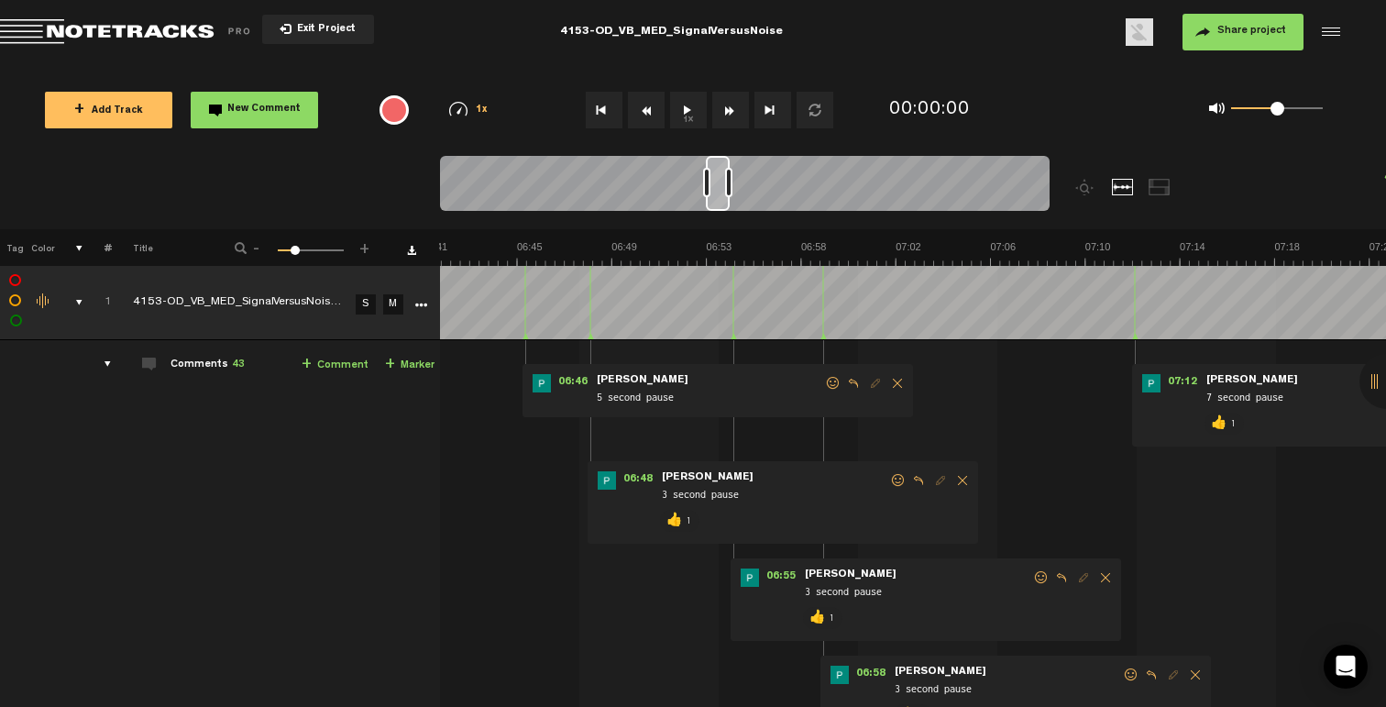
click at [833, 385] on span at bounding box center [833, 383] width 18 height 13
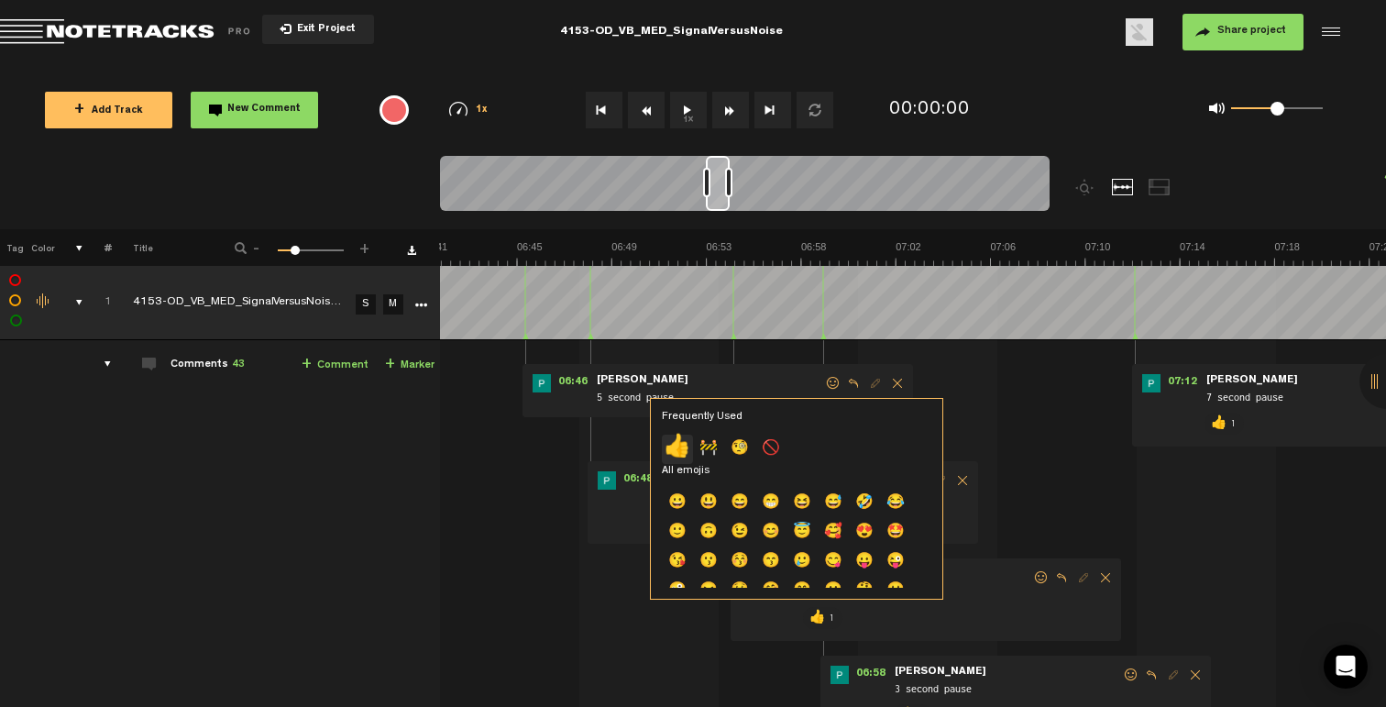
click at [681, 446] on p "👍" at bounding box center [677, 448] width 31 height 29
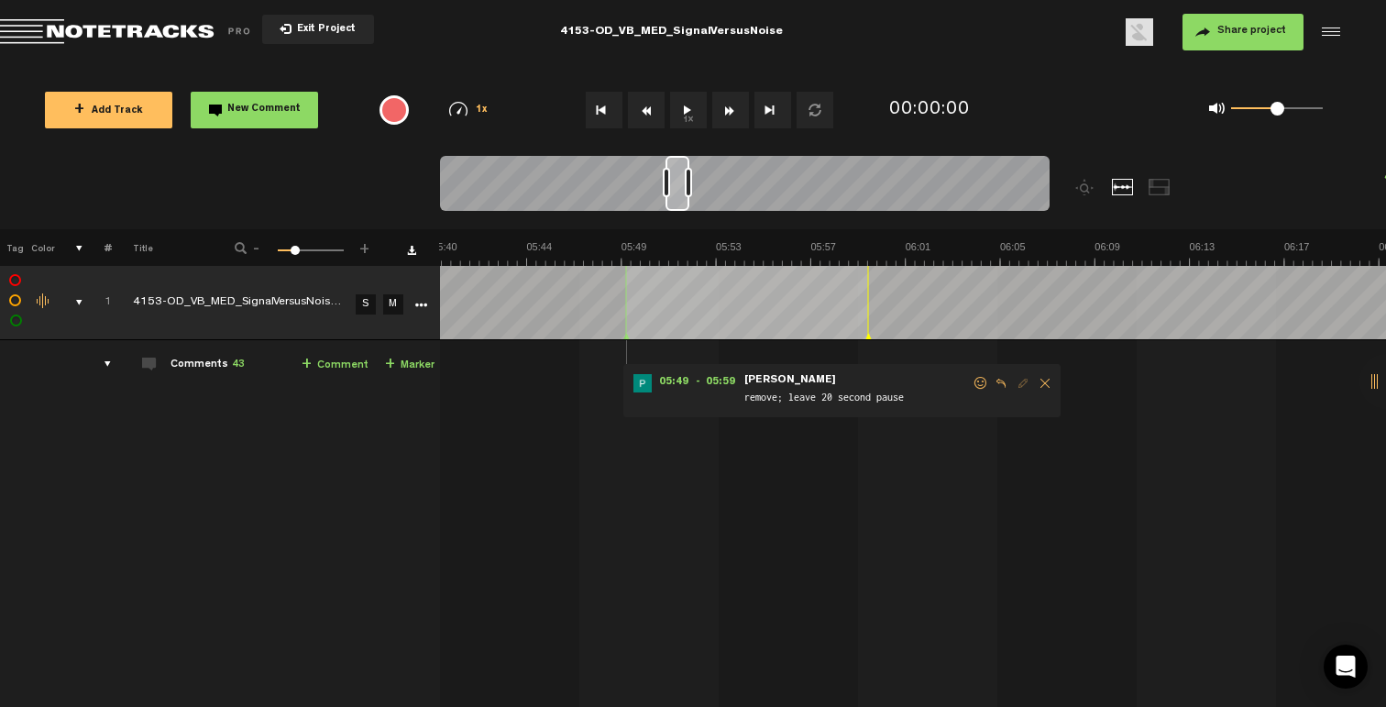
scroll to position [0, 7960]
click at [975, 382] on span at bounding box center [981, 383] width 18 height 13
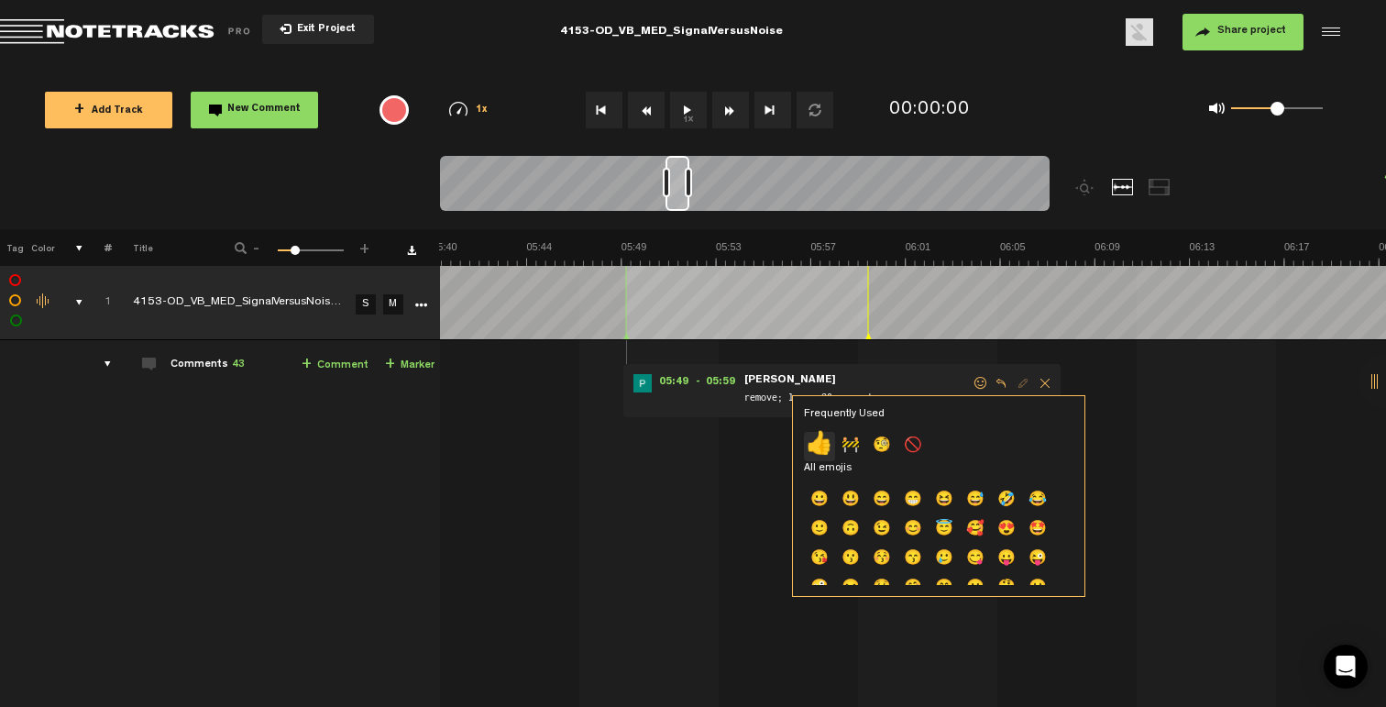
click at [819, 433] on p "👍" at bounding box center [819, 446] width 31 height 29
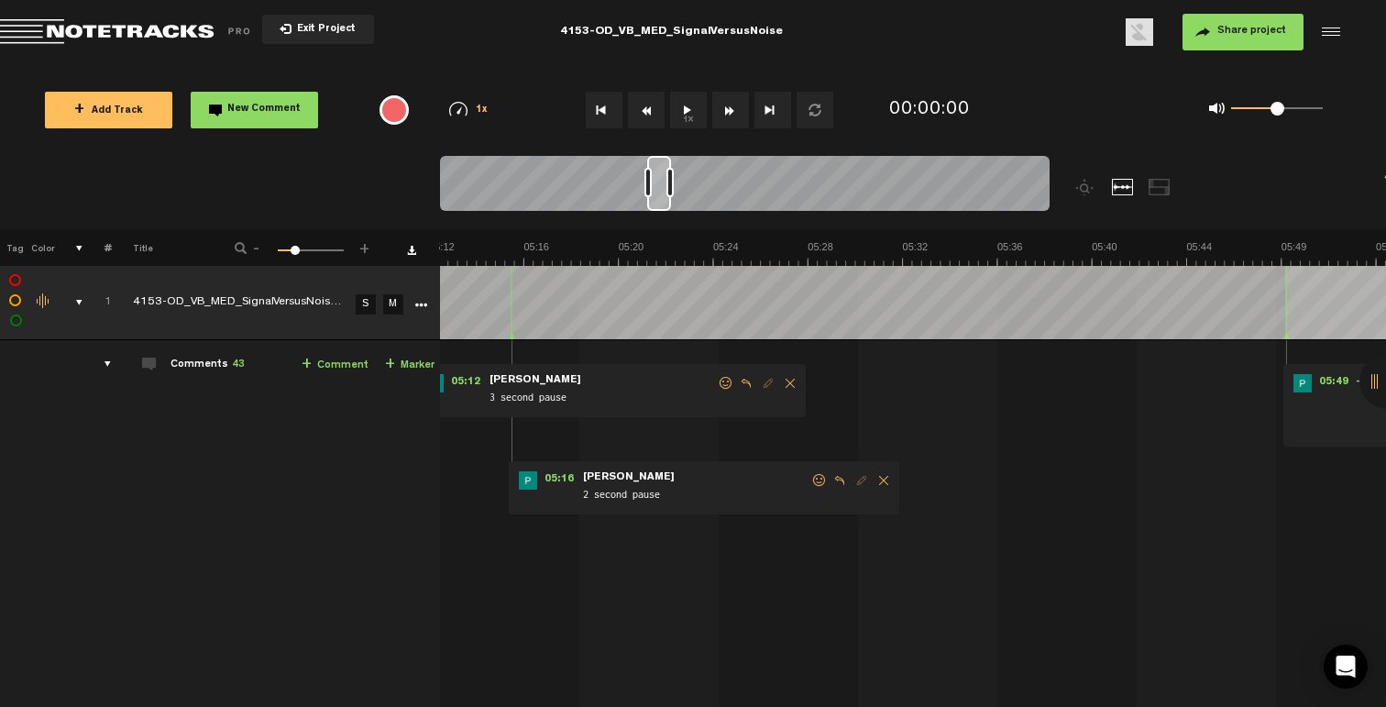
scroll to position [0, 7080]
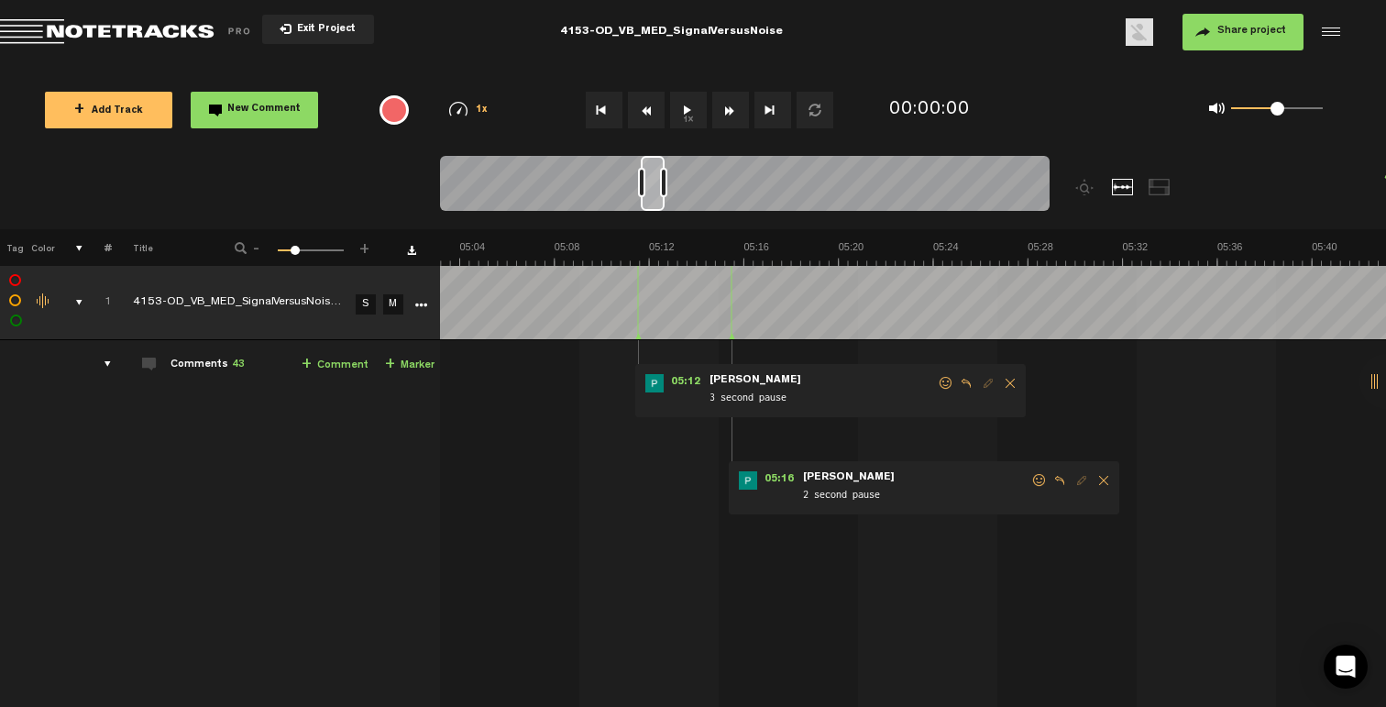
click at [1032, 485] on span at bounding box center [1039, 480] width 18 height 13
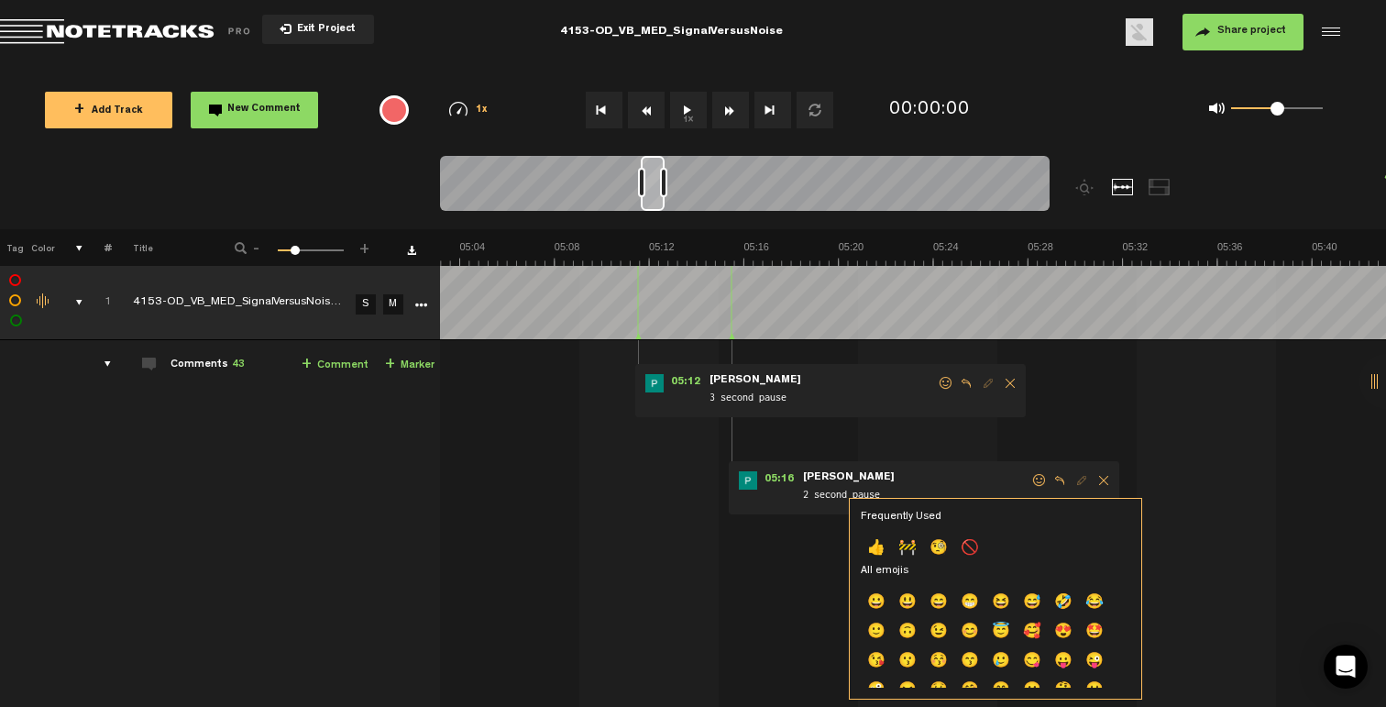
click at [882, 551] on p "👍" at bounding box center [876, 548] width 31 height 29
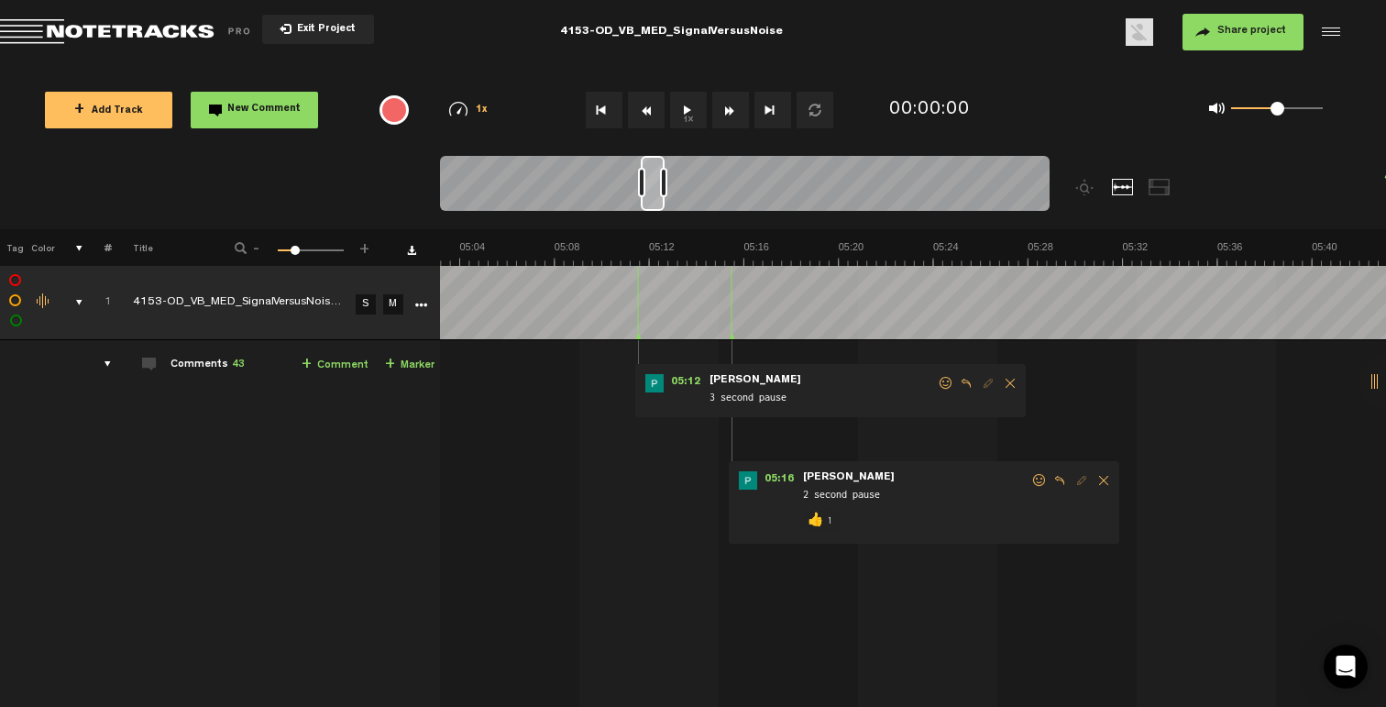
click at [946, 383] on span at bounding box center [946, 383] width 18 height 13
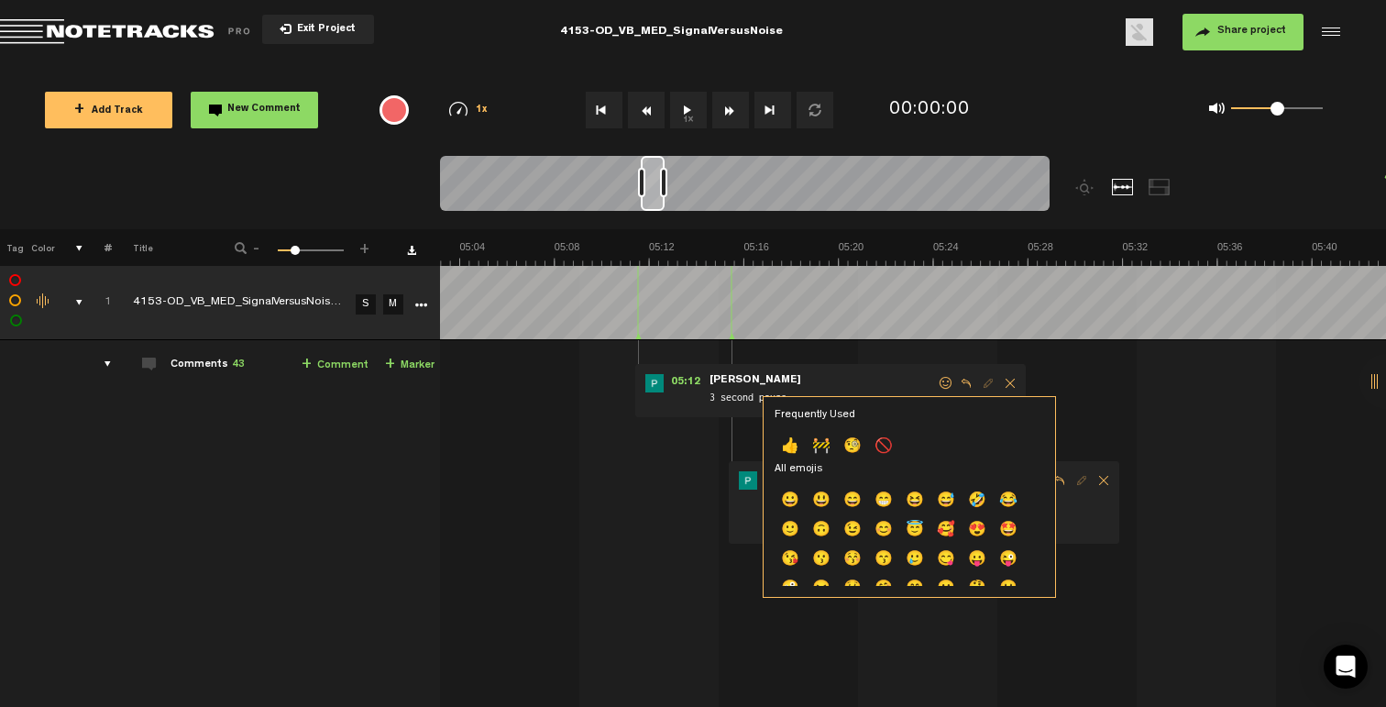
click at [785, 447] on p "👍" at bounding box center [789, 447] width 31 height 29
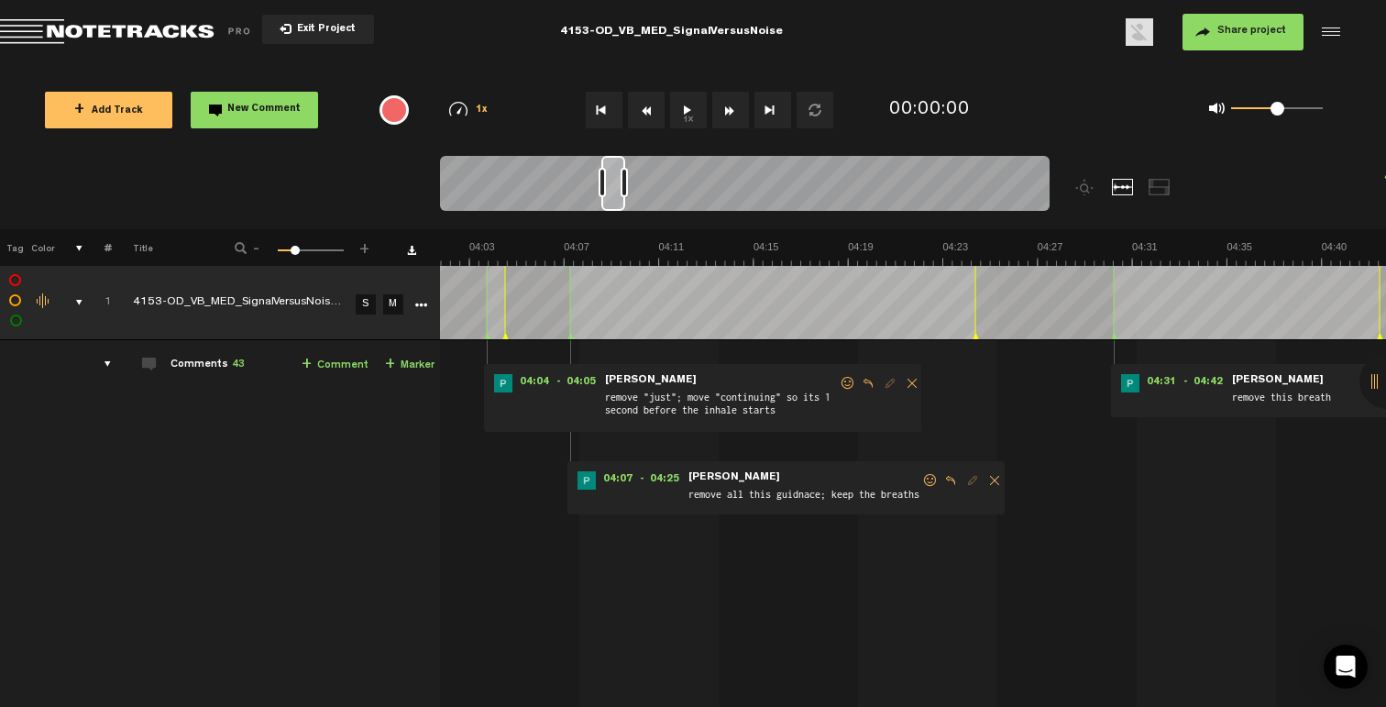
scroll to position [0, 5760]
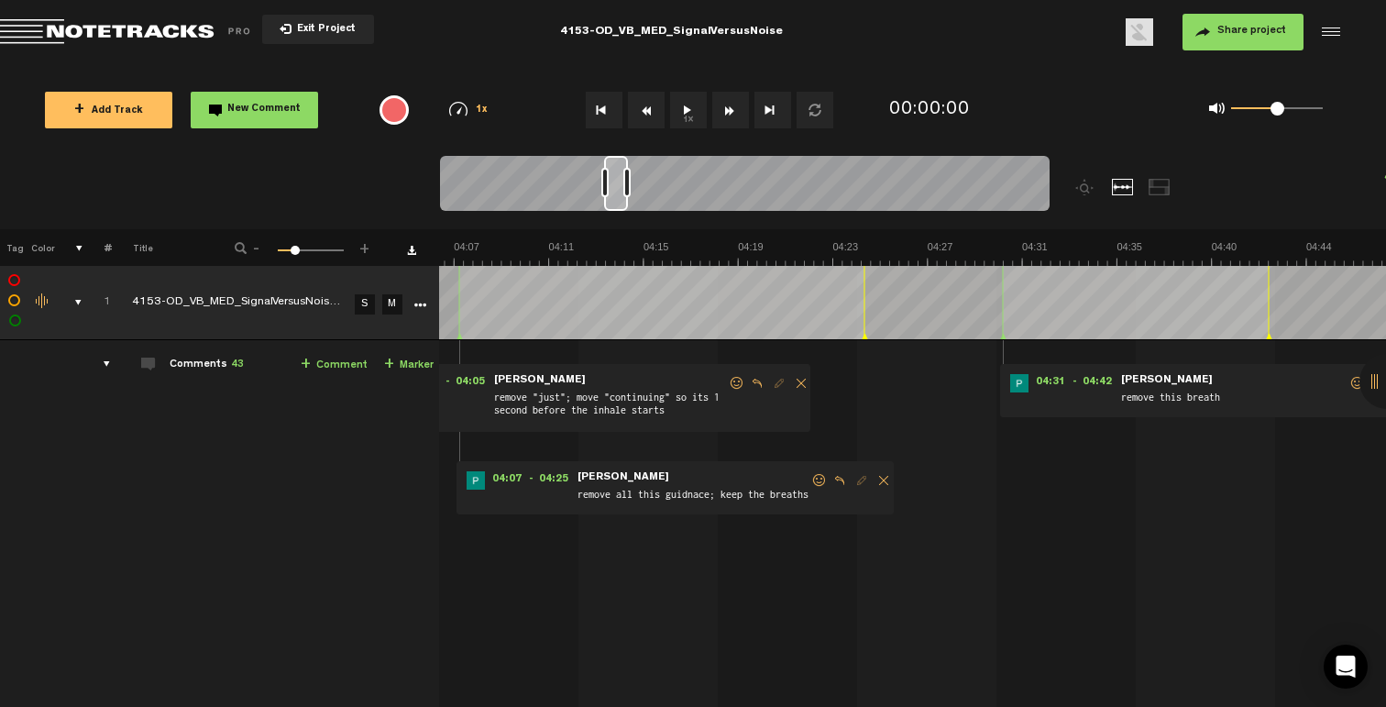
click at [1348, 383] on span at bounding box center [1357, 383] width 18 height 13
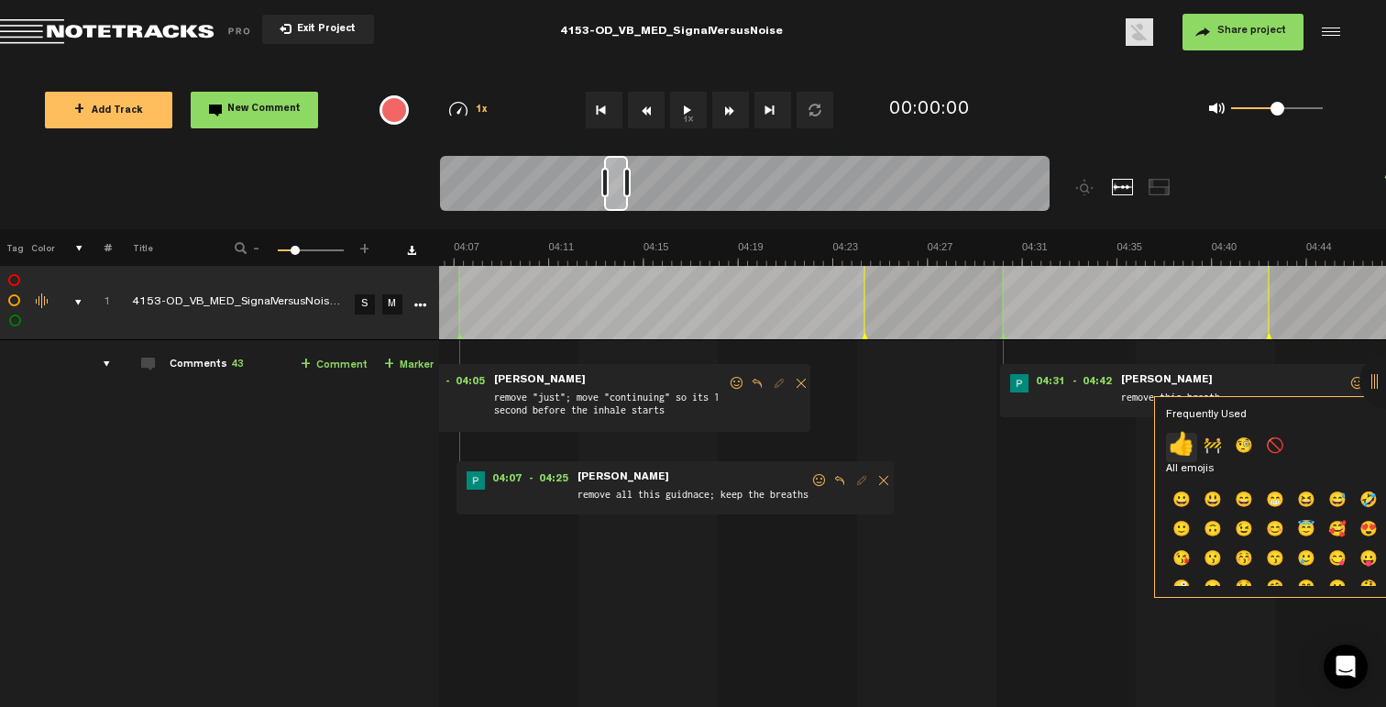
click at [1183, 449] on p "👍" at bounding box center [1181, 447] width 31 height 29
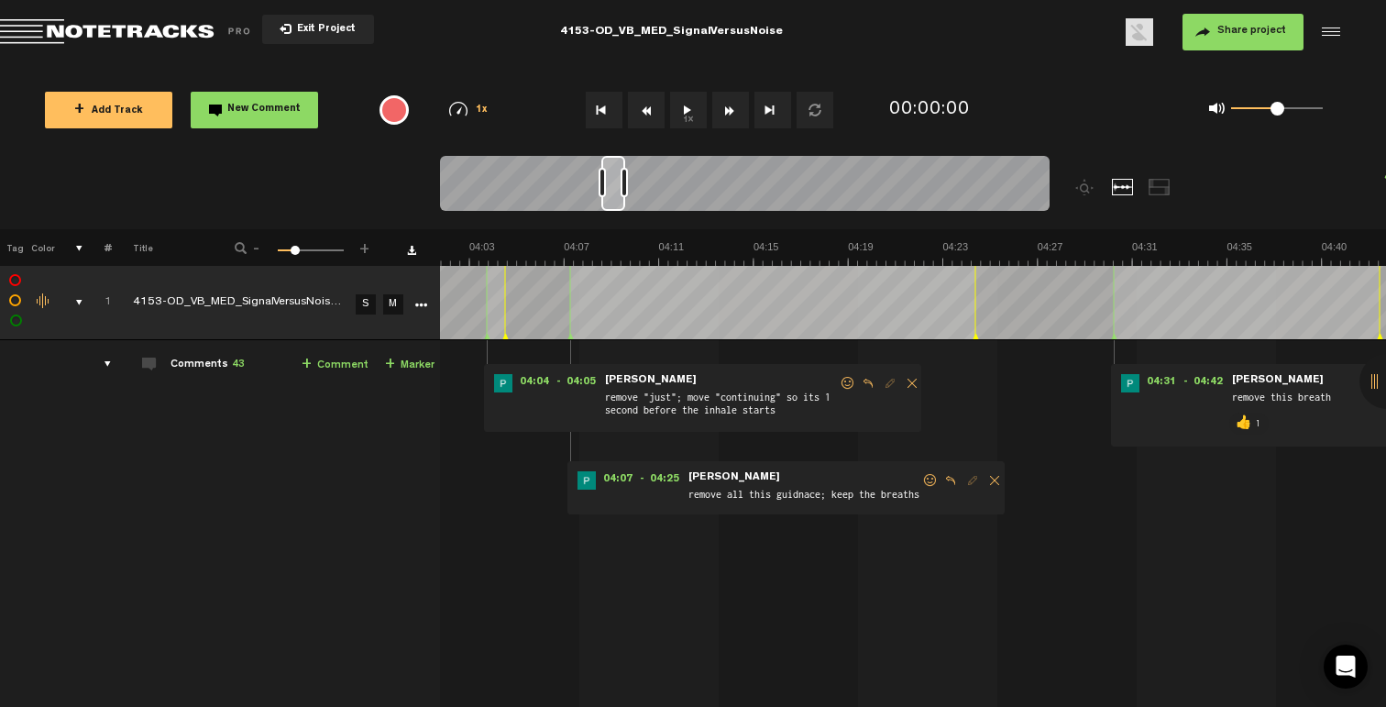
scroll to position [0, 5540]
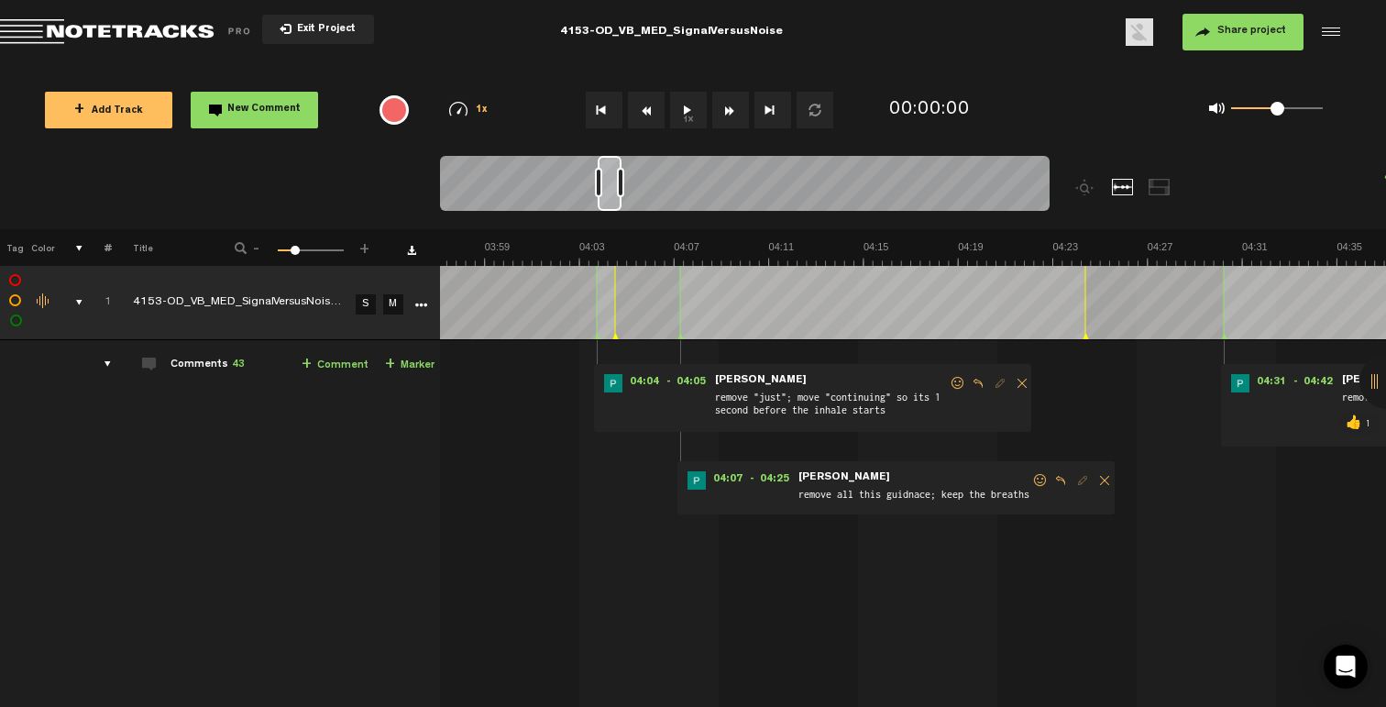
click at [1036, 478] on span at bounding box center [1040, 480] width 18 height 13
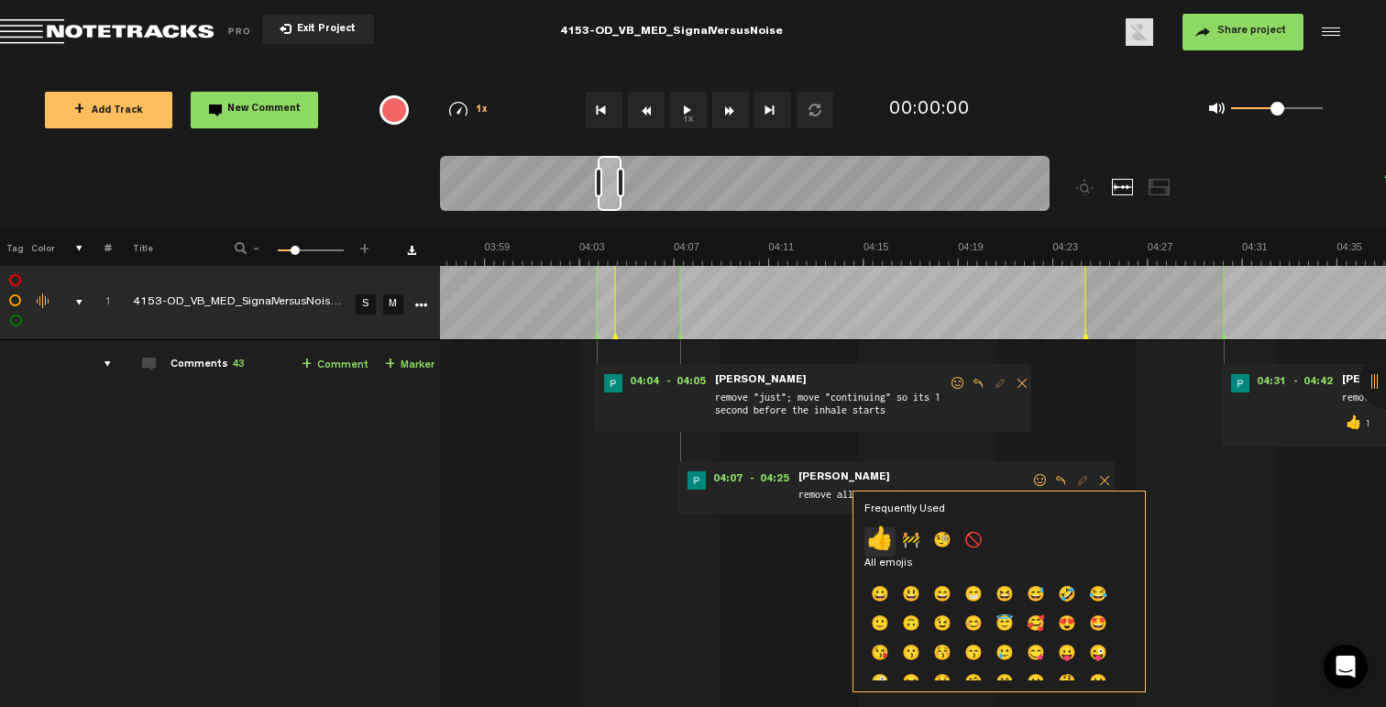
click at [874, 533] on p "👍" at bounding box center [879, 541] width 31 height 29
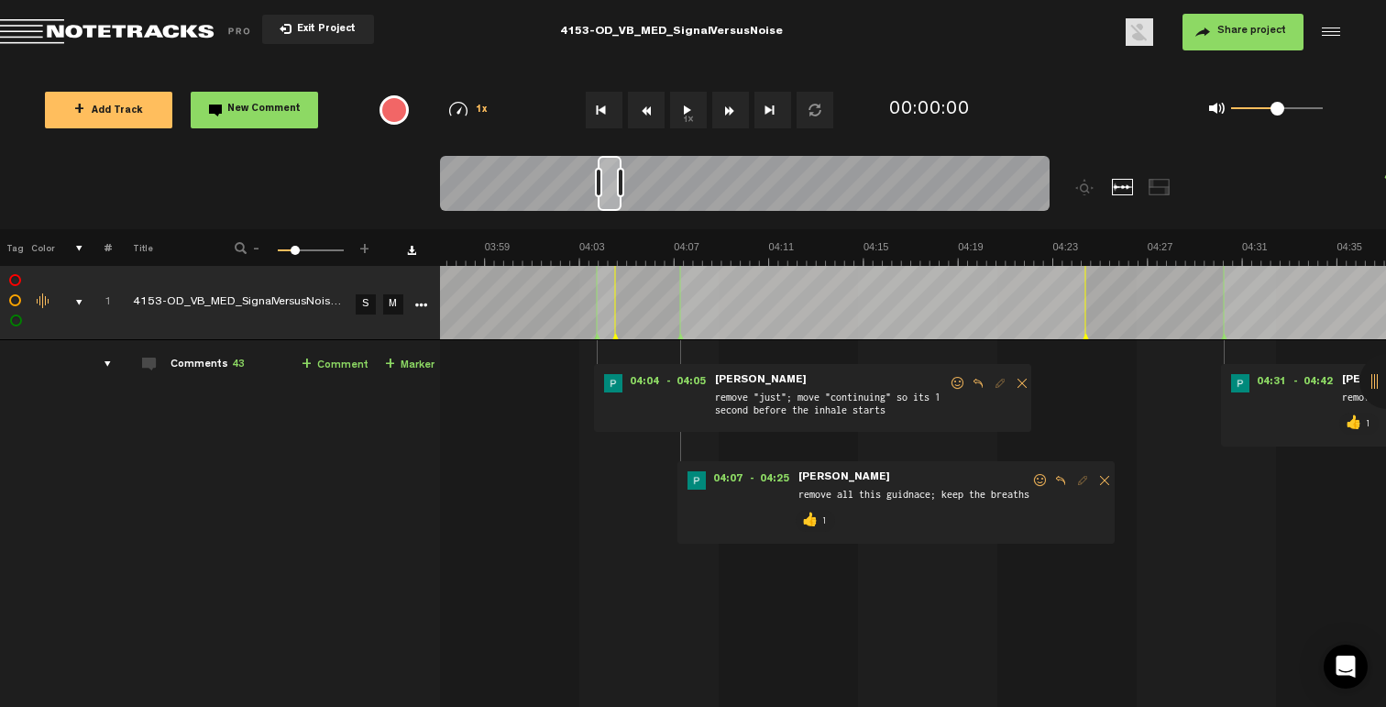
click at [960, 384] on span at bounding box center [958, 383] width 18 height 13
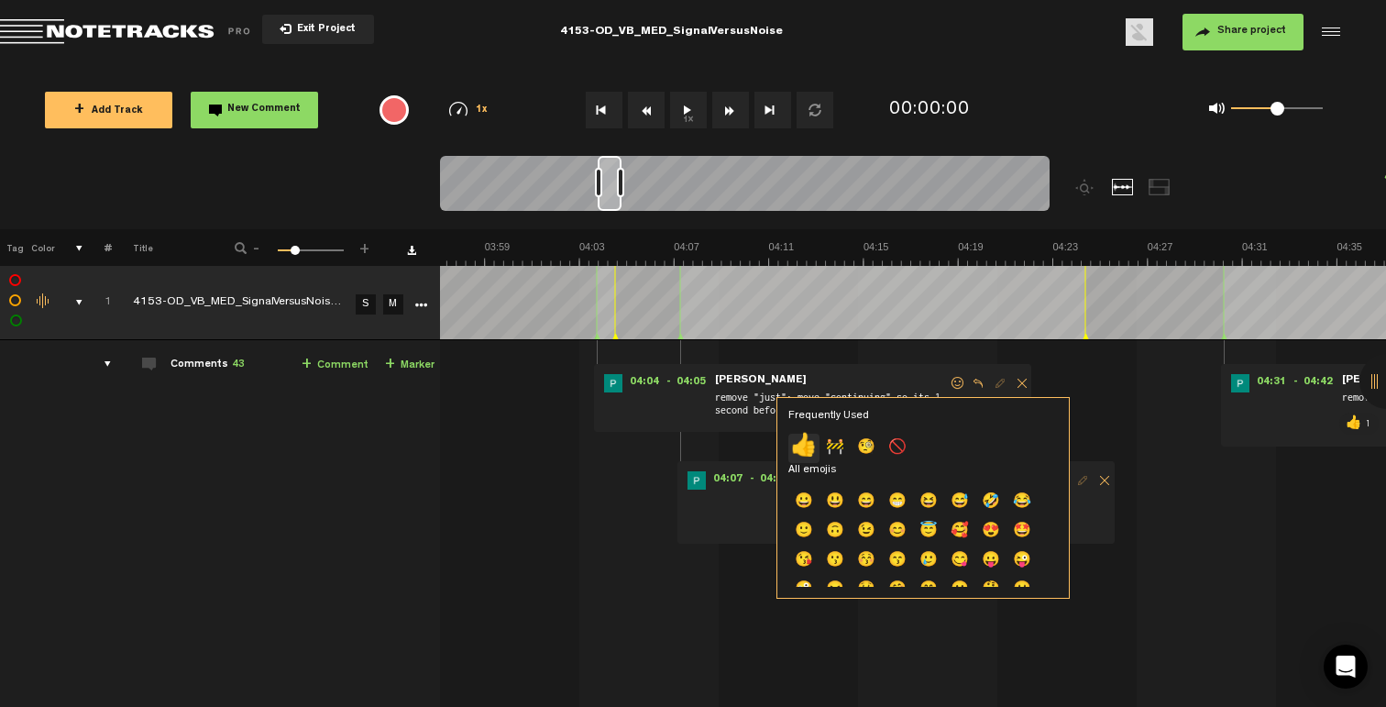
click at [811, 443] on p "👍" at bounding box center [803, 448] width 31 height 29
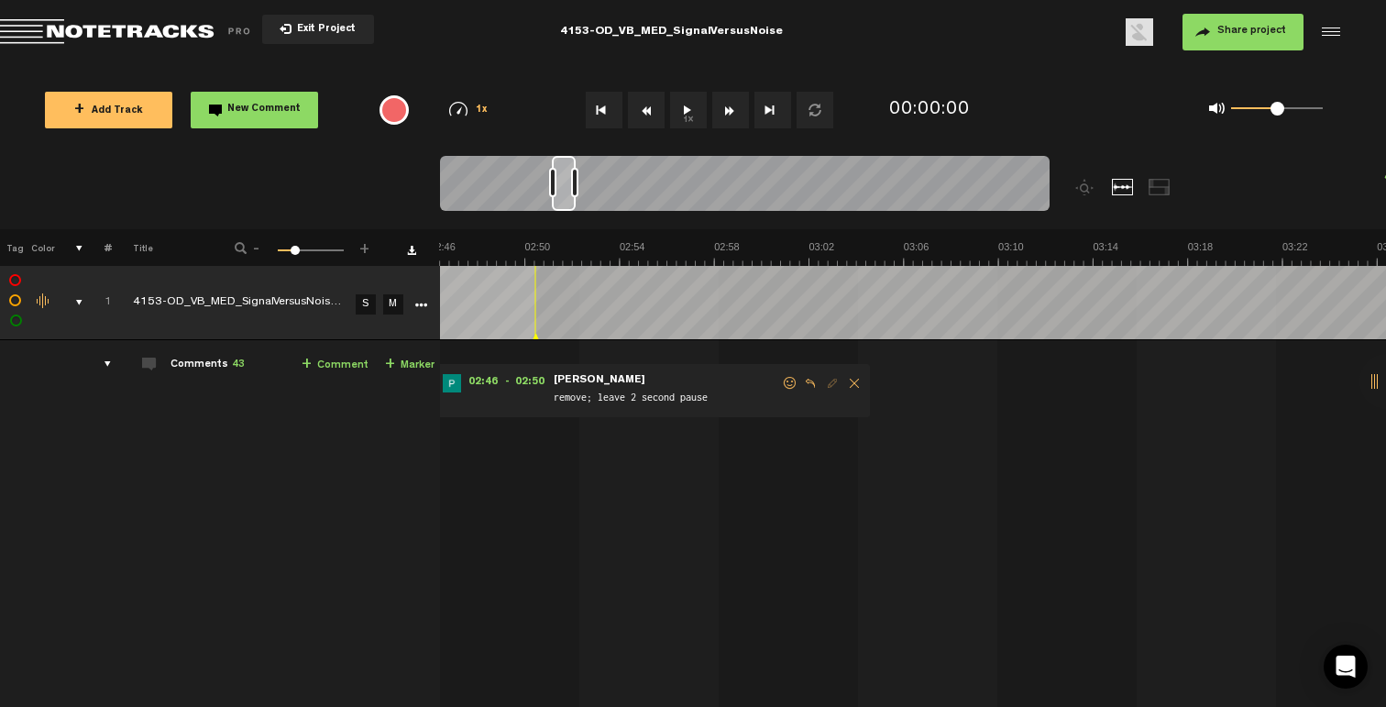
scroll to position [0, 3671]
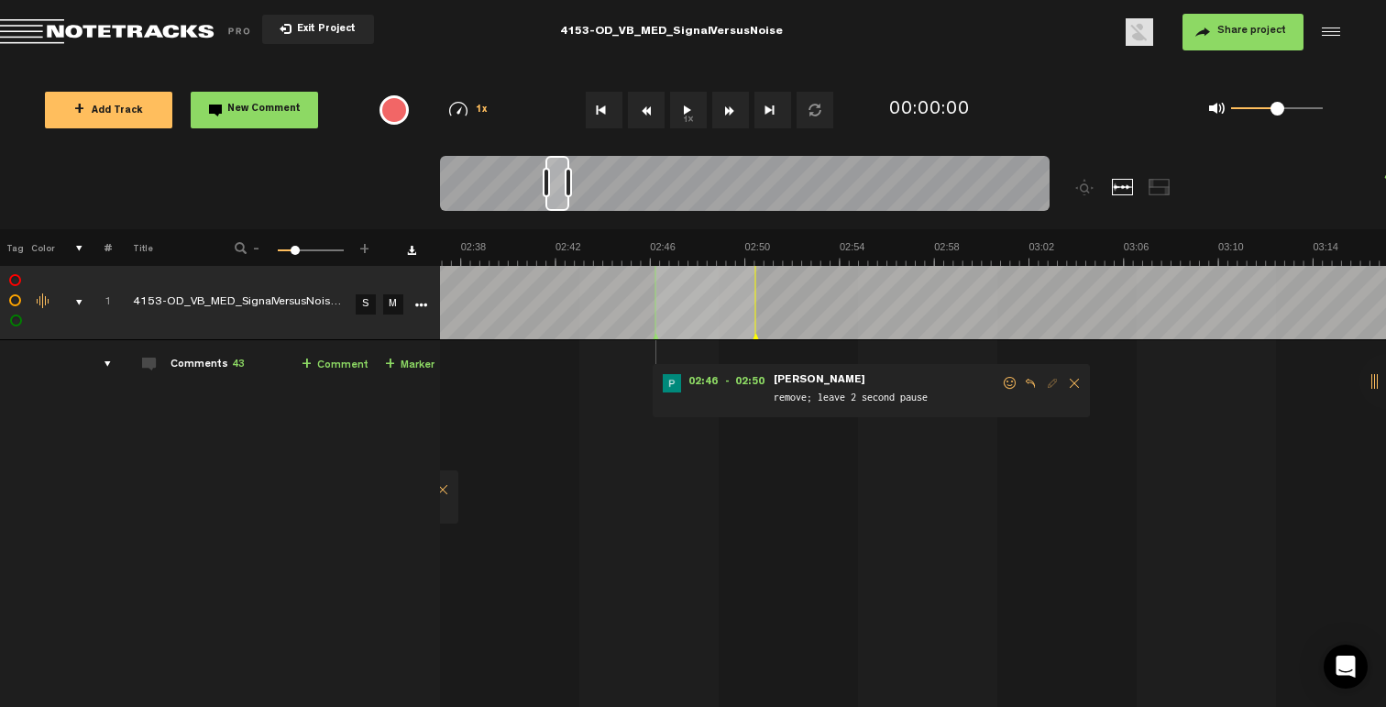
click at [998, 389] on span "remove; leave 2 second pause" at bounding box center [886, 399] width 229 height 20
click at [1001, 386] on span at bounding box center [1010, 383] width 18 height 13
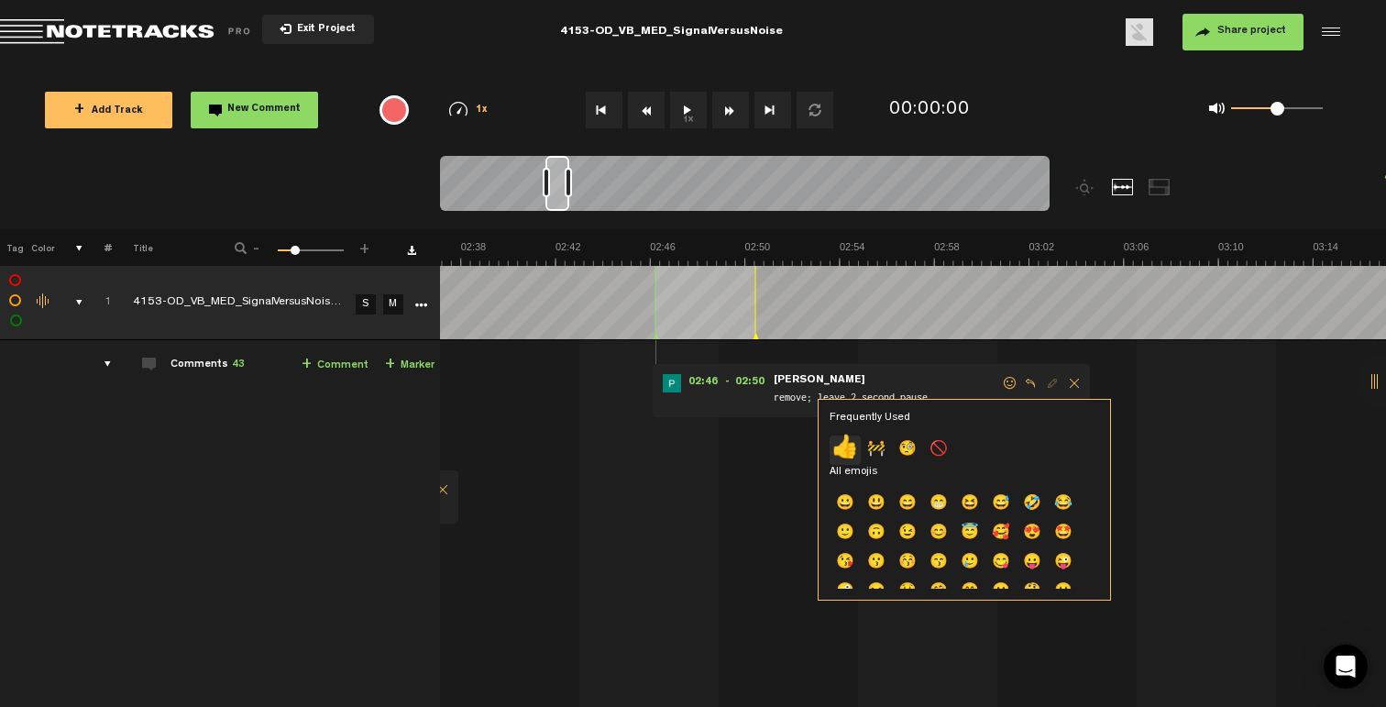
click at [851, 459] on p "👍" at bounding box center [844, 449] width 31 height 29
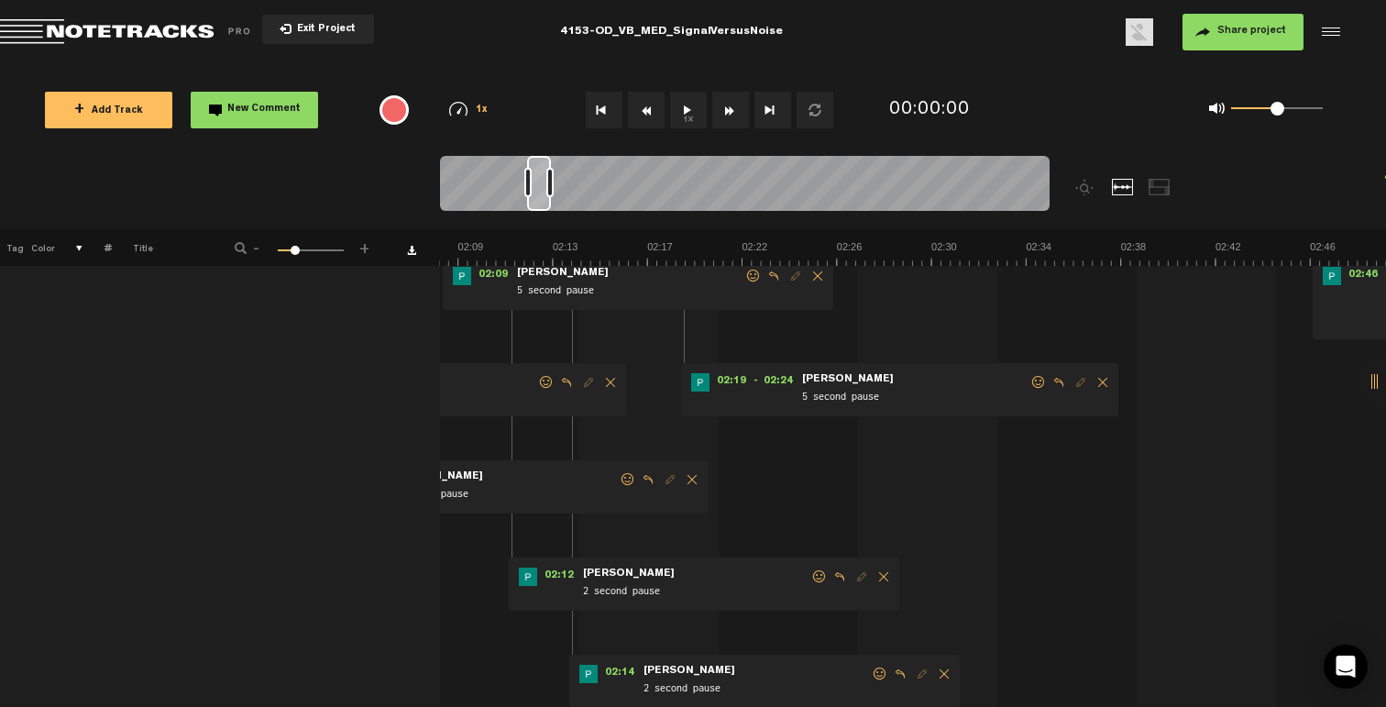
scroll to position [0, 0]
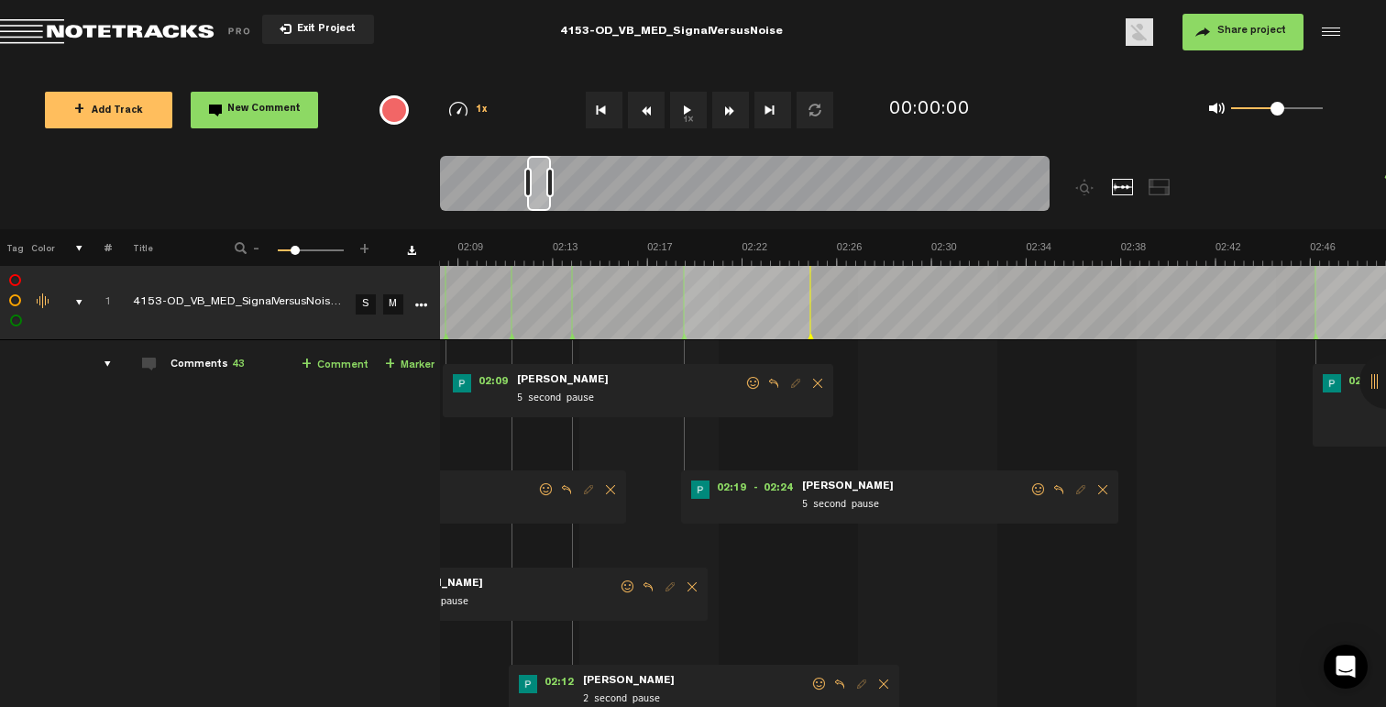
drag, startPoint x: 1038, startPoint y: 486, endPoint x: 1029, endPoint y: 492, distance: 10.5
click at [1038, 486] on span at bounding box center [1038, 489] width 18 height 13
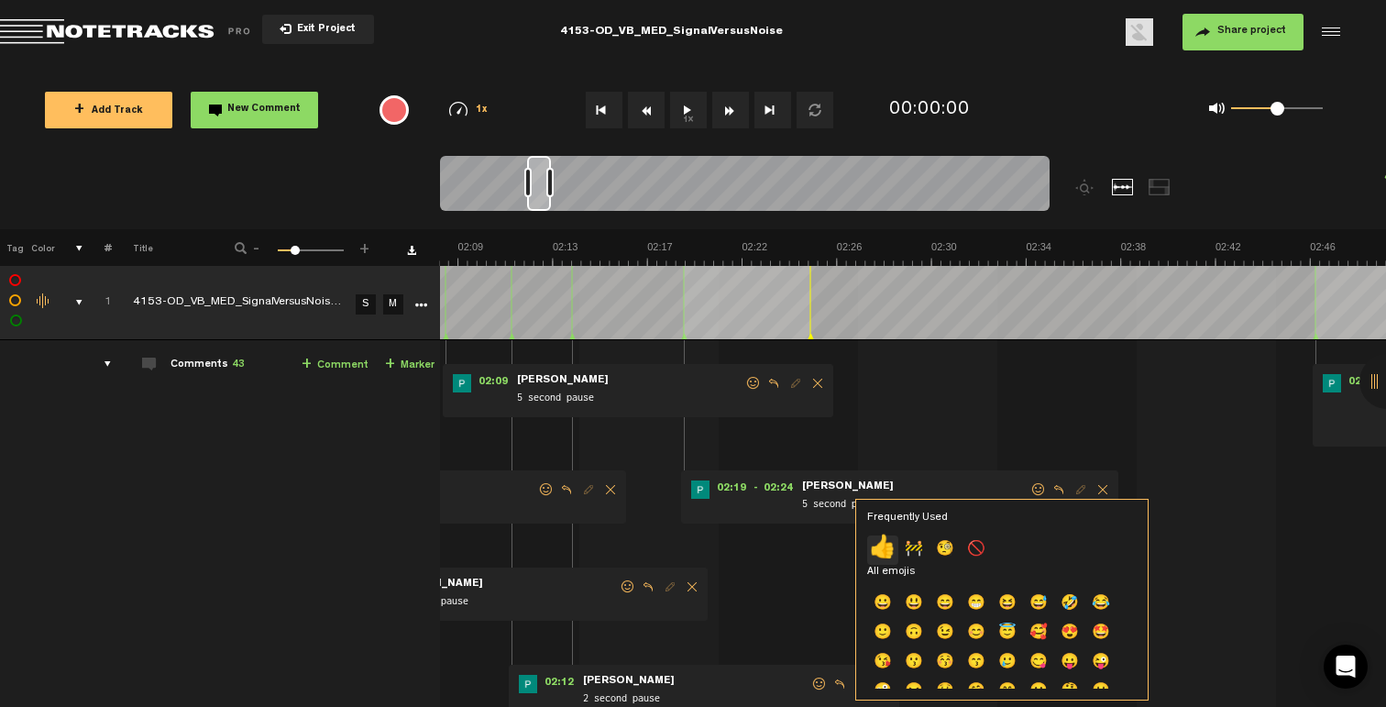
click at [893, 549] on p "👍" at bounding box center [882, 549] width 31 height 29
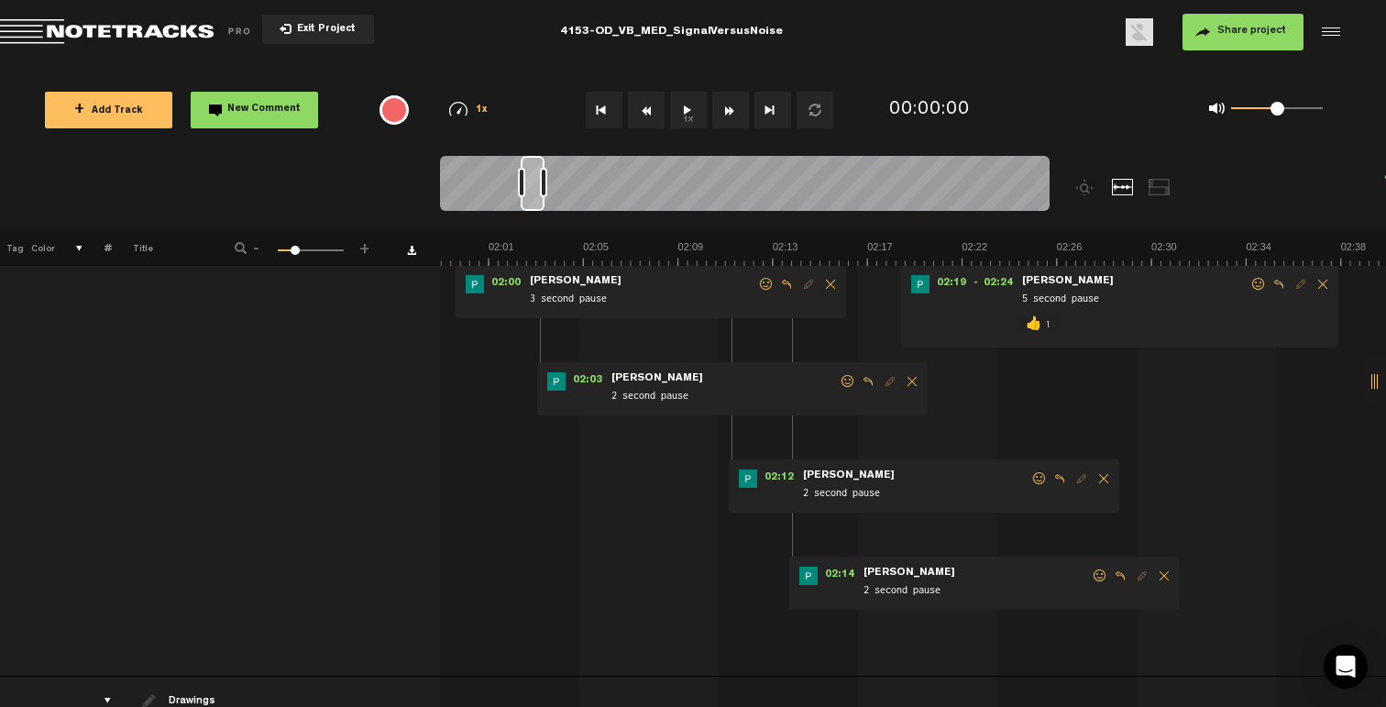
scroll to position [181, 0]
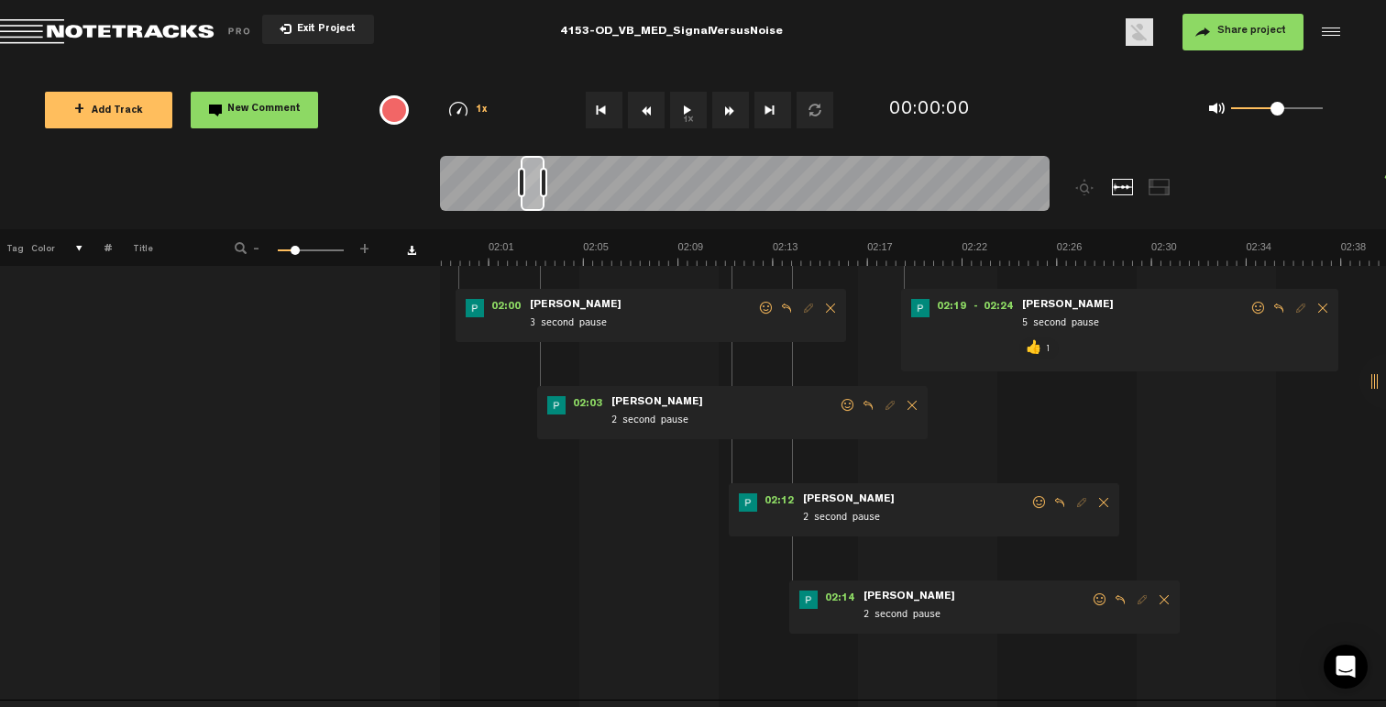
click at [1097, 595] on span at bounding box center [1100, 599] width 18 height 13
click at [950, 655] on p "👍" at bounding box center [941, 658] width 31 height 29
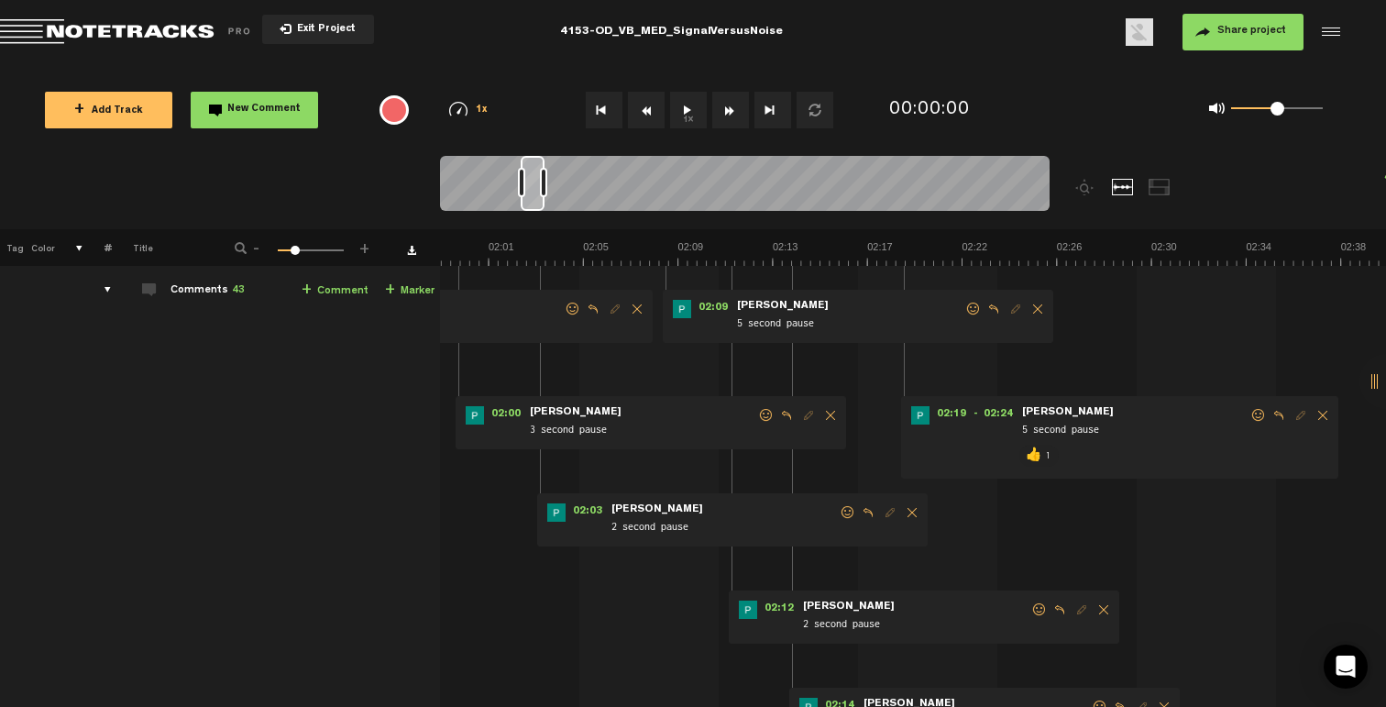
scroll to position [136, 0]
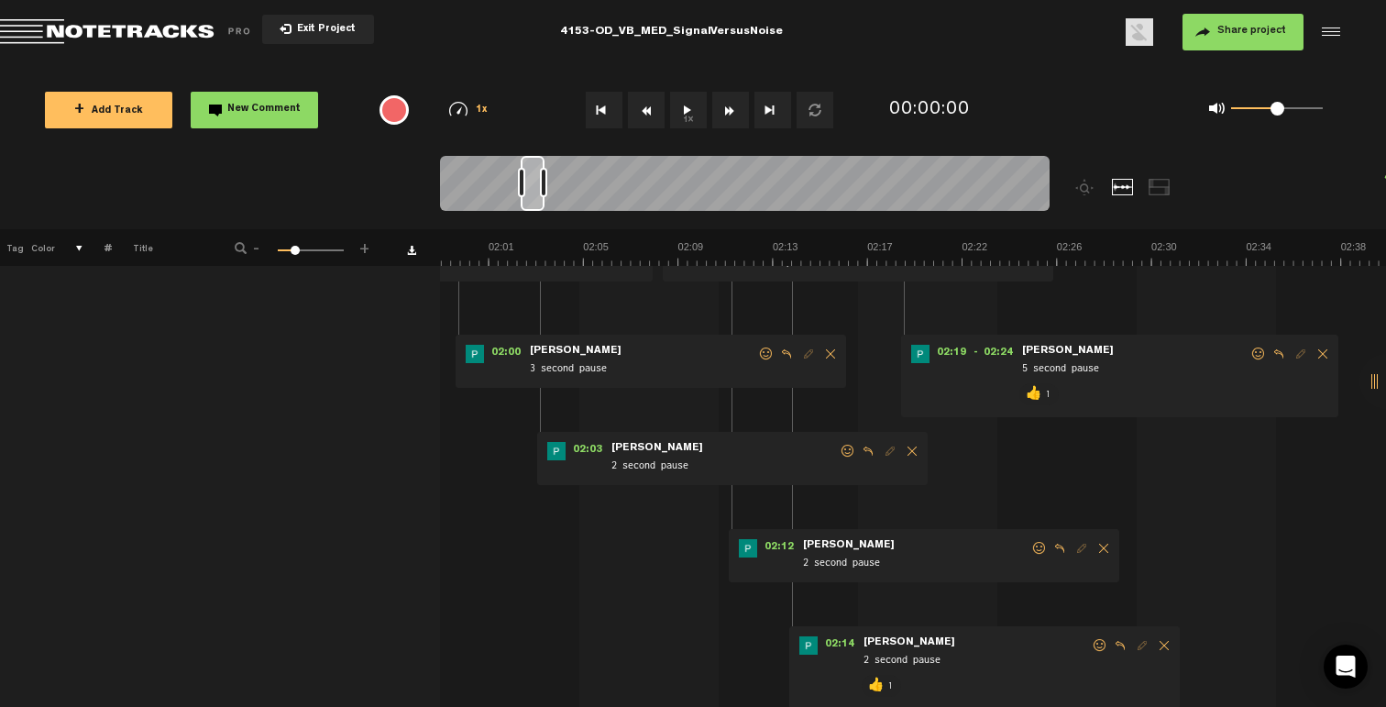
click at [1038, 544] on span at bounding box center [1039, 548] width 18 height 13
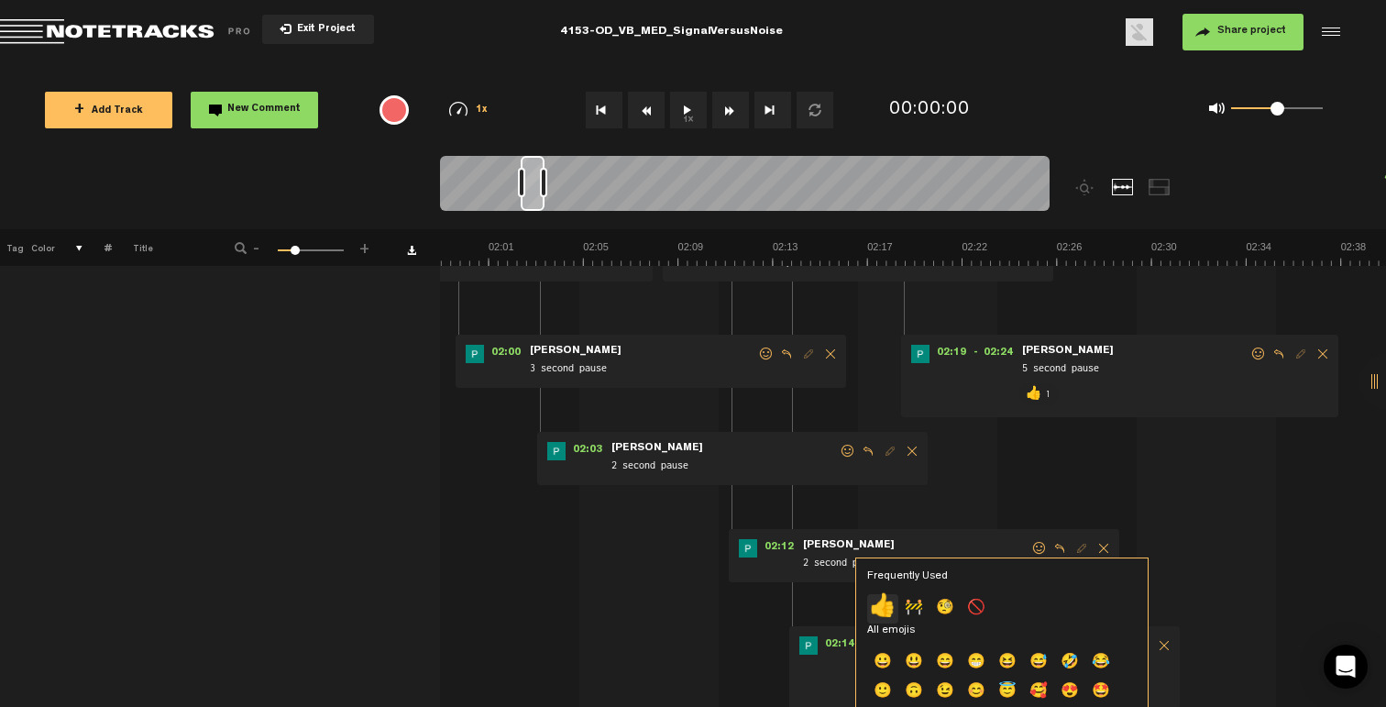
click at [882, 604] on p "👍" at bounding box center [882, 608] width 31 height 29
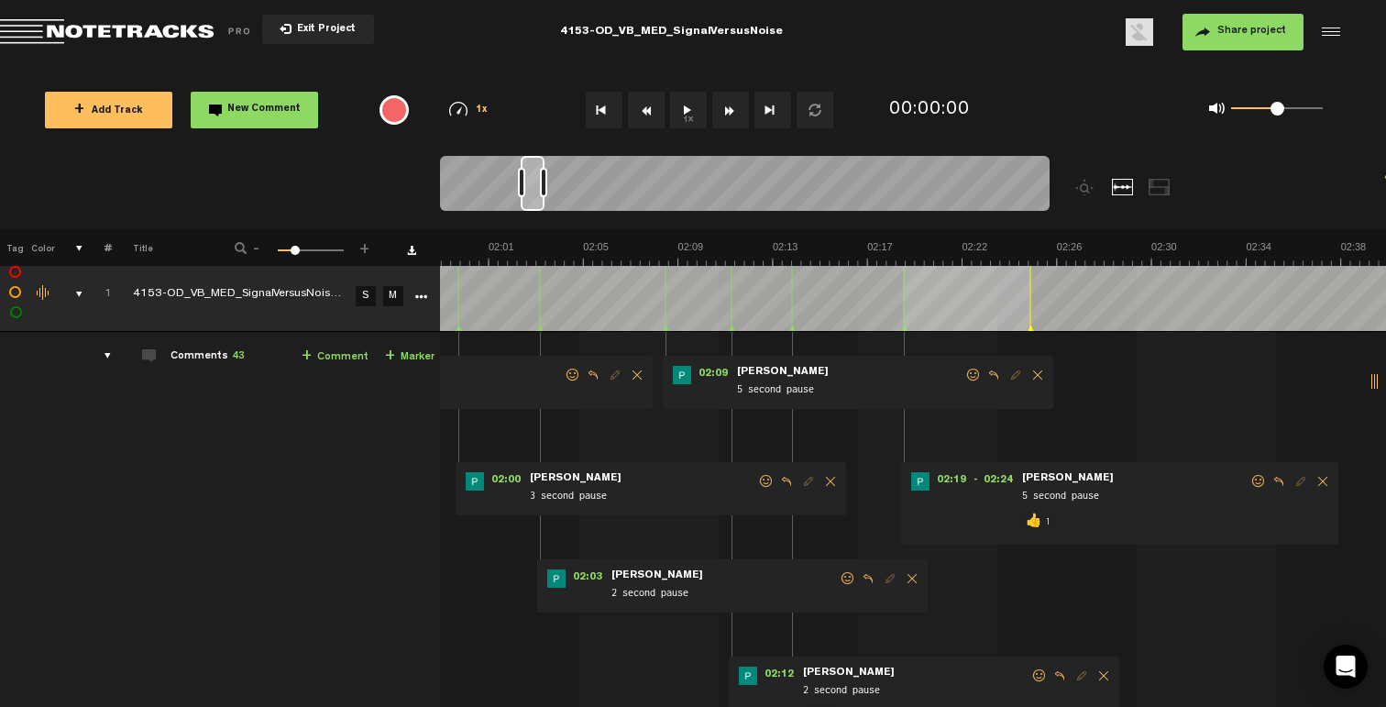
scroll to position [0, 0]
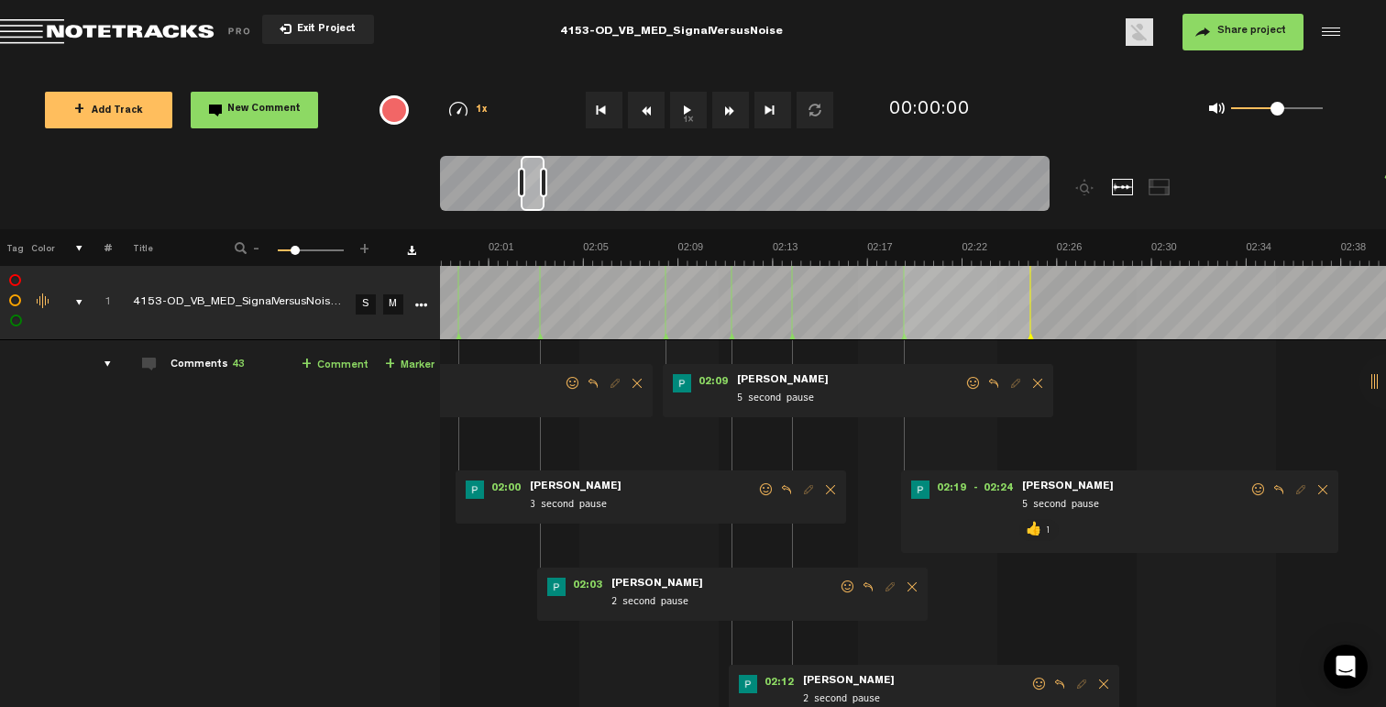
click at [973, 381] on span at bounding box center [973, 383] width 18 height 13
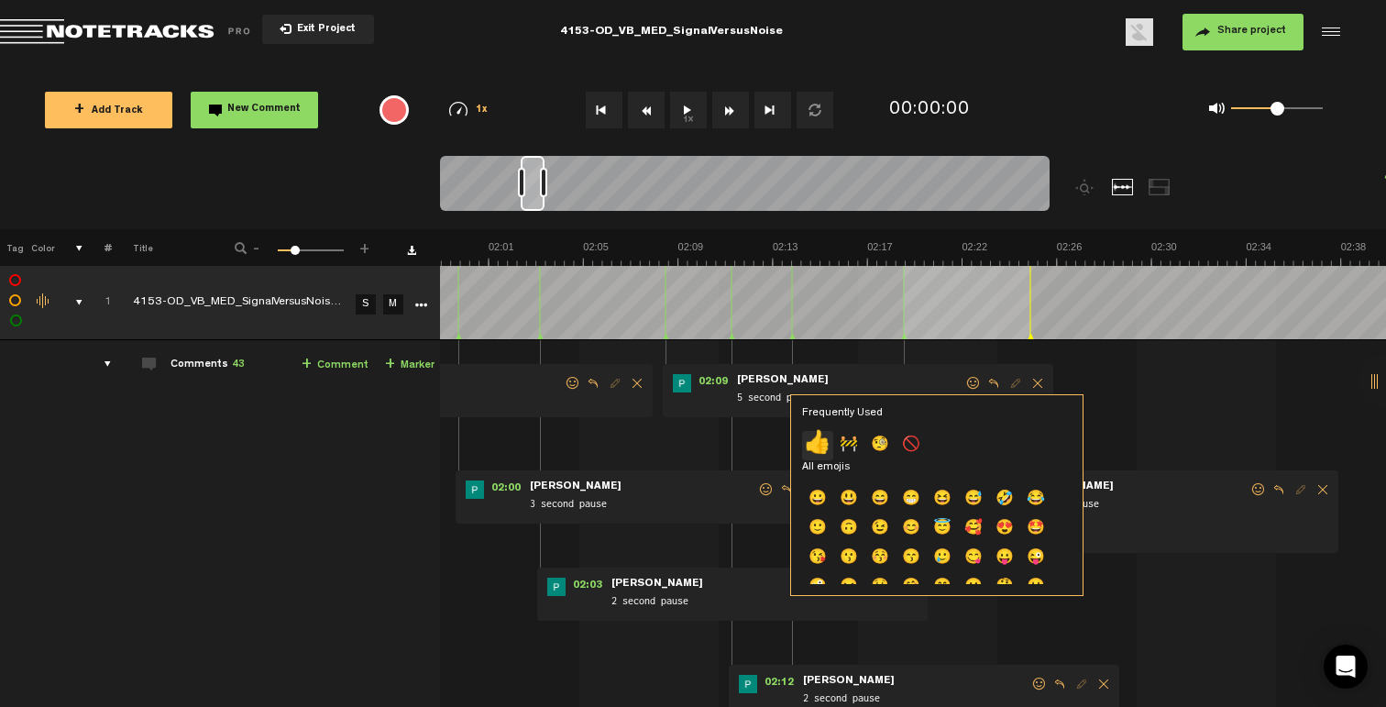
click at [818, 451] on p "👍" at bounding box center [817, 445] width 31 height 29
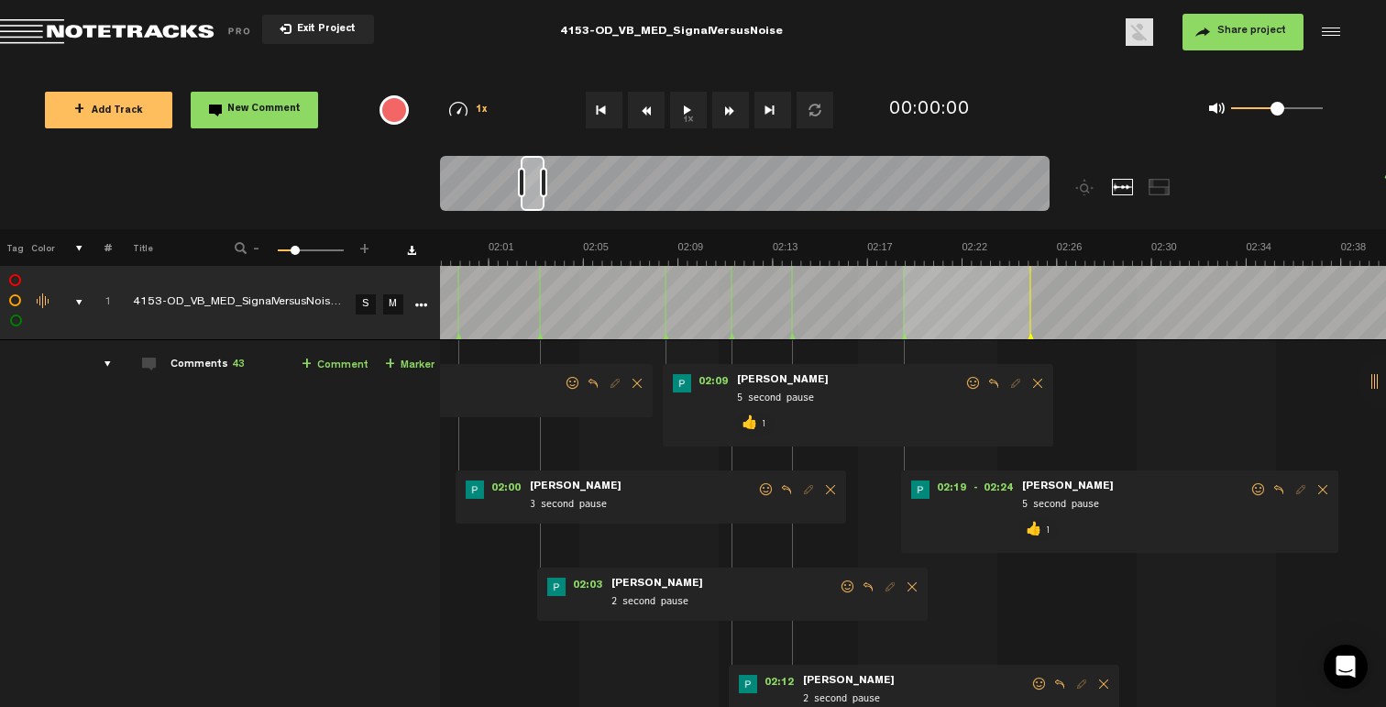
scroll to position [0, 2571]
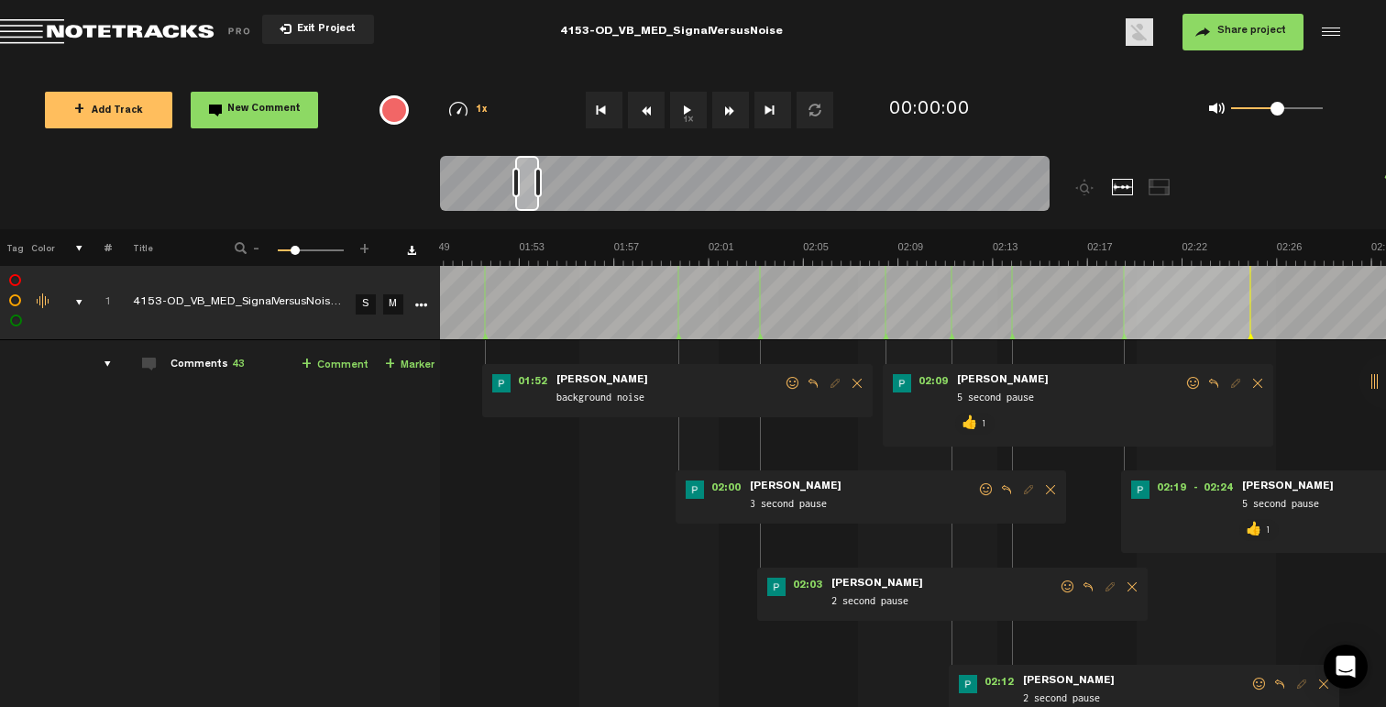
click at [1062, 589] on span at bounding box center [1068, 586] width 18 height 13
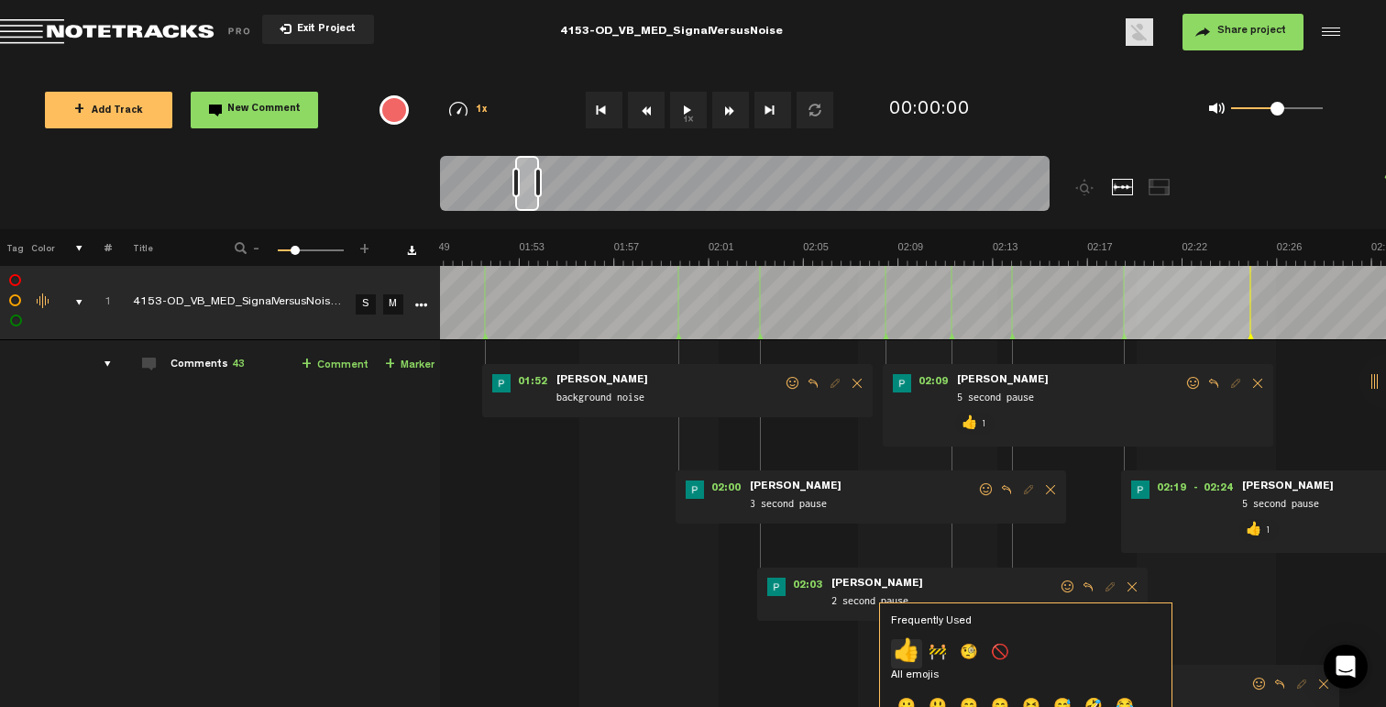
click at [897, 639] on p "👍" at bounding box center [906, 653] width 31 height 29
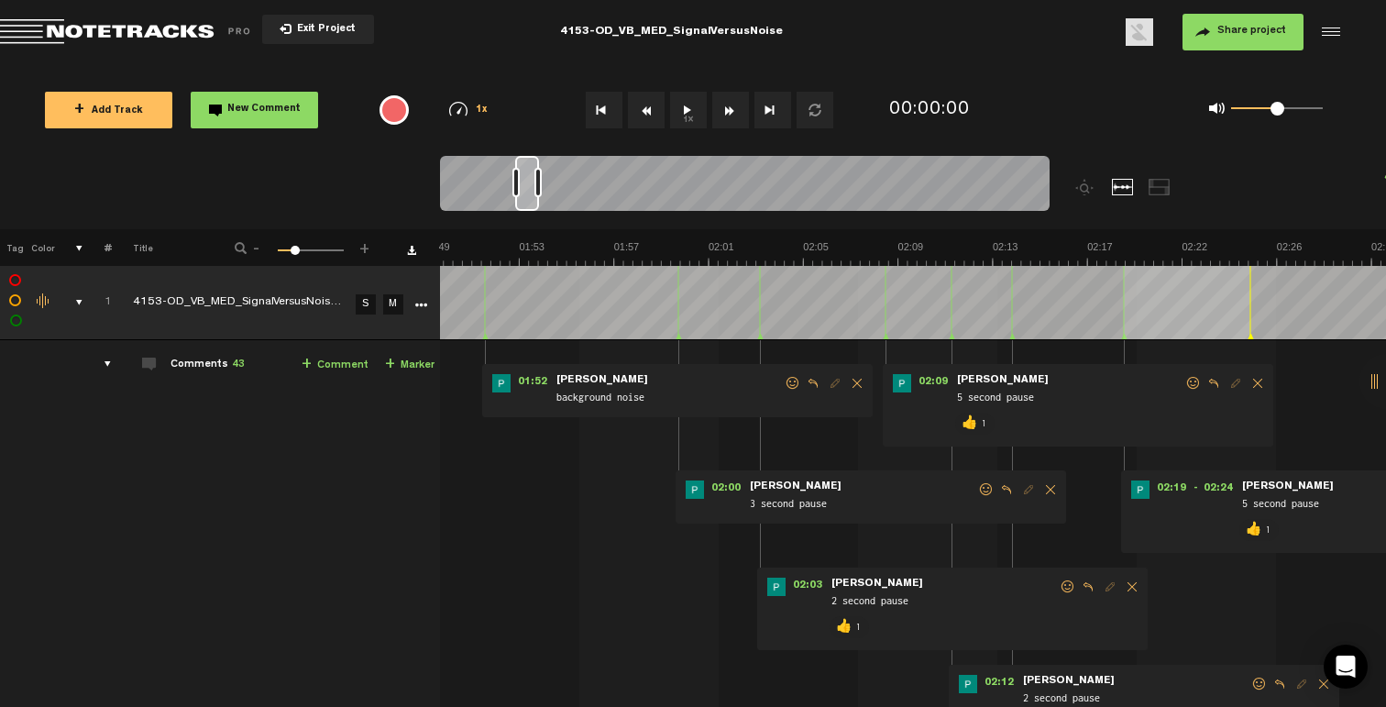
drag, startPoint x: 978, startPoint y: 489, endPoint x: 953, endPoint y: 501, distance: 27.9
click at [978, 488] on span at bounding box center [986, 489] width 18 height 13
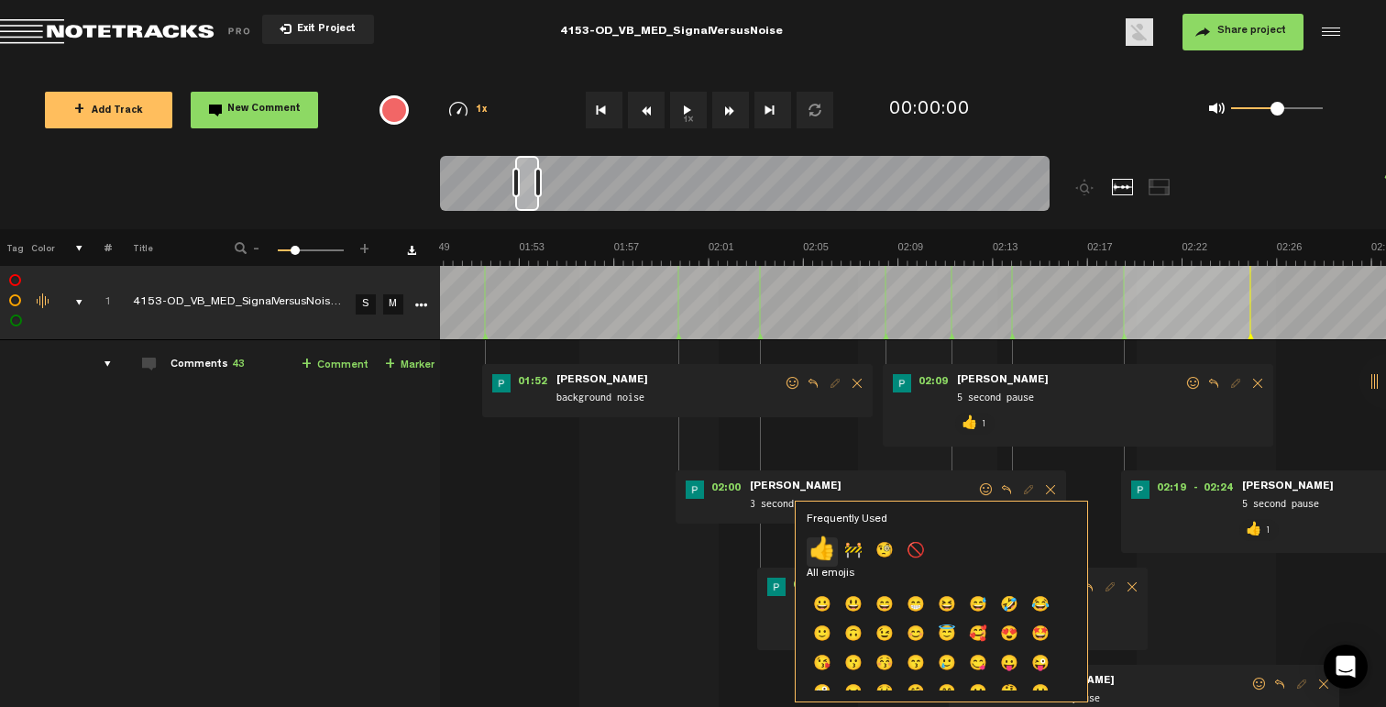
click at [836, 544] on p "👍" at bounding box center [822, 551] width 31 height 29
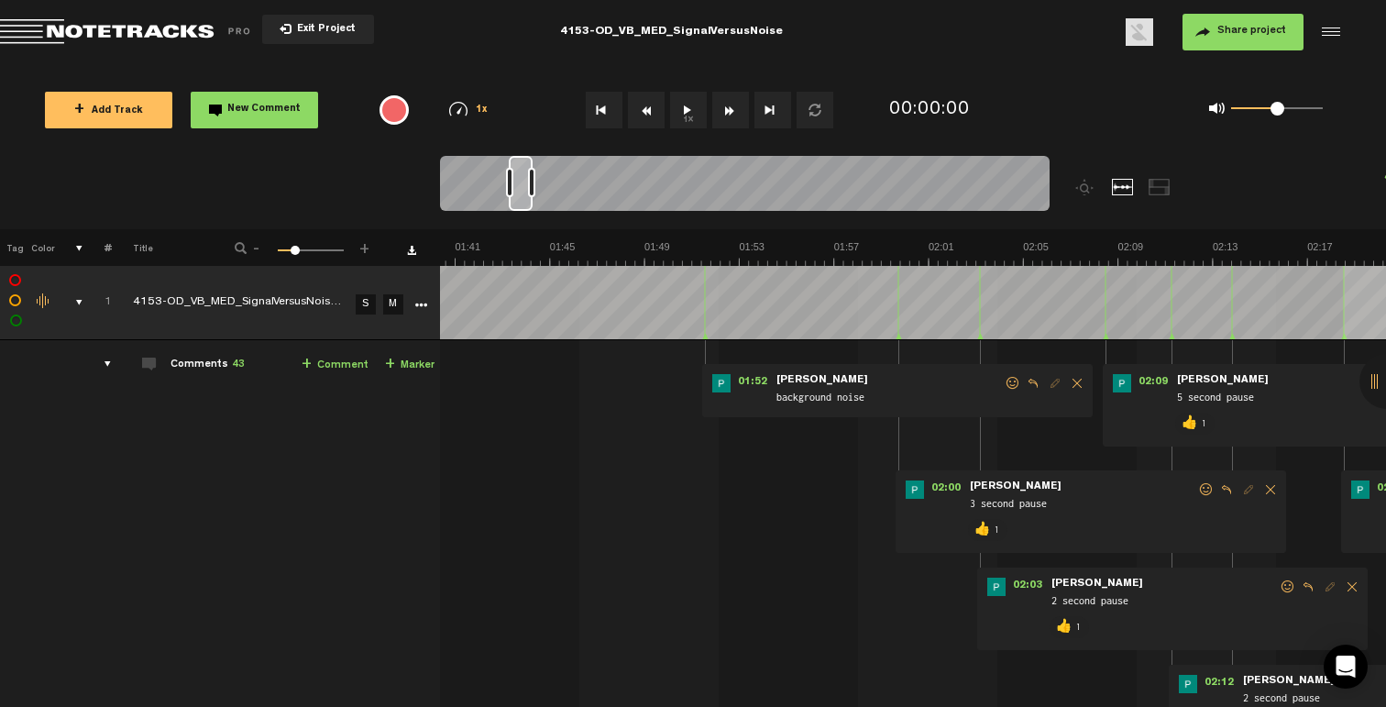
scroll to position [0, 2351]
click at [1015, 382] on span at bounding box center [1013, 383] width 18 height 13
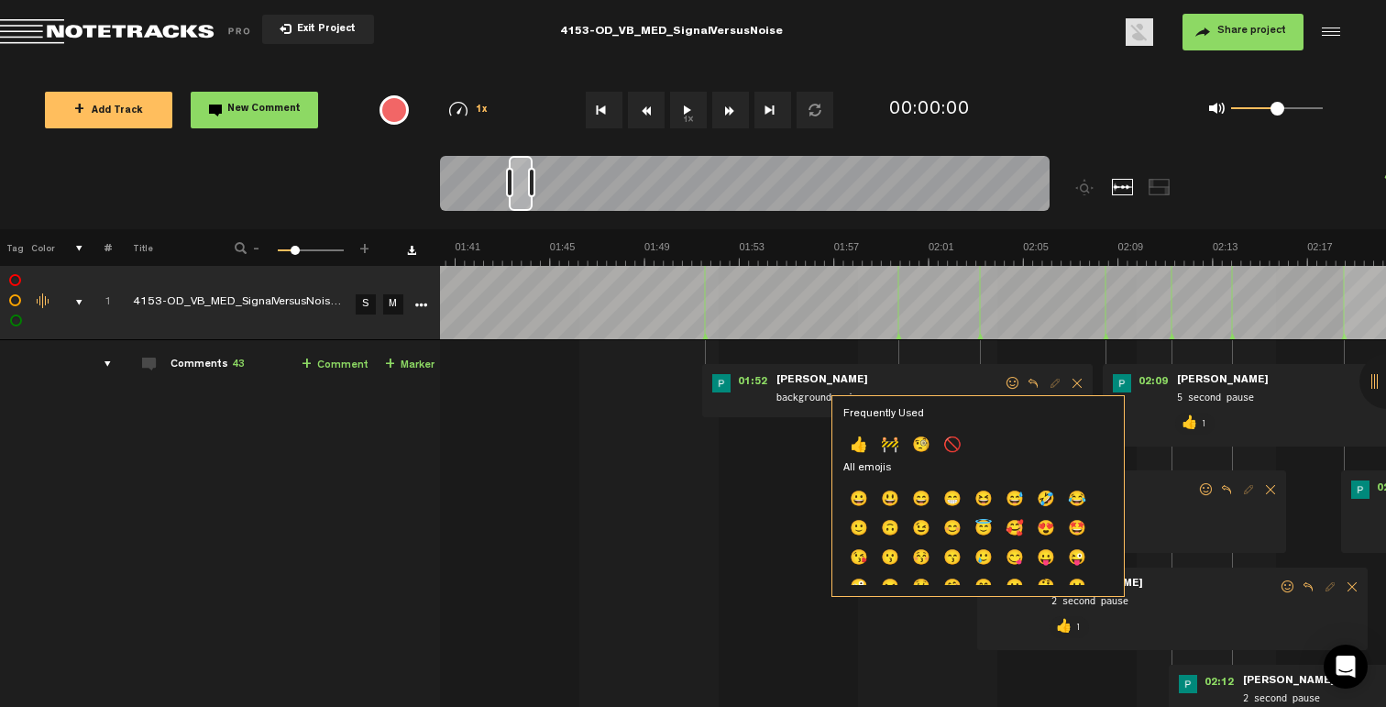
drag, startPoint x: 950, startPoint y: 446, endPoint x: 978, endPoint y: 420, distance: 38.9
click at [950, 446] on p "🚫" at bounding box center [952, 446] width 31 height 29
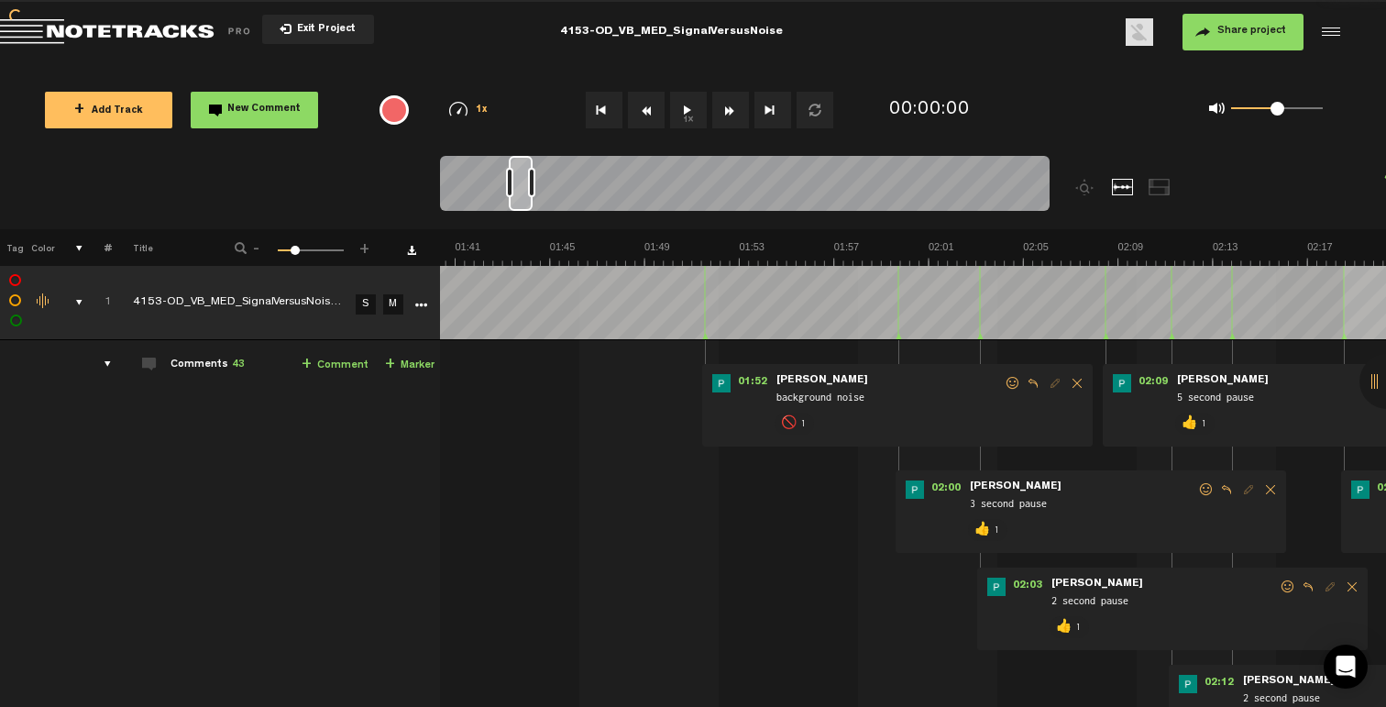
click at [1037, 388] on span "Reply to comment" at bounding box center [1033, 383] width 22 height 13
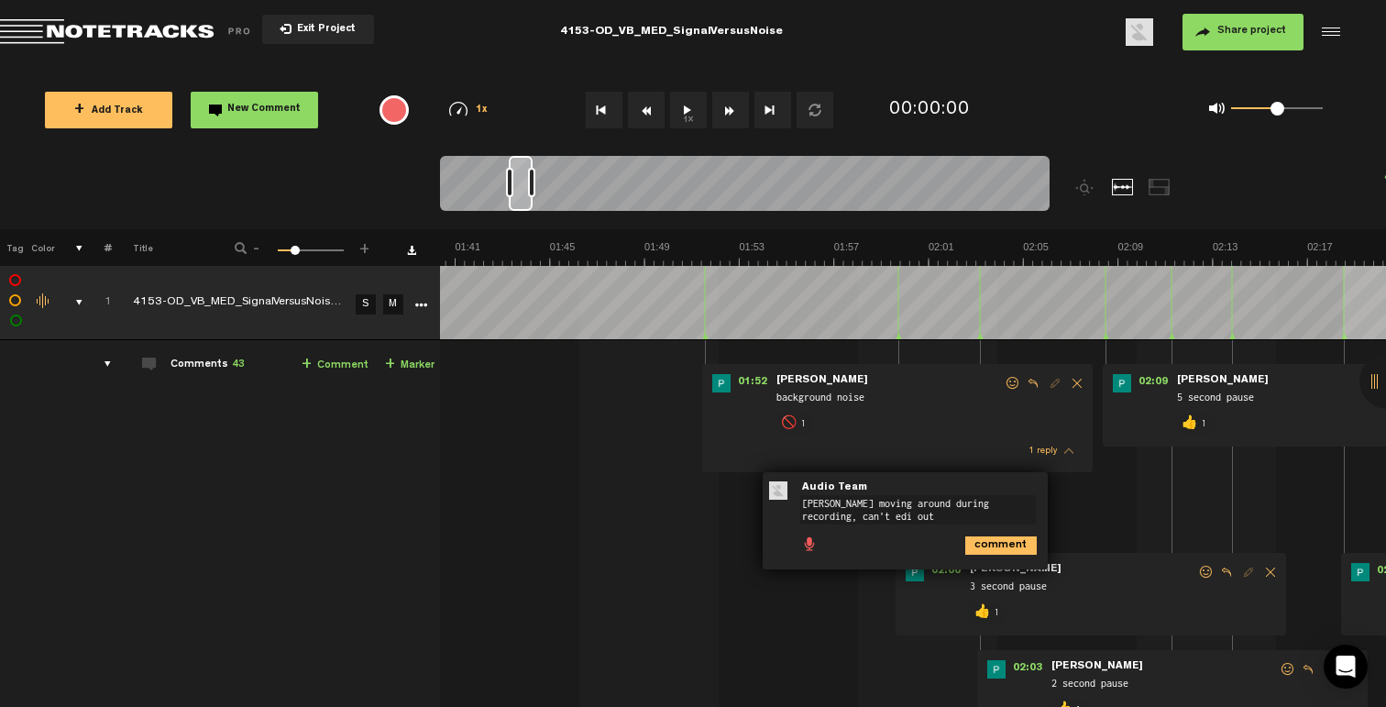
click at [849, 519] on textarea "[PERSON_NAME] moving around during recording, can't edi out" at bounding box center [918, 509] width 236 height 29
type textarea "[PERSON_NAME] moving around during recording, can't edit out"
click at [906, 522] on textarea "[PERSON_NAME] moving around during recording, can't edit out" at bounding box center [918, 509] width 236 height 29
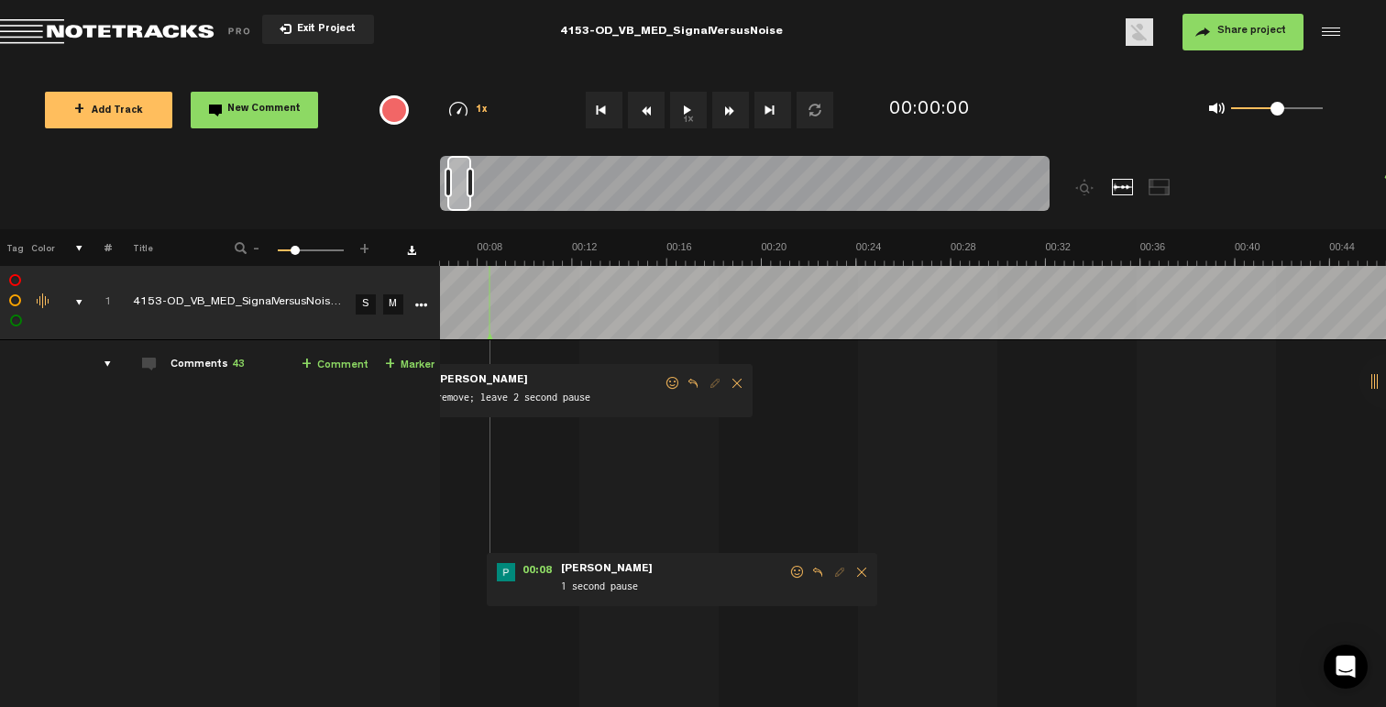
scroll to position [0, 0]
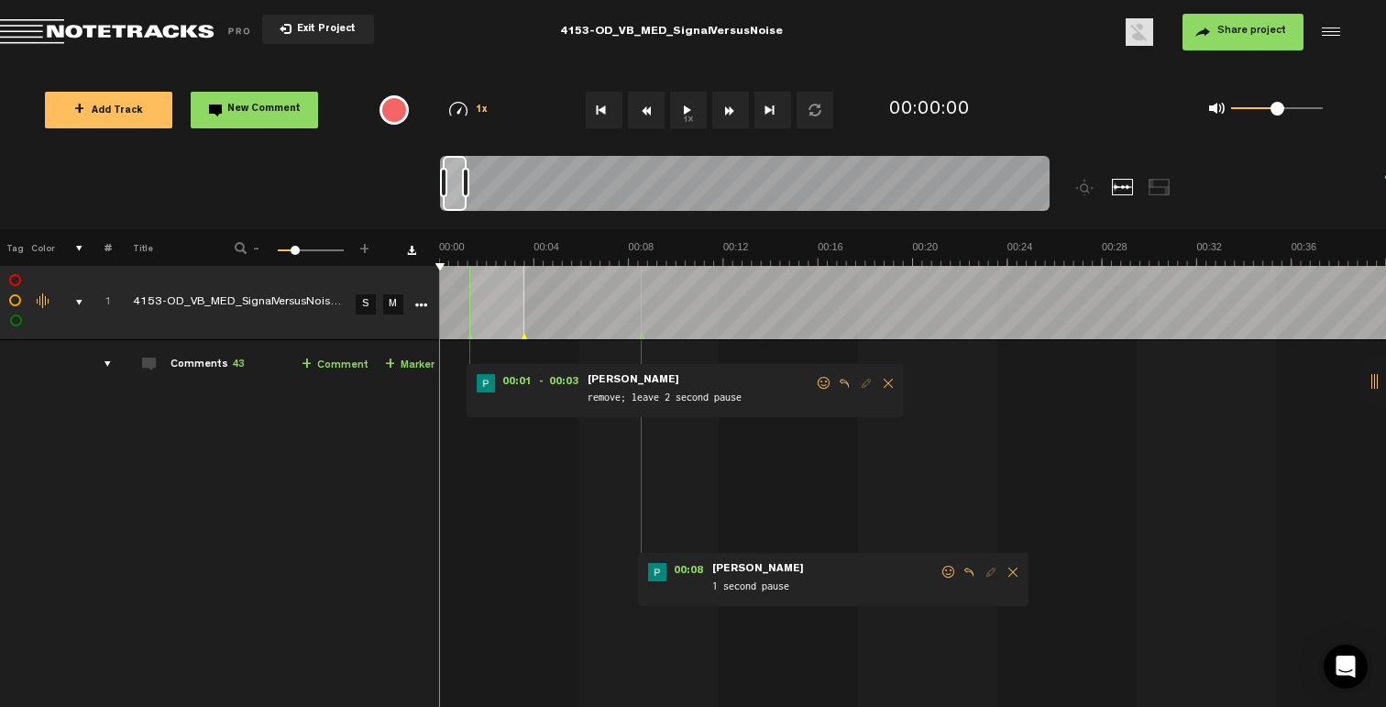
click at [945, 575] on span at bounding box center [948, 571] width 18 height 13
click at [949, 571] on span at bounding box center [948, 571] width 18 height 13
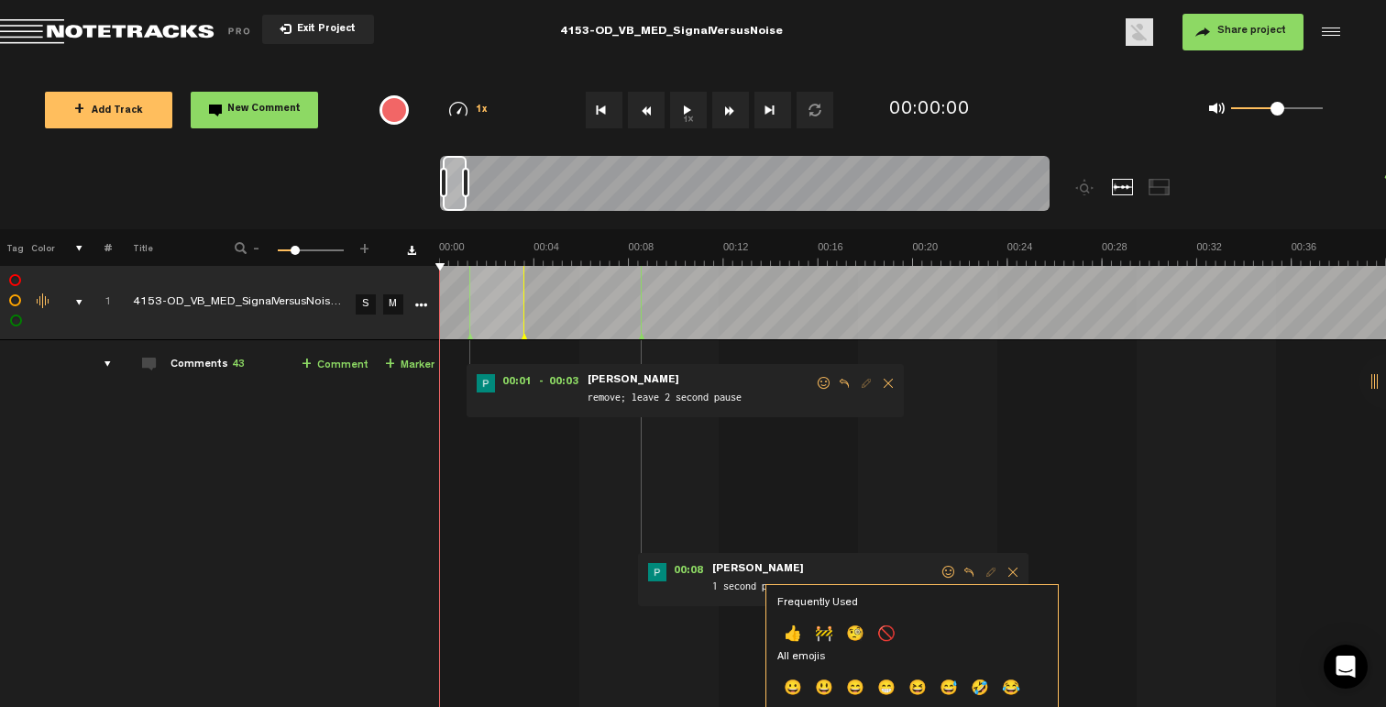
click at [800, 633] on p "👍" at bounding box center [792, 634] width 31 height 29
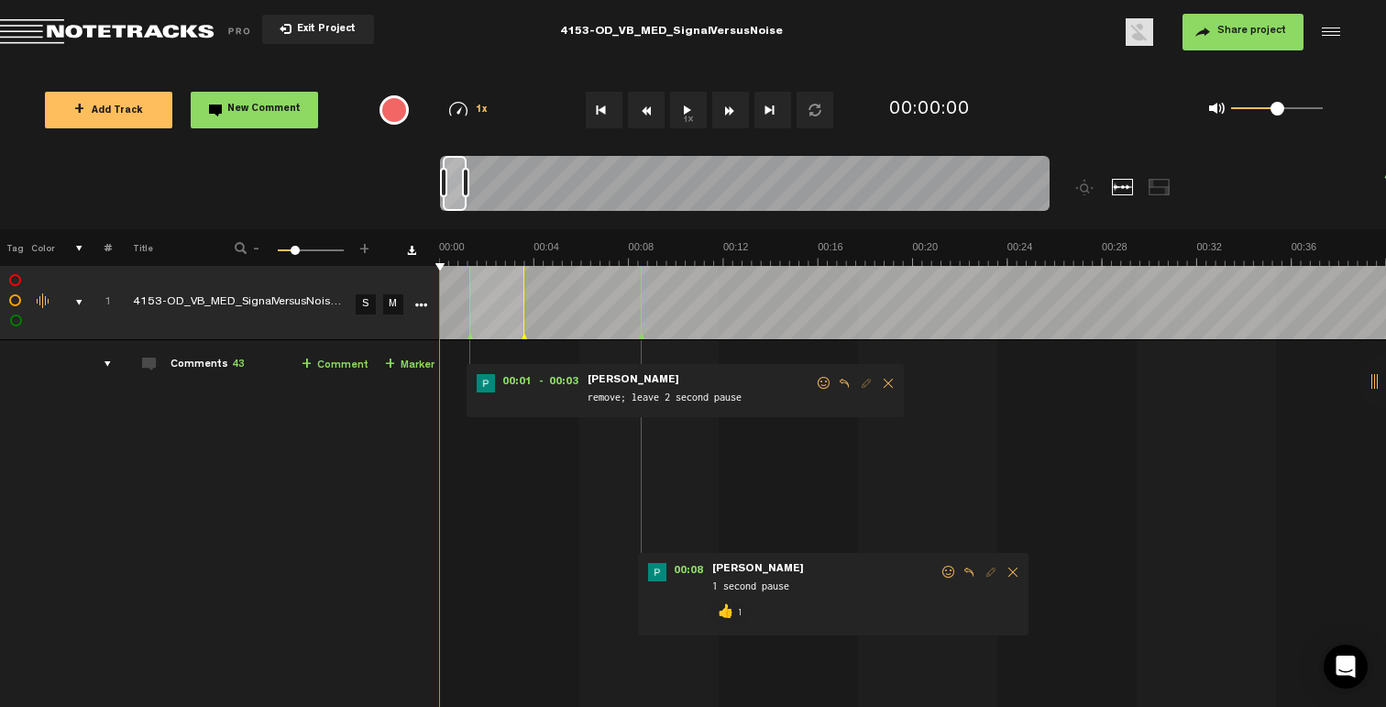
click at [815, 382] on span at bounding box center [824, 383] width 18 height 13
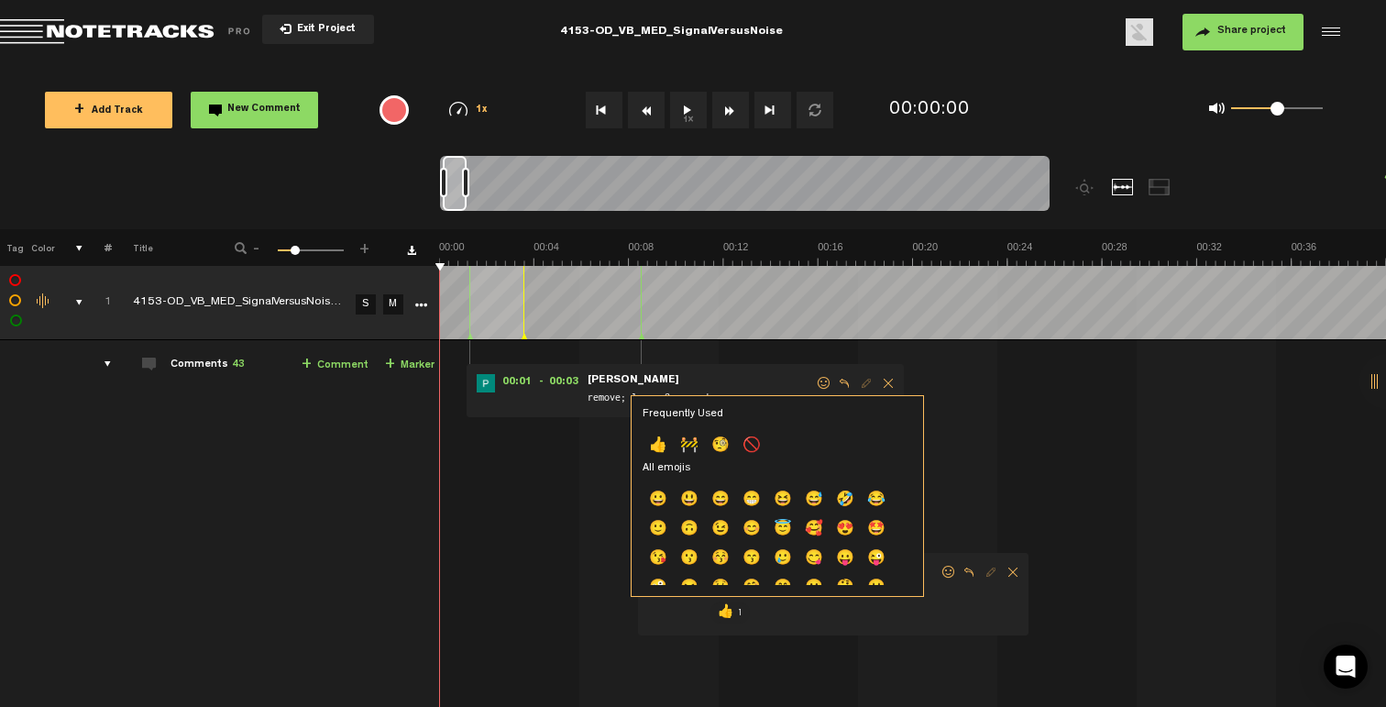
click at [654, 446] on p "👍" at bounding box center [657, 446] width 31 height 29
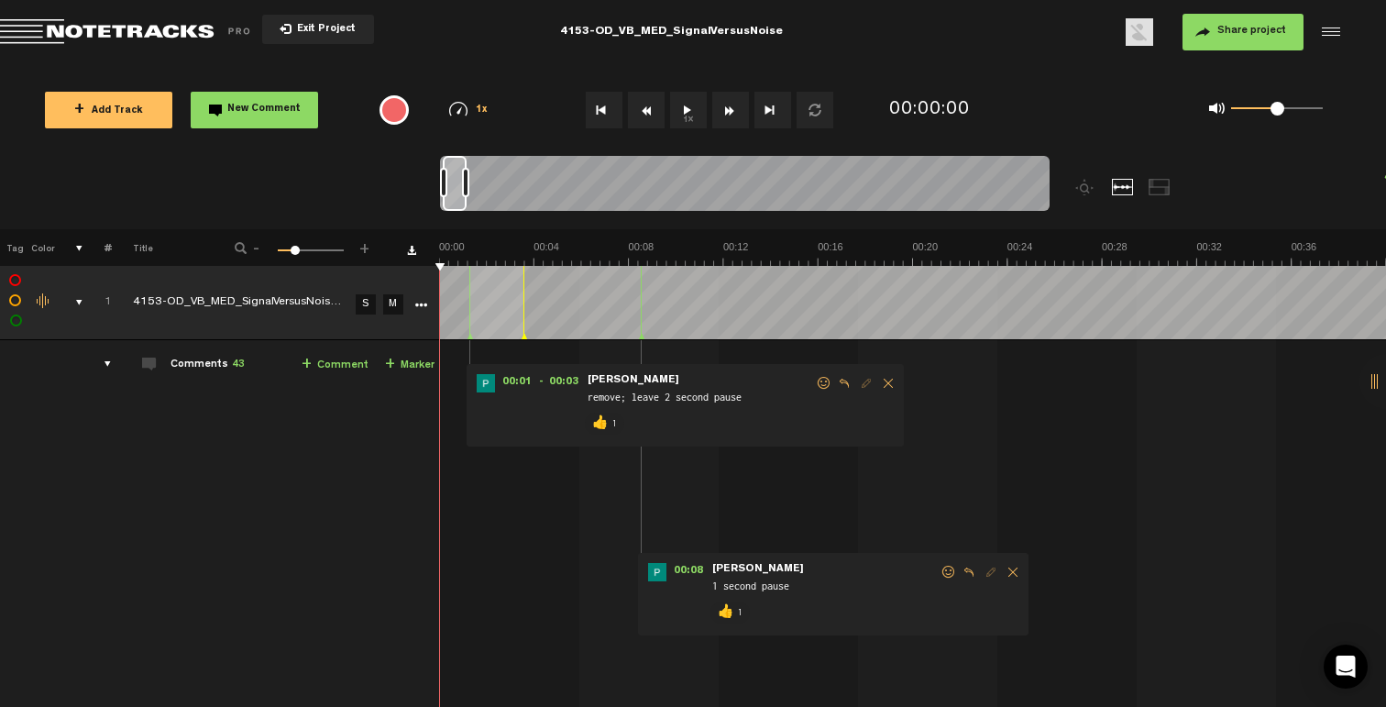
click at [74, 299] on div "comments, stamps & drawings" at bounding box center [72, 302] width 28 height 18
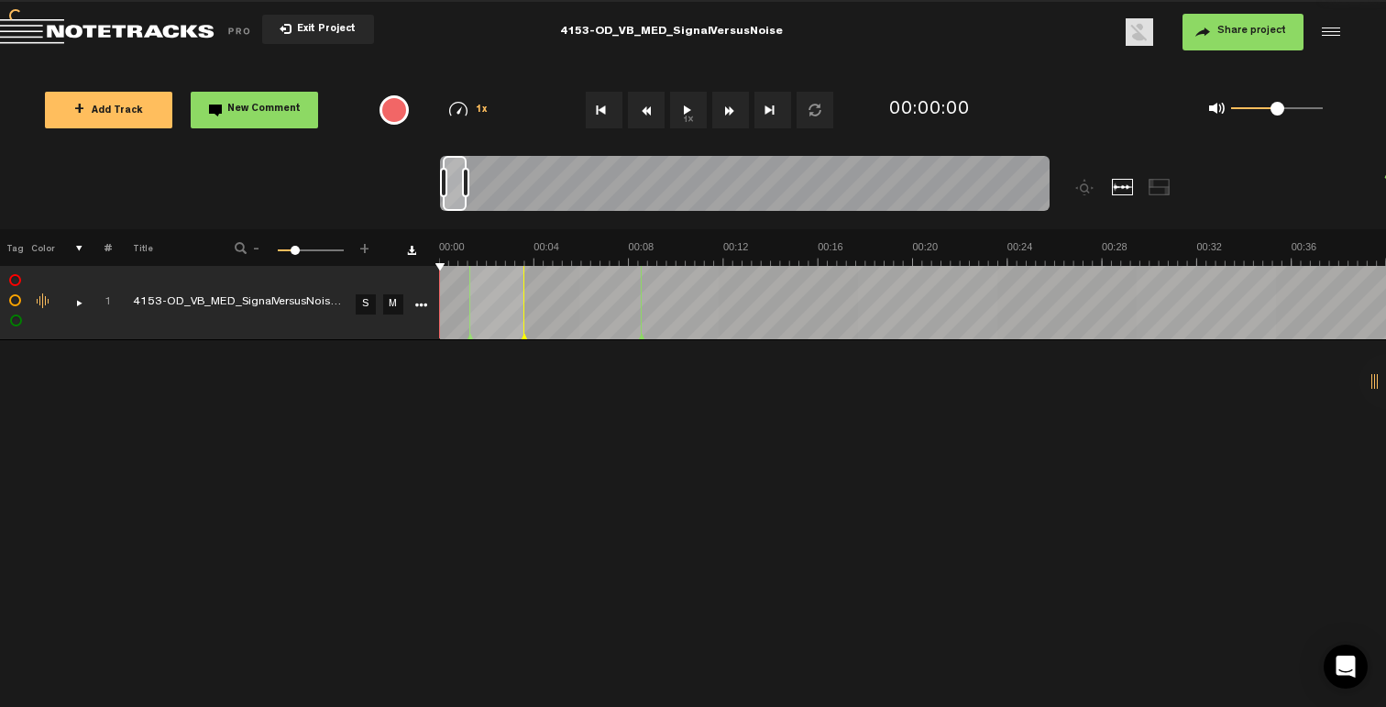
click at [106, 104] on button "+ Add Track" at bounding box center [108, 110] width 127 height 37
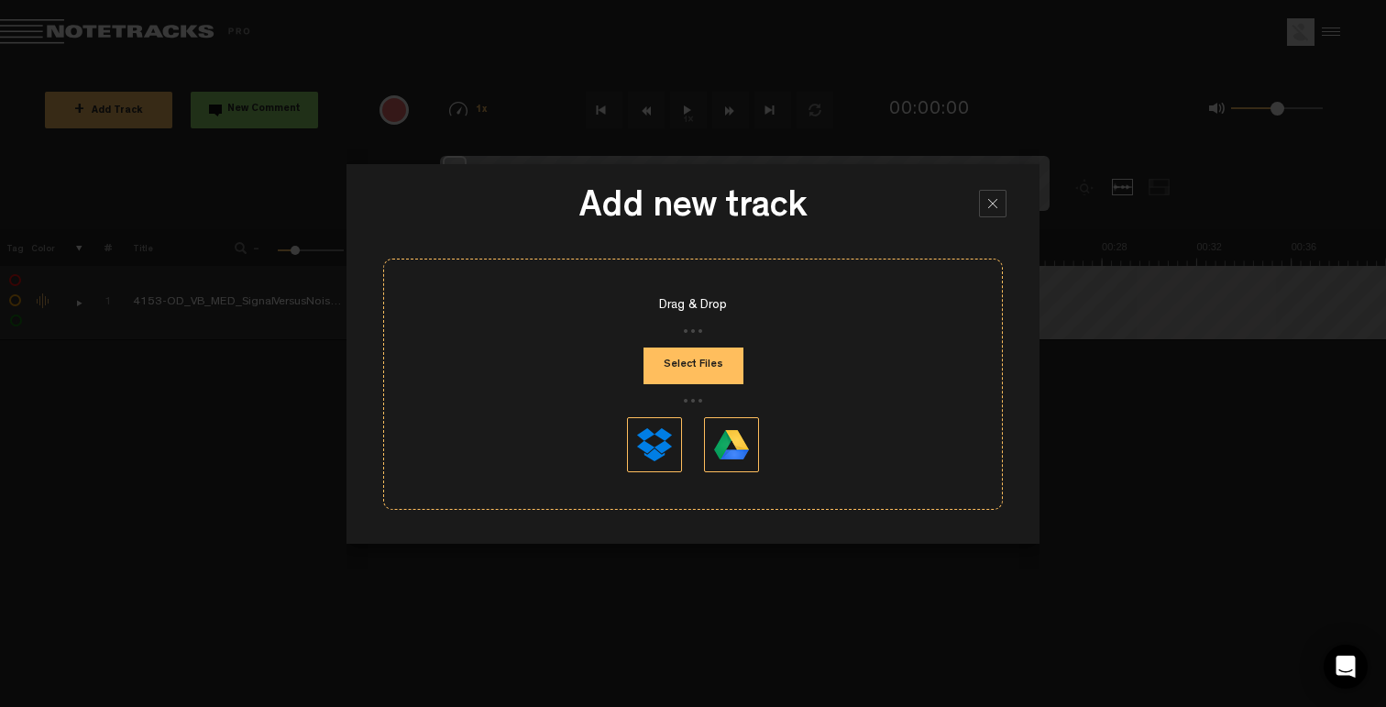
click at [710, 360] on button "Select Files" at bounding box center [693, 365] width 100 height 37
